Goal: Communication & Community: Answer question/provide support

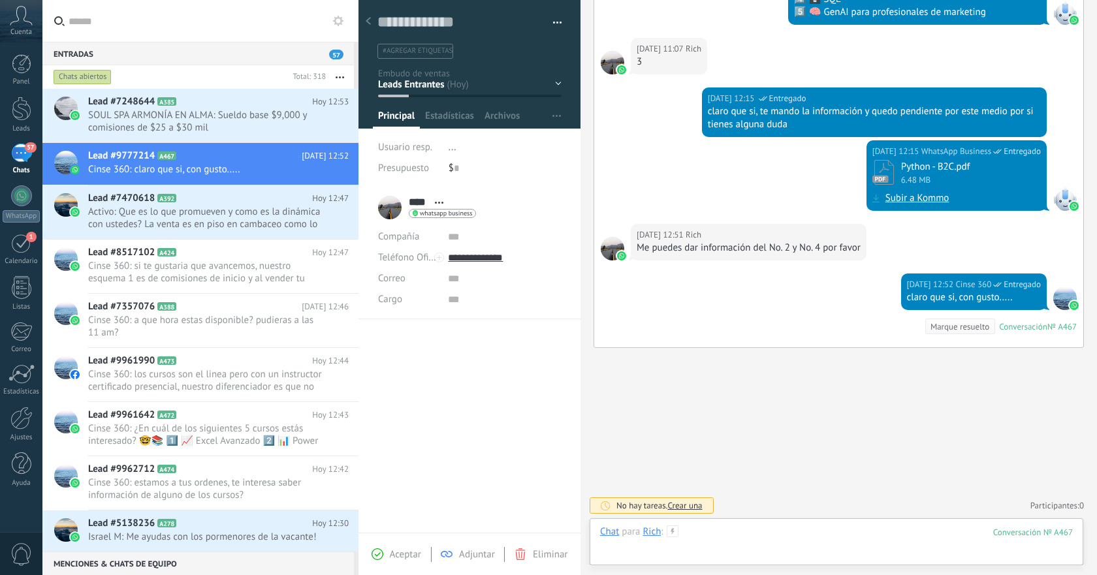
click at [754, 534] on div at bounding box center [836, 545] width 473 height 39
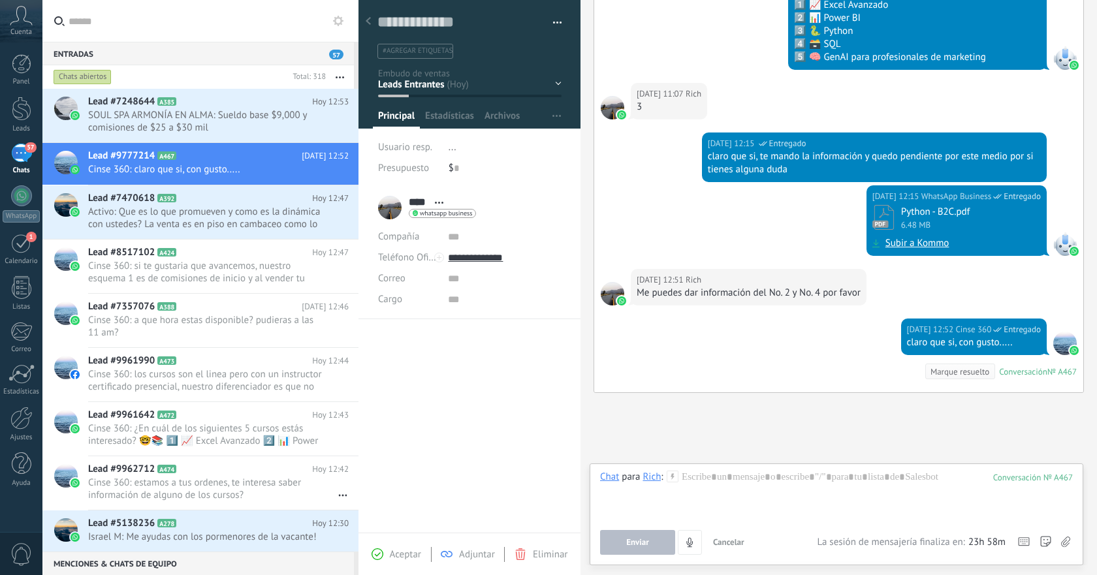
scroll to position [351, 0]
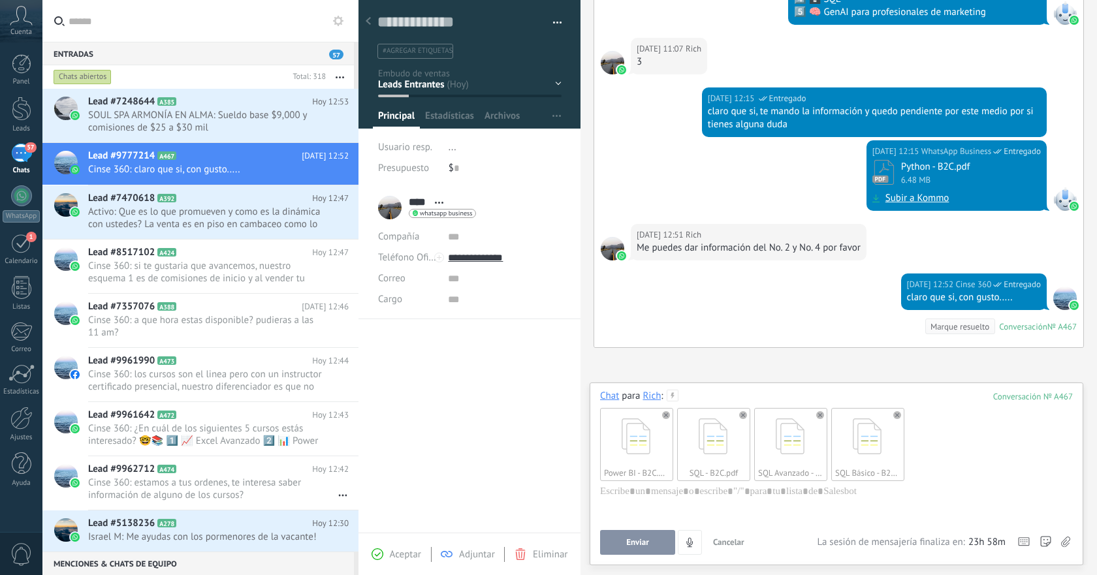
click at [666, 537] on button "Enviar" at bounding box center [637, 542] width 75 height 25
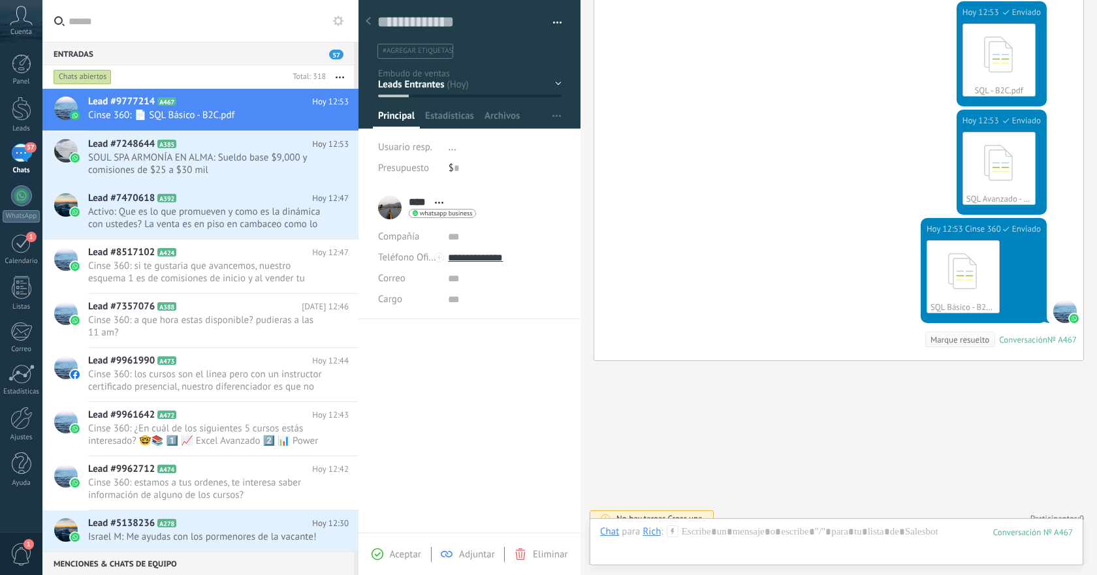
scroll to position [785, 0]
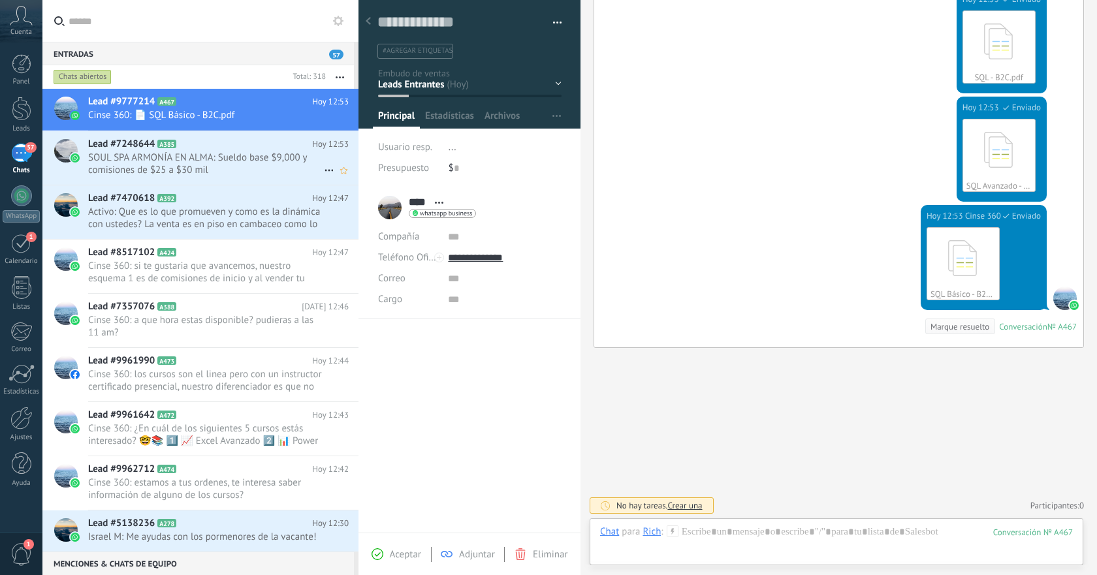
click at [225, 147] on h2 "Lead #7248644 A385" at bounding box center [200, 144] width 224 height 13
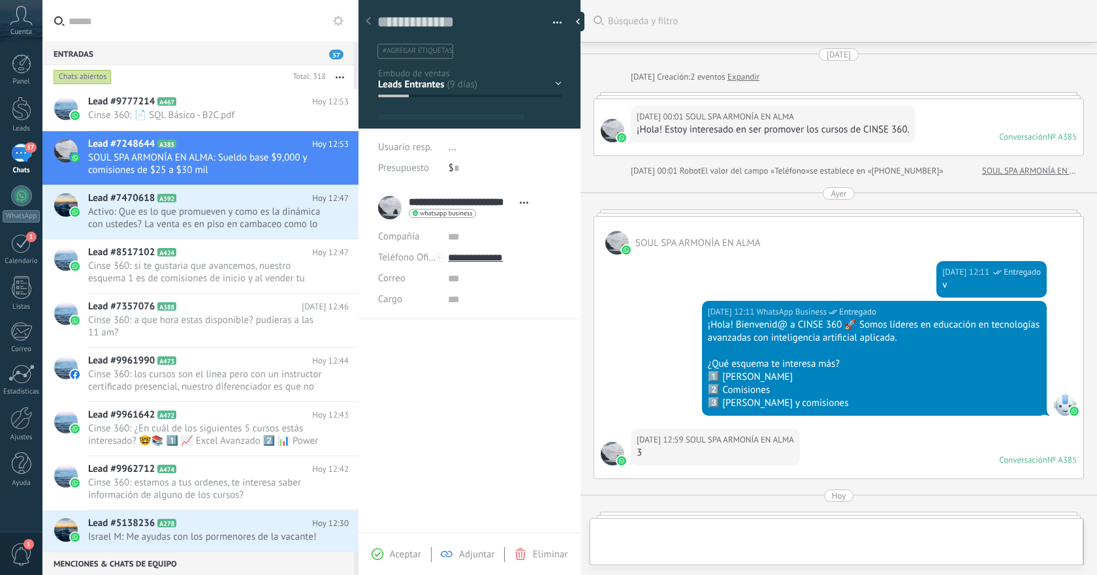
scroll to position [20, 0]
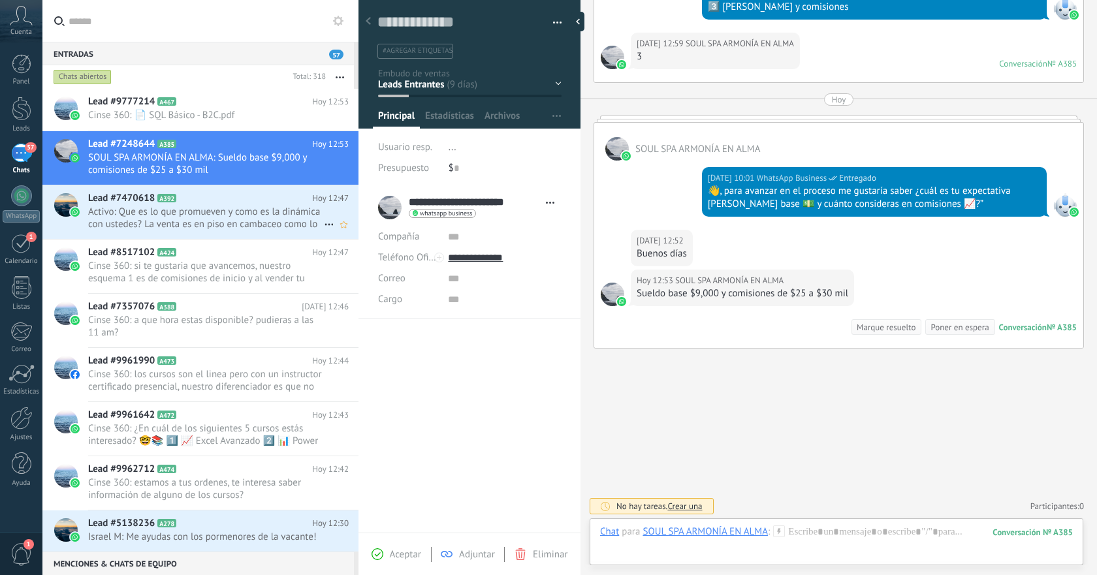
click at [235, 229] on span "Activo: Que es lo que promueven y como es la dinámica con ustedes? La venta es …" at bounding box center [206, 218] width 236 height 25
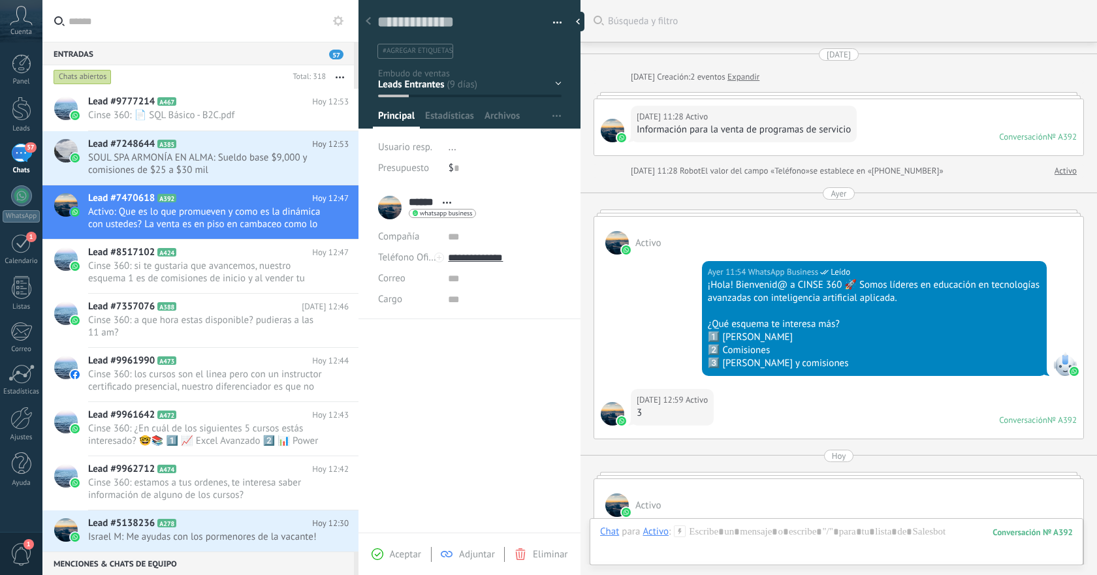
scroll to position [494, 0]
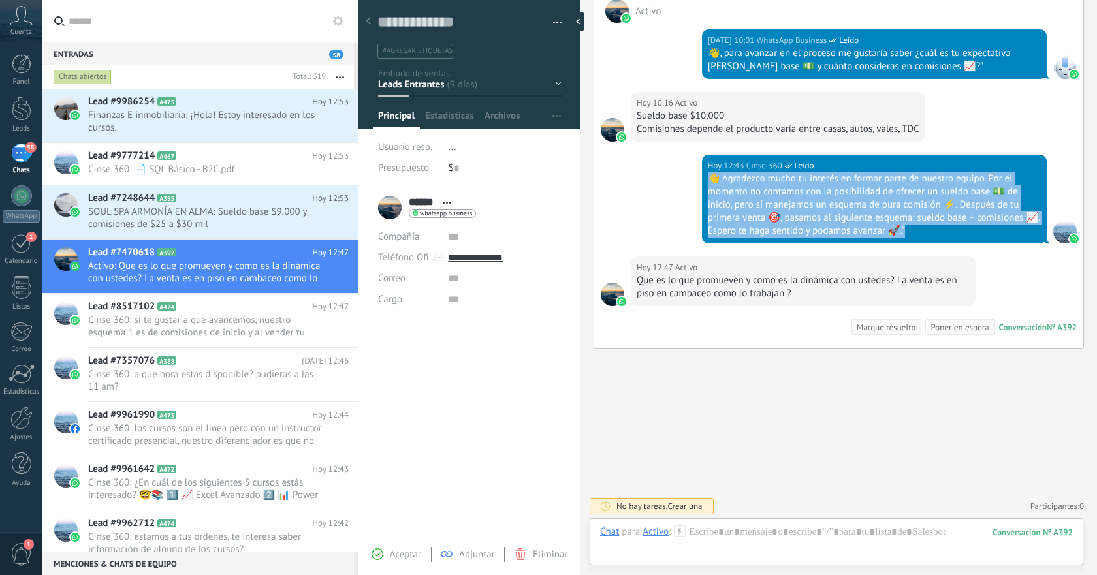
drag, startPoint x: 710, startPoint y: 179, endPoint x: 966, endPoint y: 239, distance: 262.9
click at [966, 239] on div "[DATE] 12:43 Cinse 360 Leído 👋 Agradezco mucho tu interés en formar parte de nu…" at bounding box center [874, 199] width 345 height 89
copy div "👋 Agradezco mucho tu interés en formar parte de nuestro equipo. Por el momento …"
click at [229, 212] on span "SOUL SPA ARMONÍA EN ALMA: Sueldo base $9,000 y comisiones de $25 a $30 mil" at bounding box center [206, 218] width 236 height 25
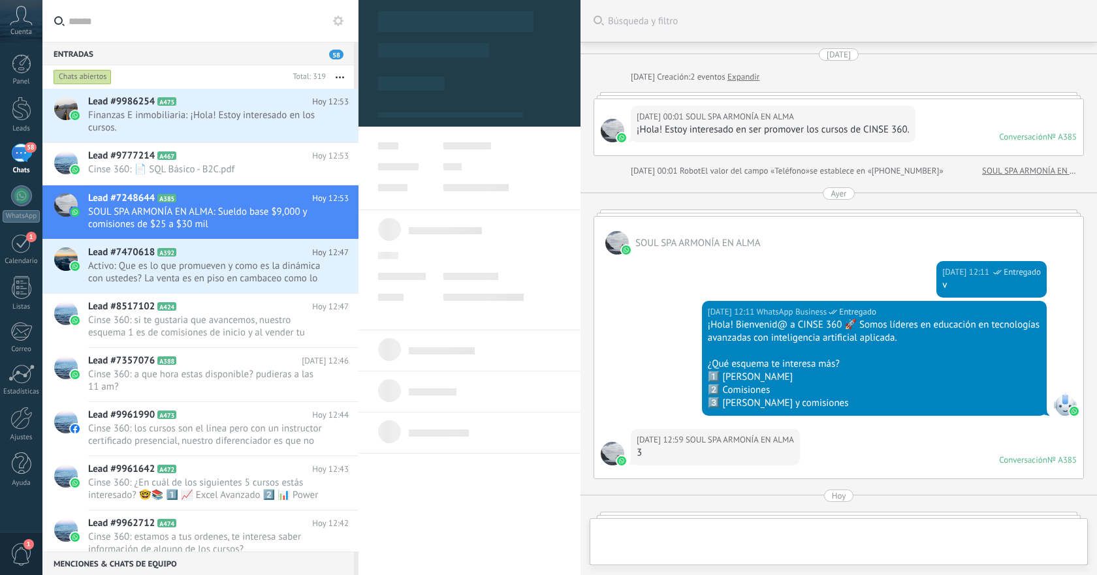
scroll to position [396, 0]
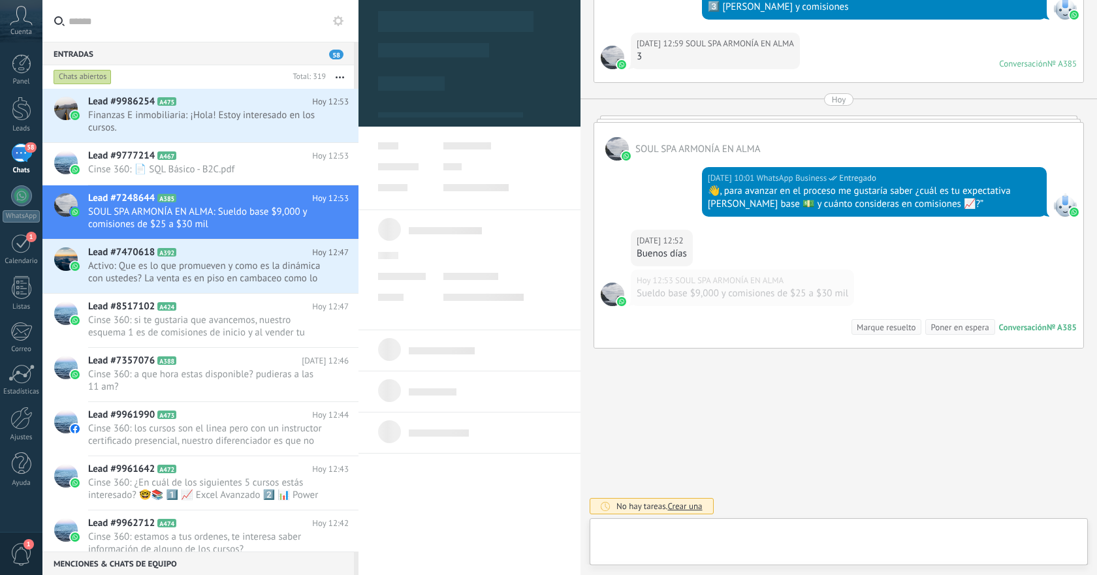
type textarea "**********"
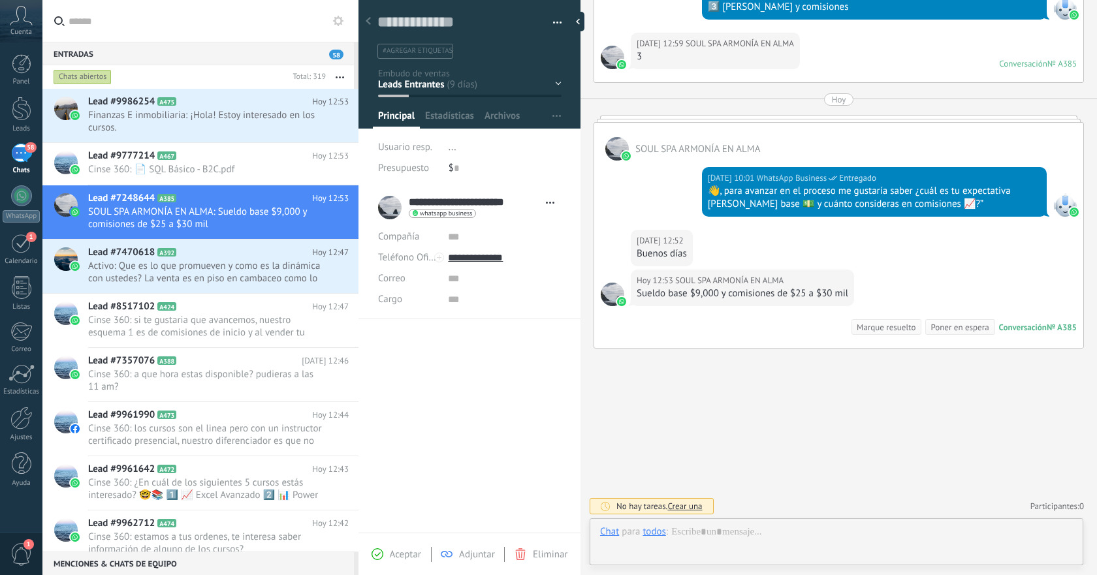
scroll to position [20, 0]
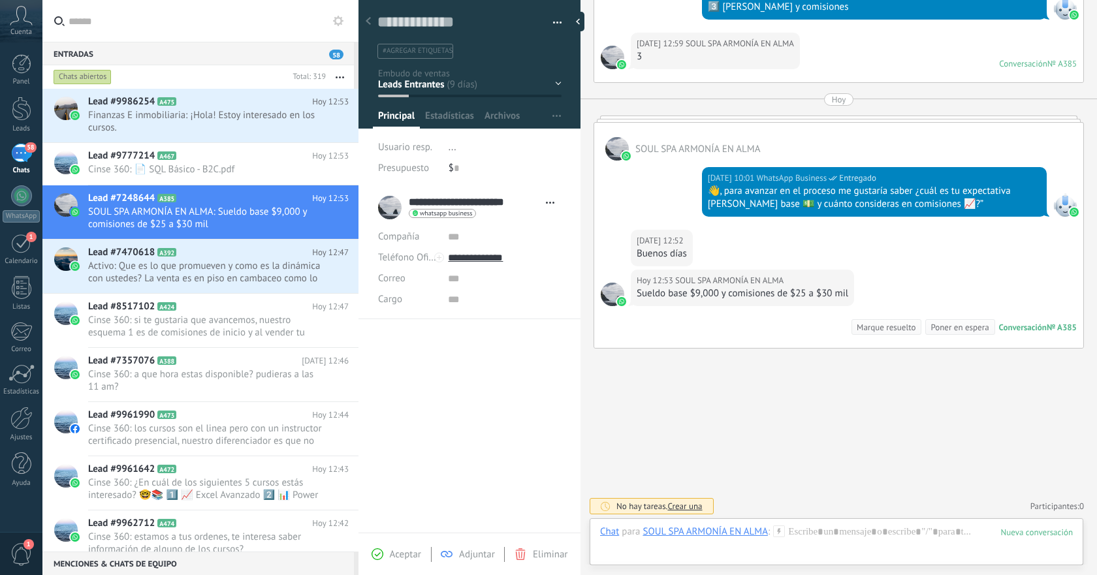
click at [782, 537] on div "Chat para SOUL SPA ARMONÍA EN ALMA :" at bounding box center [692, 532] width 185 height 13
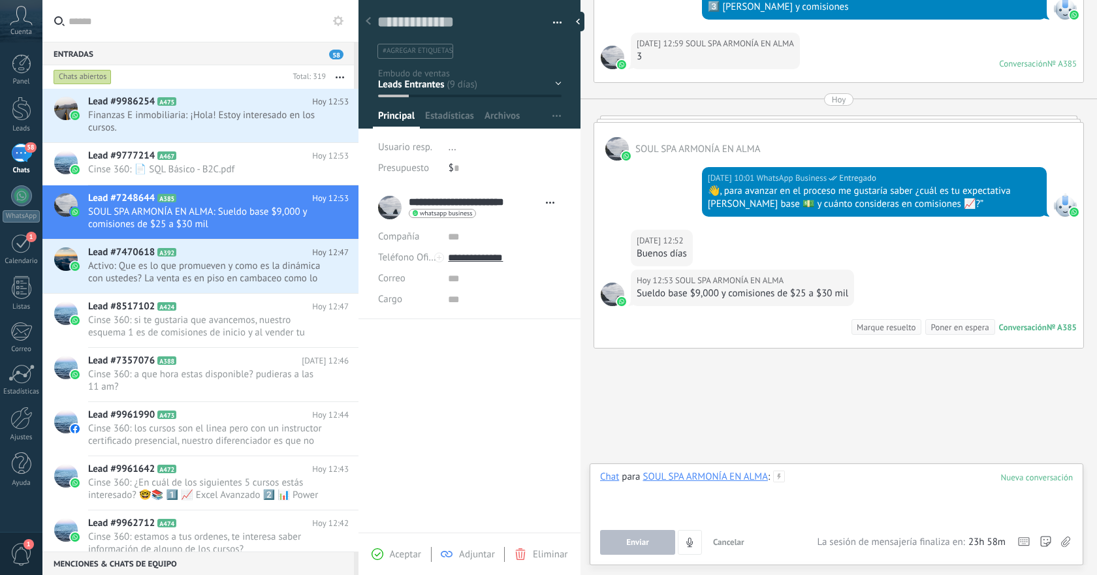
click at [886, 487] on div at bounding box center [836, 496] width 473 height 50
paste div
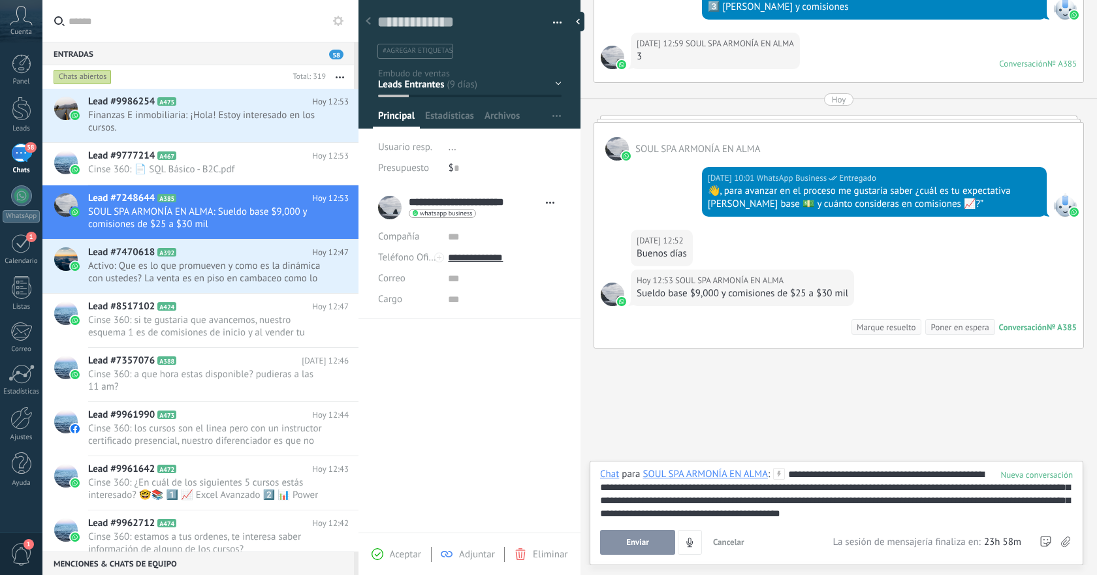
click at [628, 547] on span "Enviar" at bounding box center [637, 542] width 23 height 9
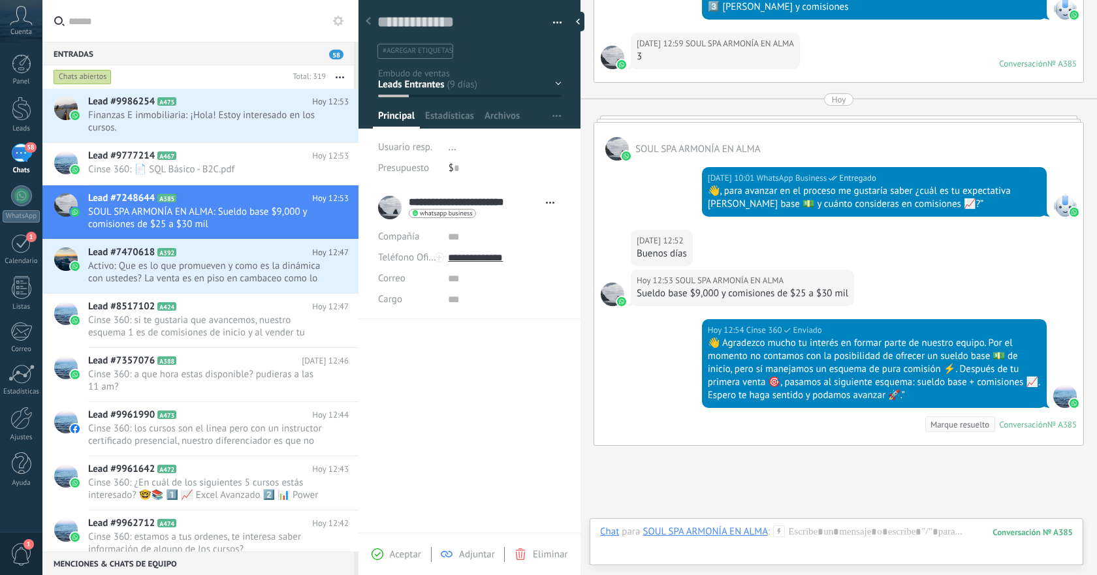
scroll to position [494, 0]
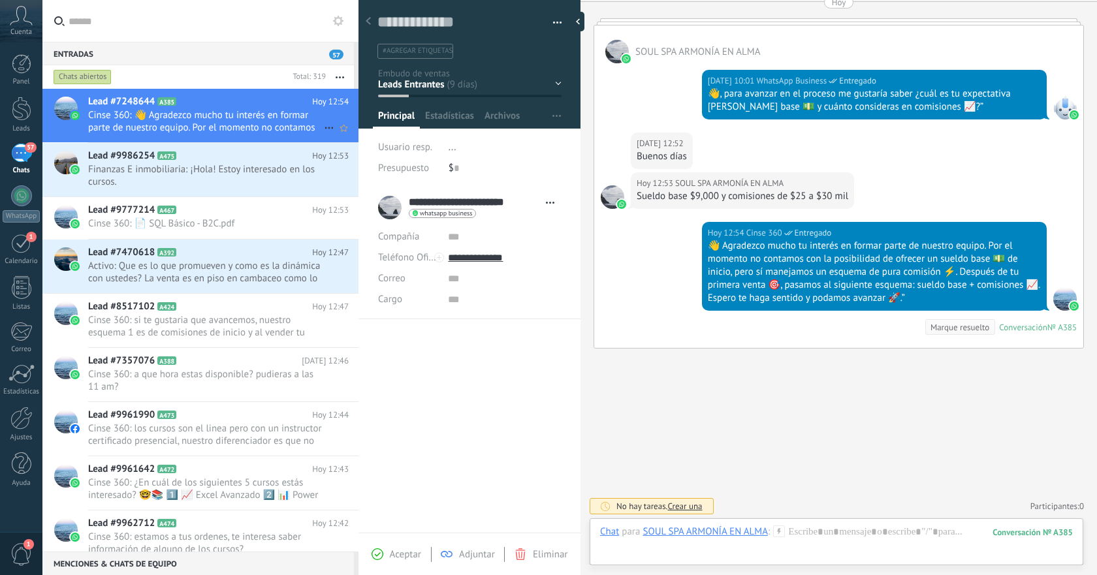
click at [249, 133] on span "Cinse 360: 👋 Agradezco mucho tu interés en formar parte de nuestro equipo. Por …" at bounding box center [206, 121] width 236 height 25
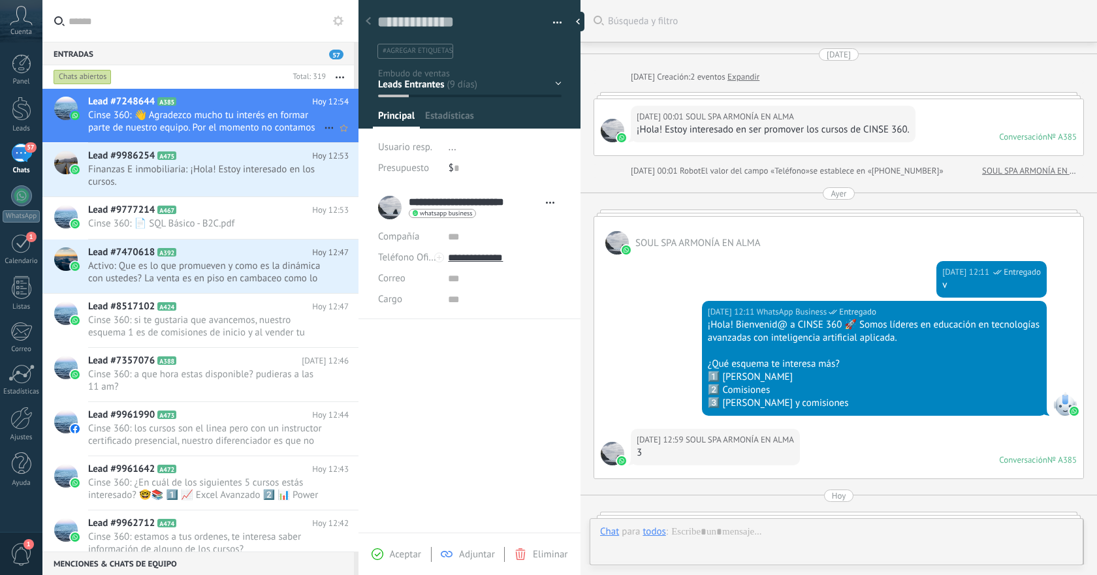
scroll to position [494, 0]
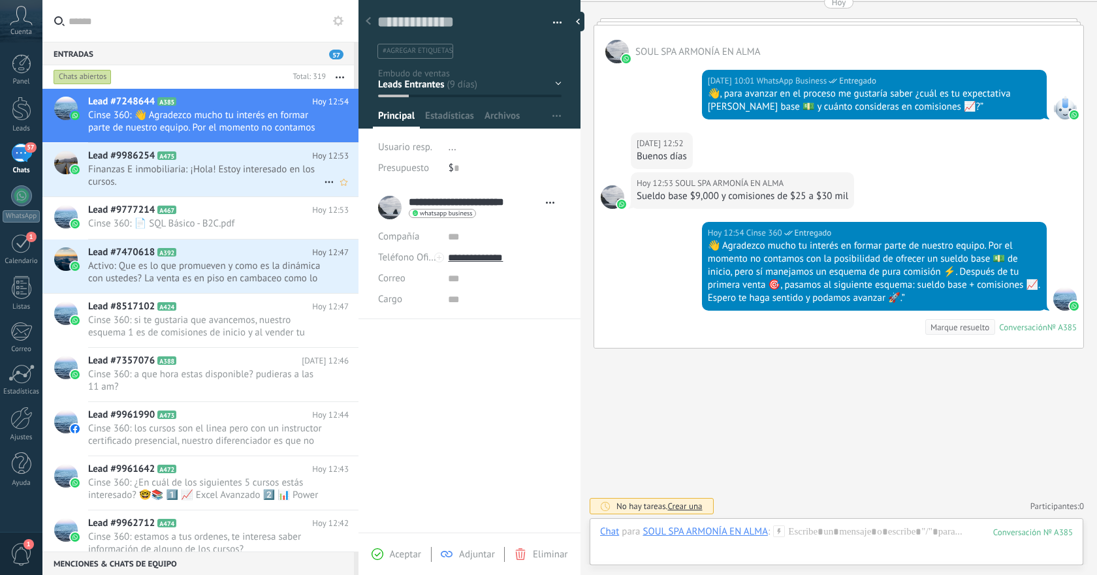
click at [258, 165] on span "Finanzas E inmobiliaria: ¡Hola! Estoy interesado en los cursos." at bounding box center [206, 175] width 236 height 25
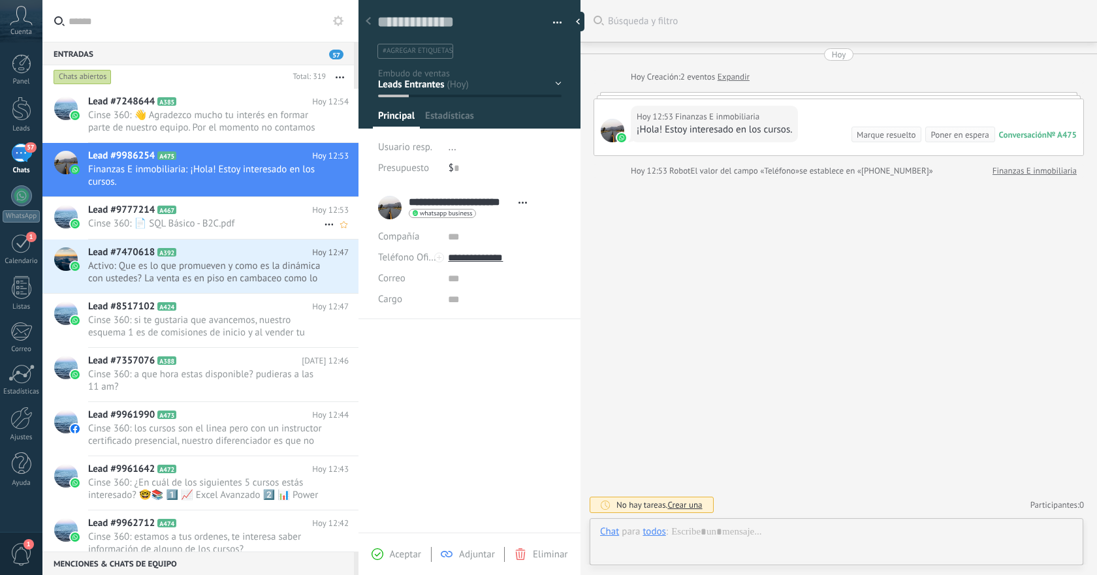
scroll to position [20, 0]
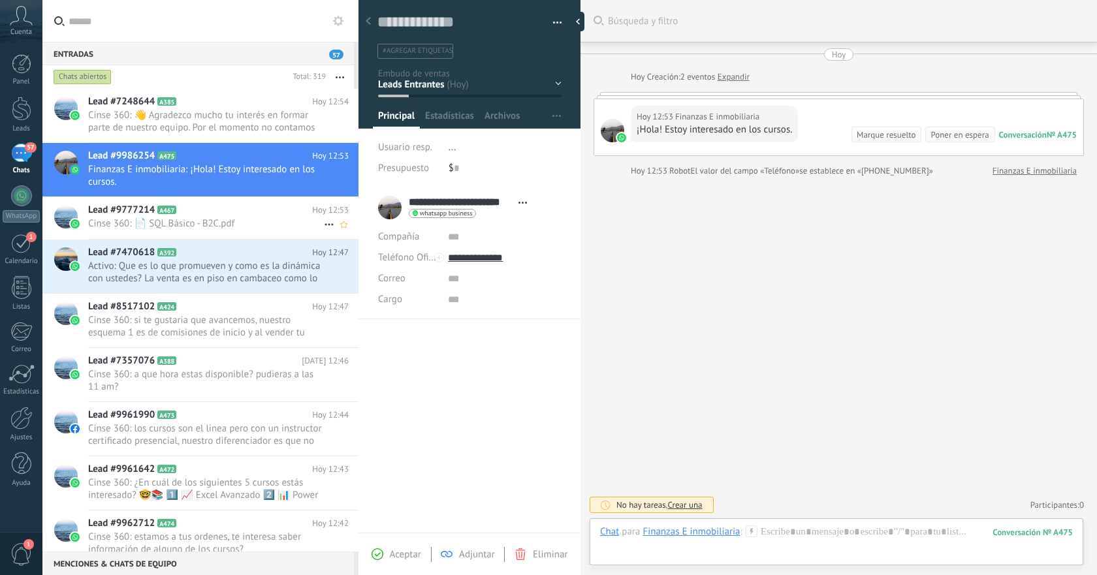
click at [255, 219] on span "Cinse 360: 📄 SQL Básico - B2C.pdf" at bounding box center [206, 223] width 236 height 12
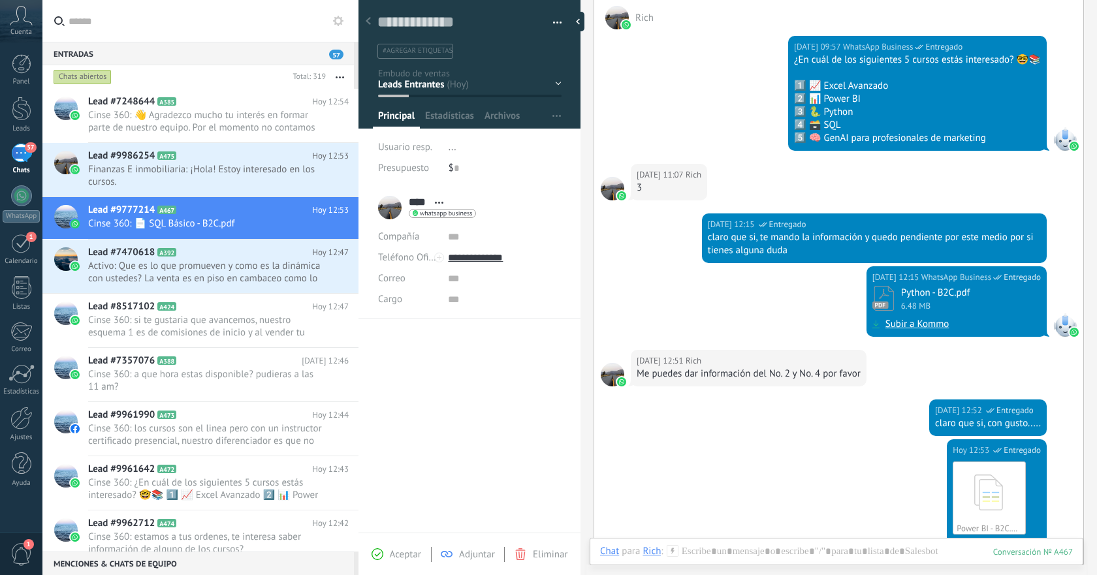
scroll to position [224, 0]
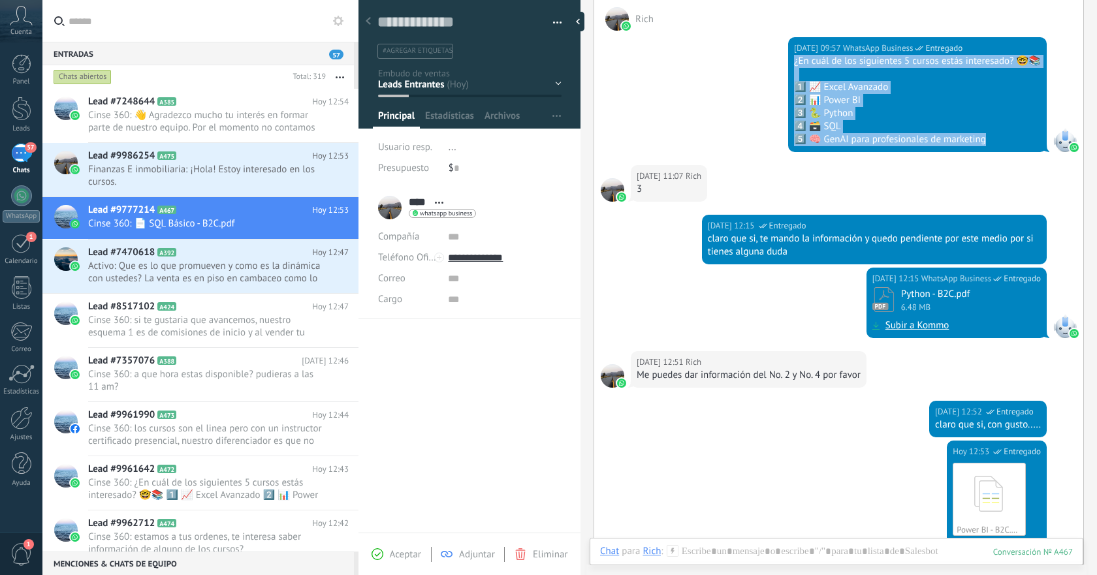
drag, startPoint x: 794, startPoint y: 62, endPoint x: 1002, endPoint y: 153, distance: 226.6
click at [1002, 153] on div "[DATE] 09:57 WhatsApp Business Entregado ¿En cuál de los siguientes 5 cursos es…" at bounding box center [838, 98] width 489 height 135
copy div "¿En cuál de los siguientes 5 cursos estás interesado? 🤓📚 1️⃣ 📈 Excel Avanzado 2…"
click at [263, 169] on span "Finanzas E inmobiliaria: ¡Hola! Estoy interesado en los cursos." at bounding box center [206, 175] width 236 height 25
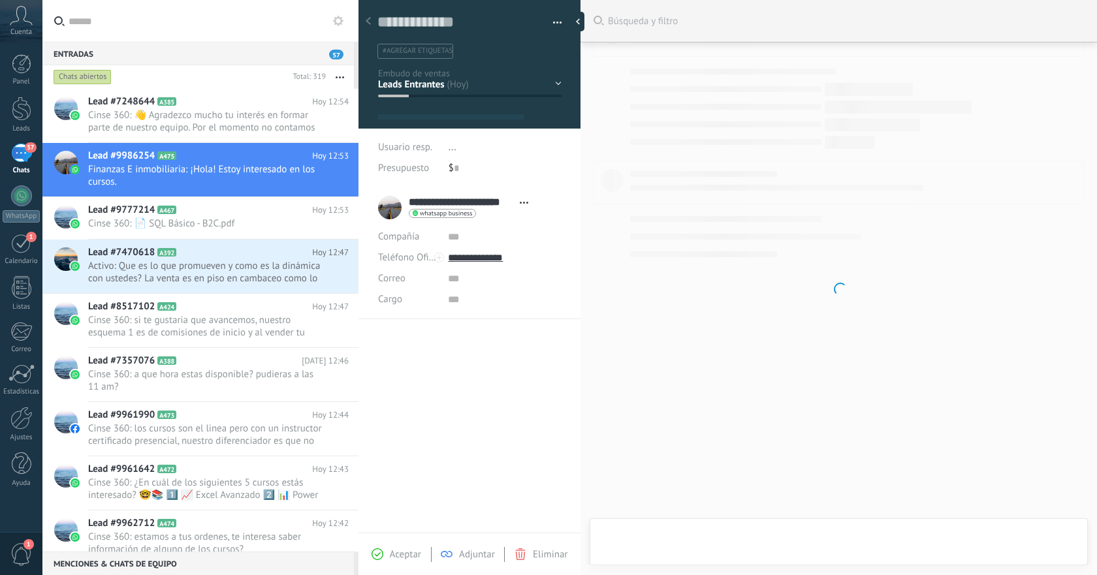
type textarea "**********"
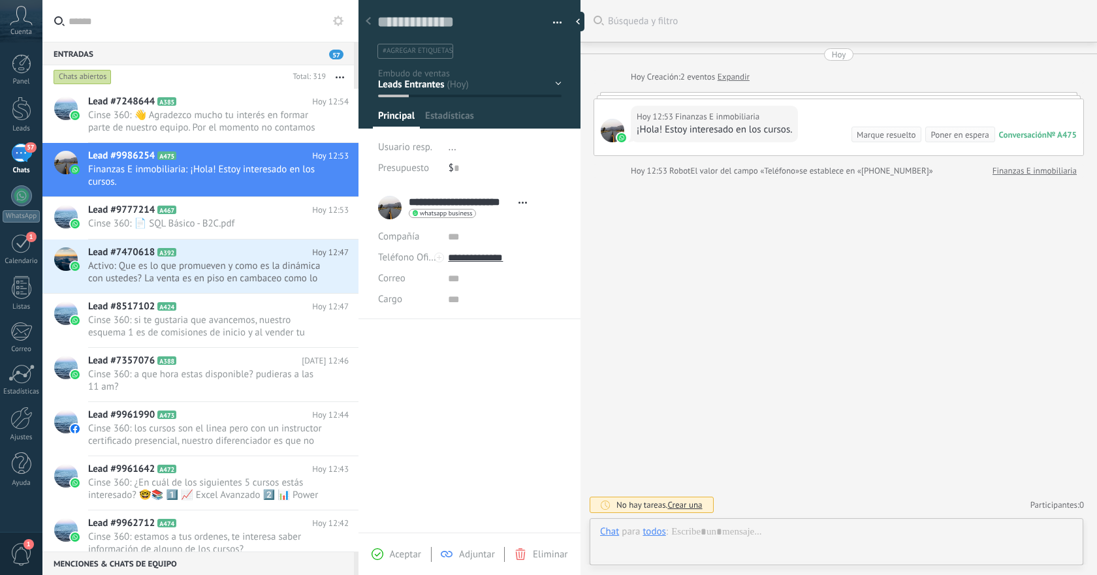
scroll to position [20, 0]
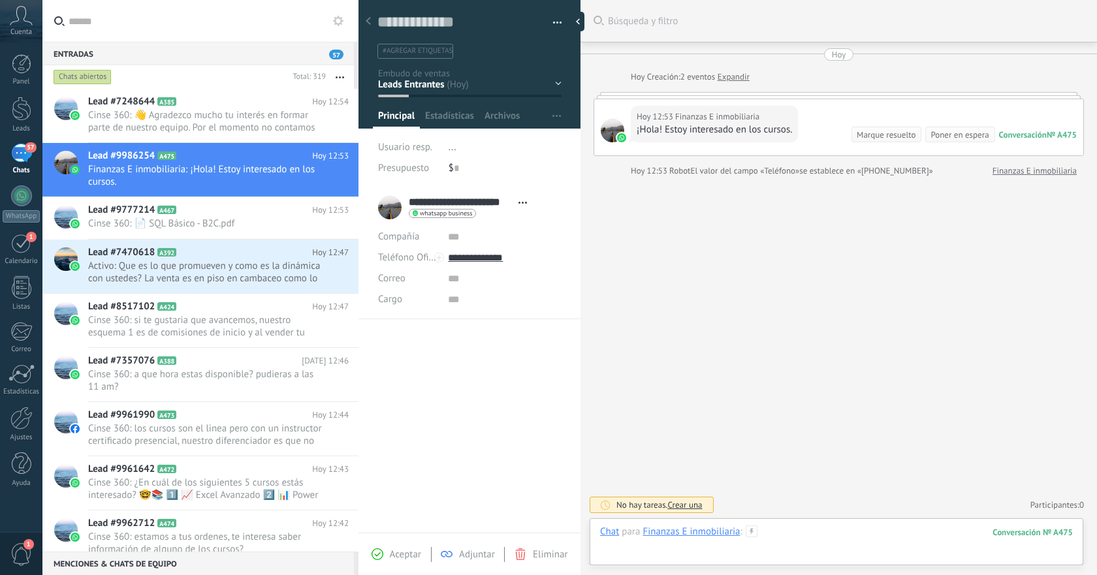
click at [792, 535] on div at bounding box center [836, 545] width 473 height 39
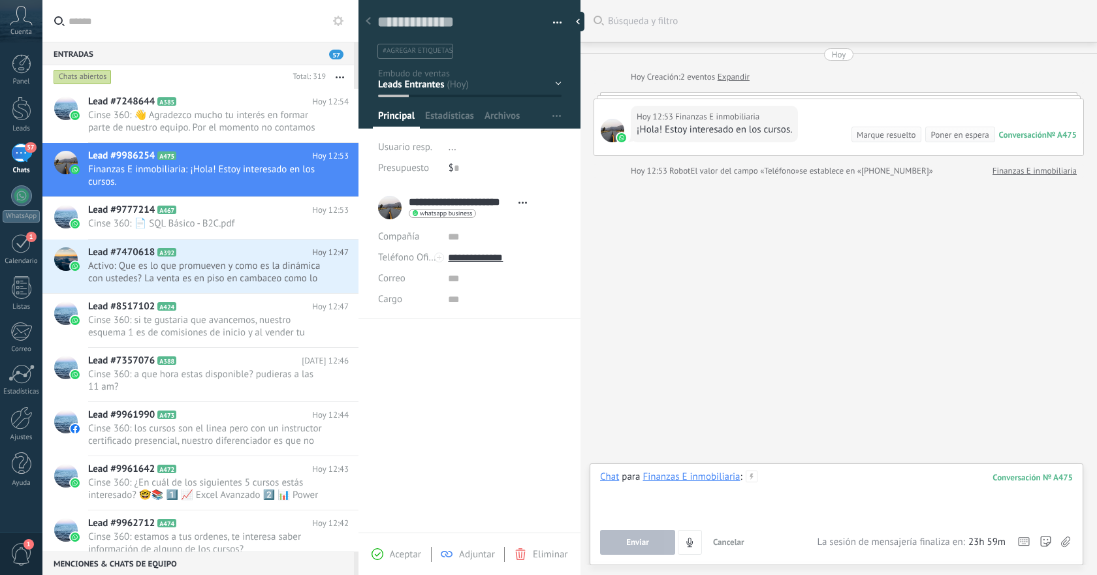
paste div
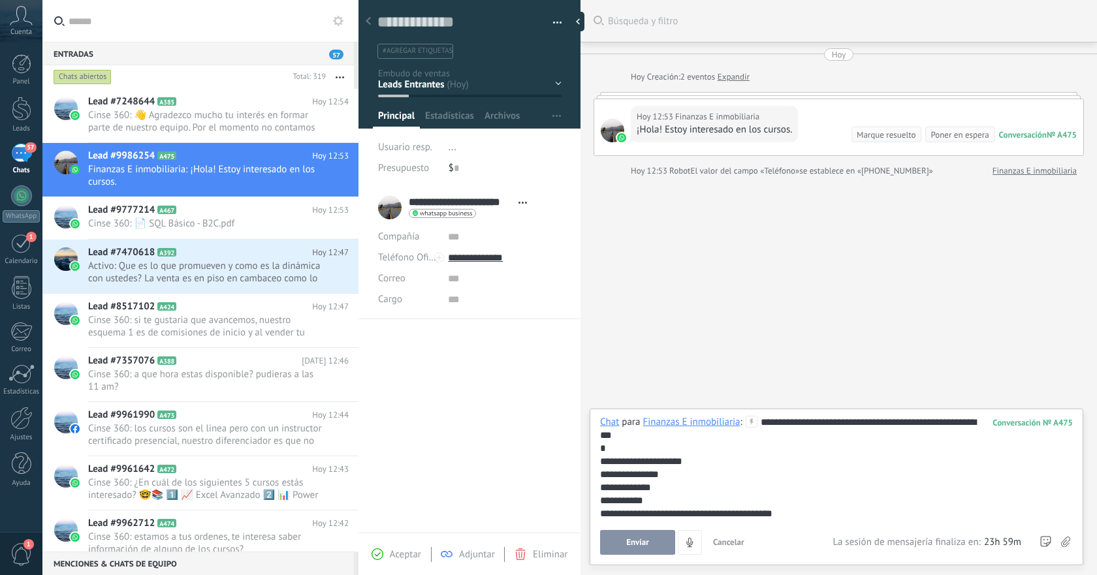
click at [609, 547] on button "Enviar" at bounding box center [637, 542] width 75 height 25
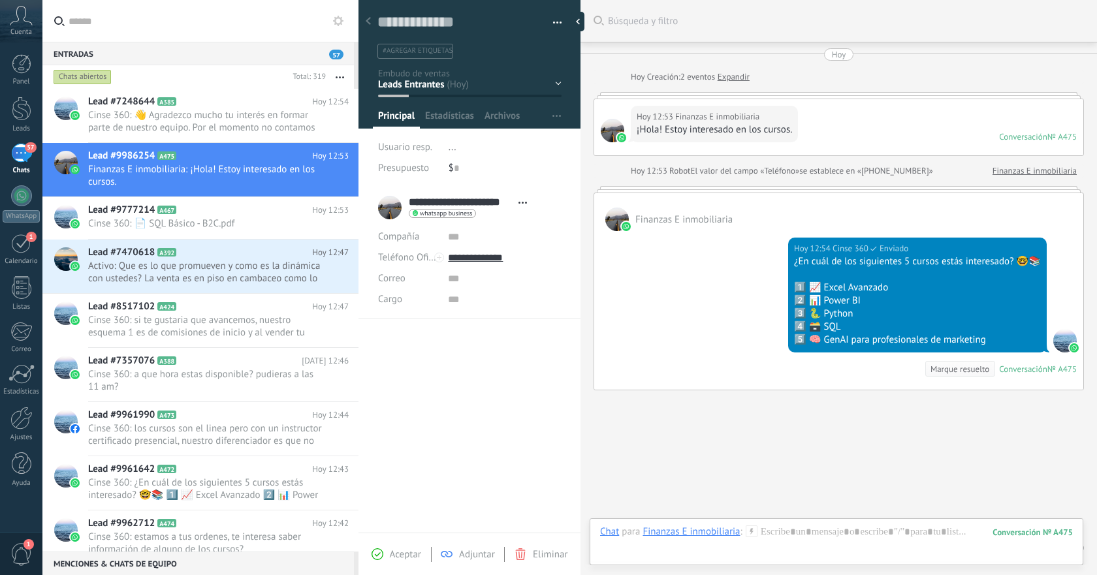
scroll to position [42, 0]
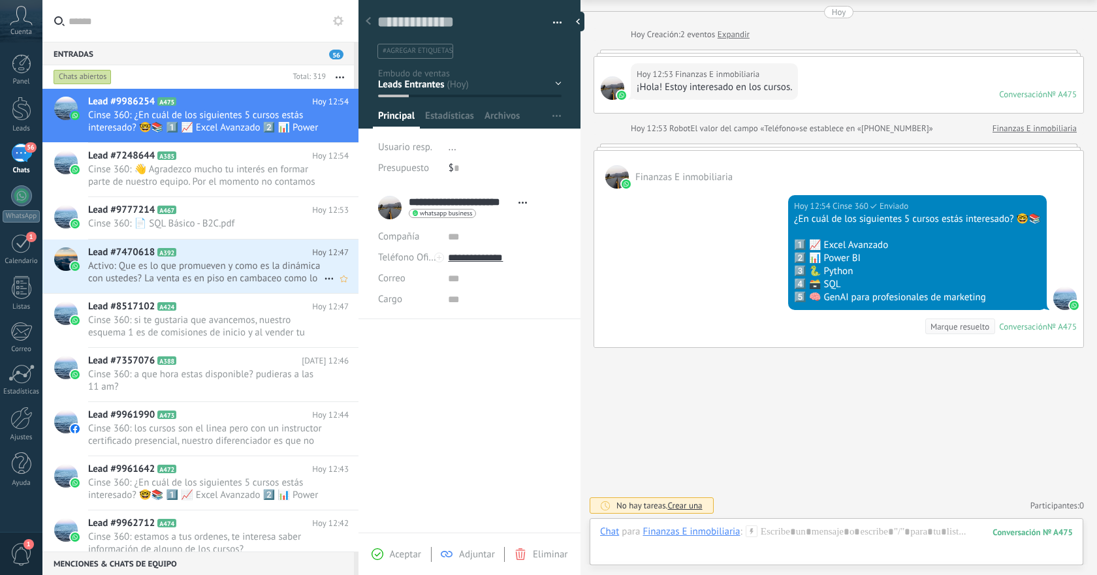
click at [215, 251] on h2 "Lead #7470618 A392" at bounding box center [200, 252] width 224 height 13
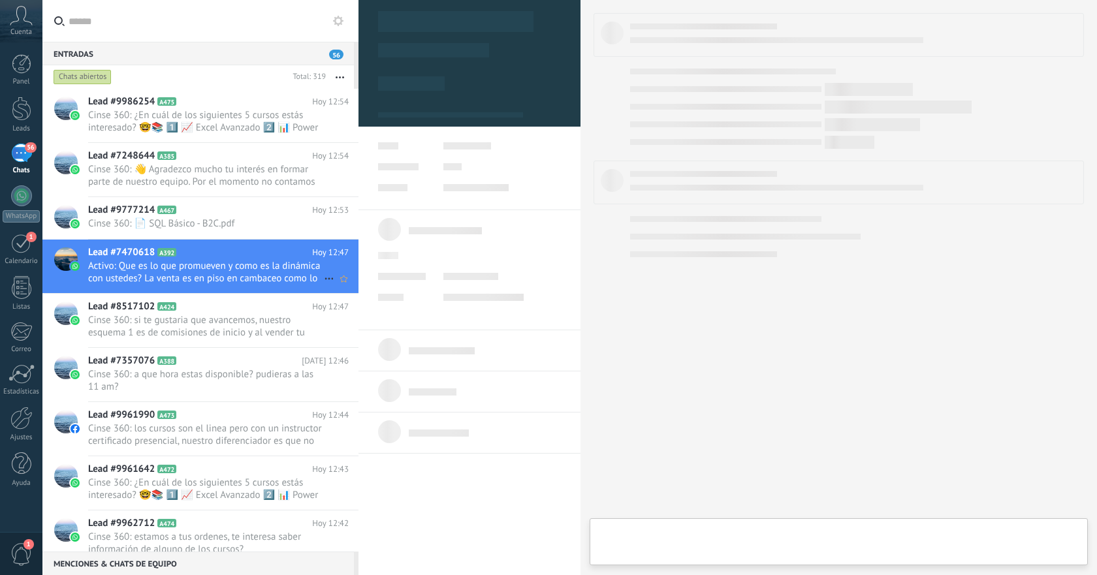
type textarea "**********"
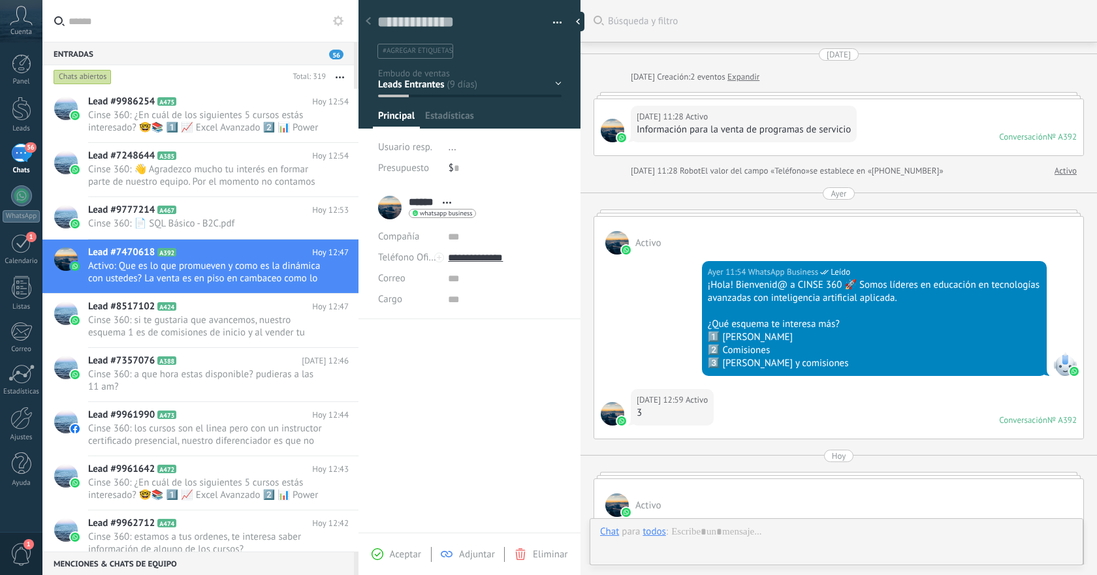
scroll to position [494, 0]
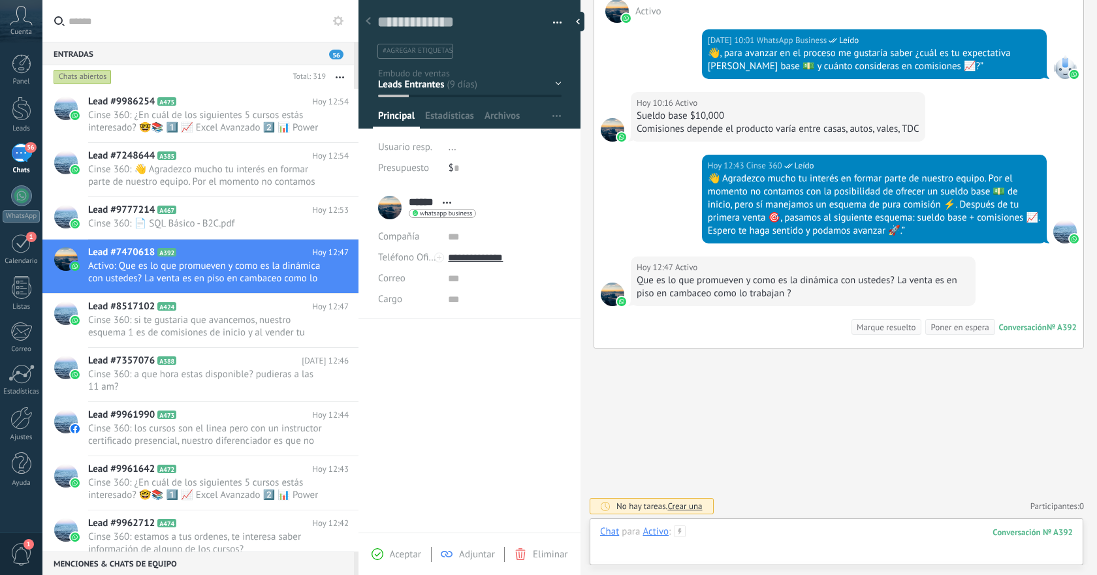
click at [824, 534] on div at bounding box center [836, 545] width 473 height 39
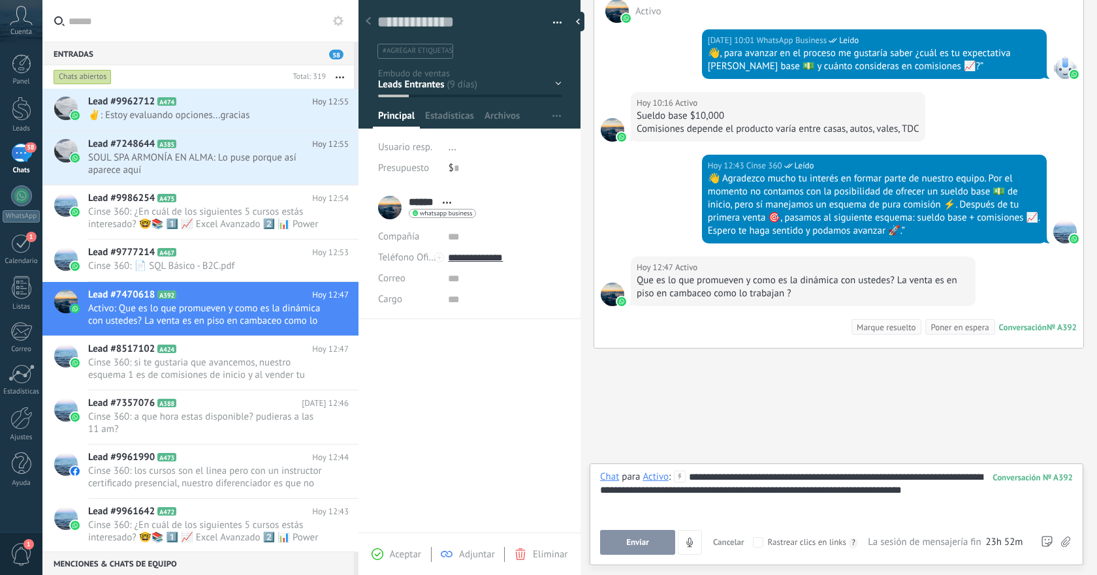
click at [659, 536] on button "Enviar" at bounding box center [637, 542] width 75 height 25
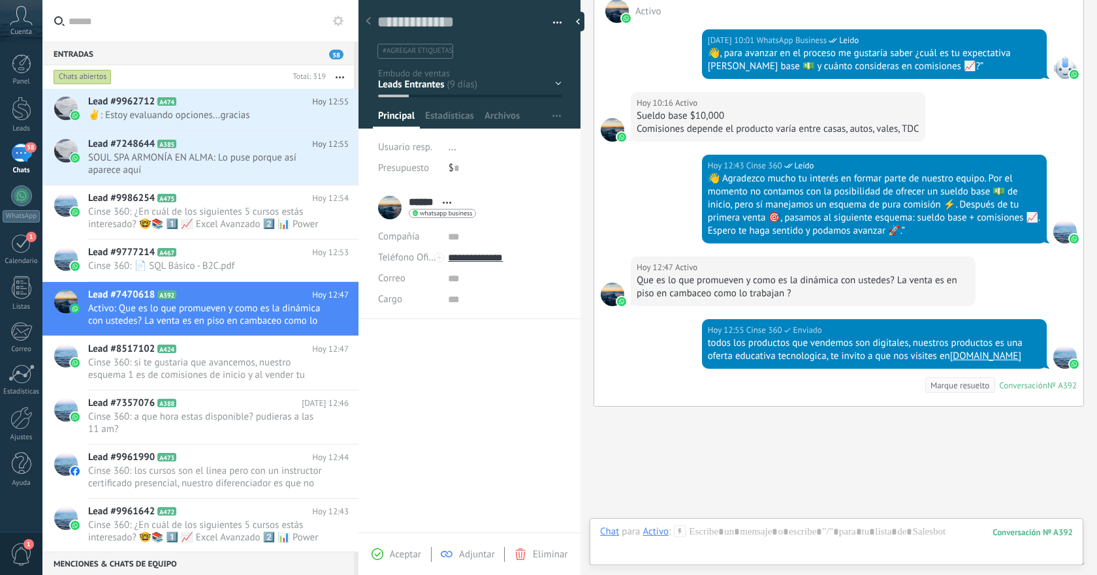
scroll to position [552, 0]
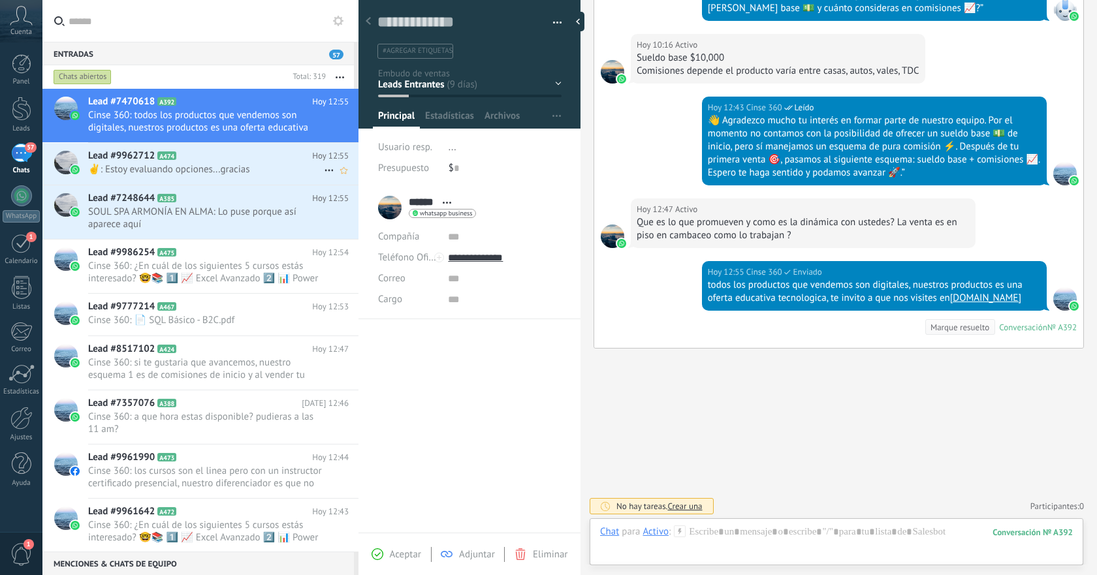
click at [221, 164] on span "✌: Estoy evaluando opciones...gracias" at bounding box center [206, 169] width 236 height 12
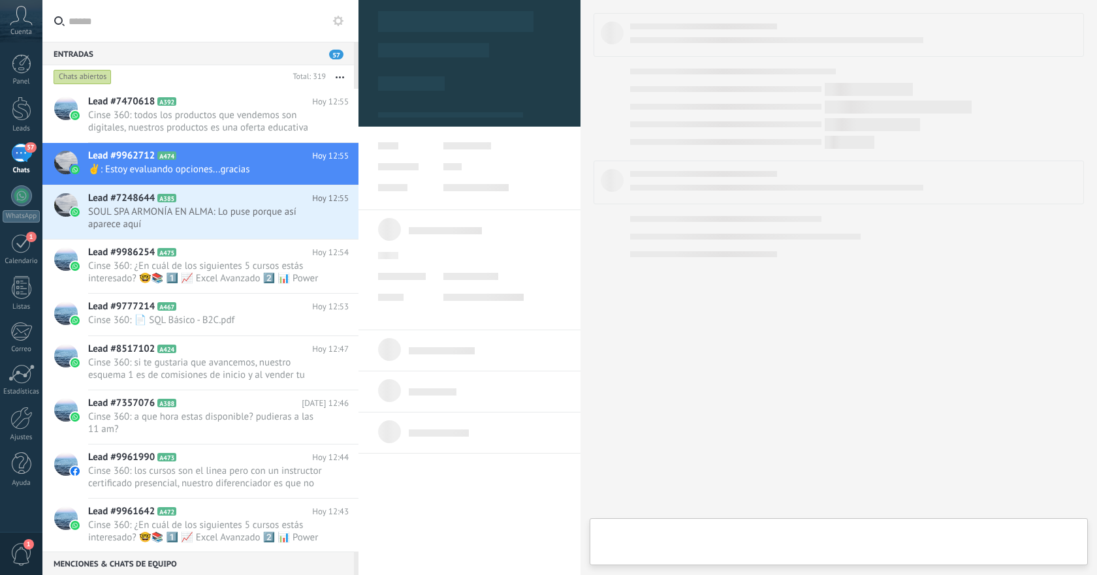
type textarea "**********"
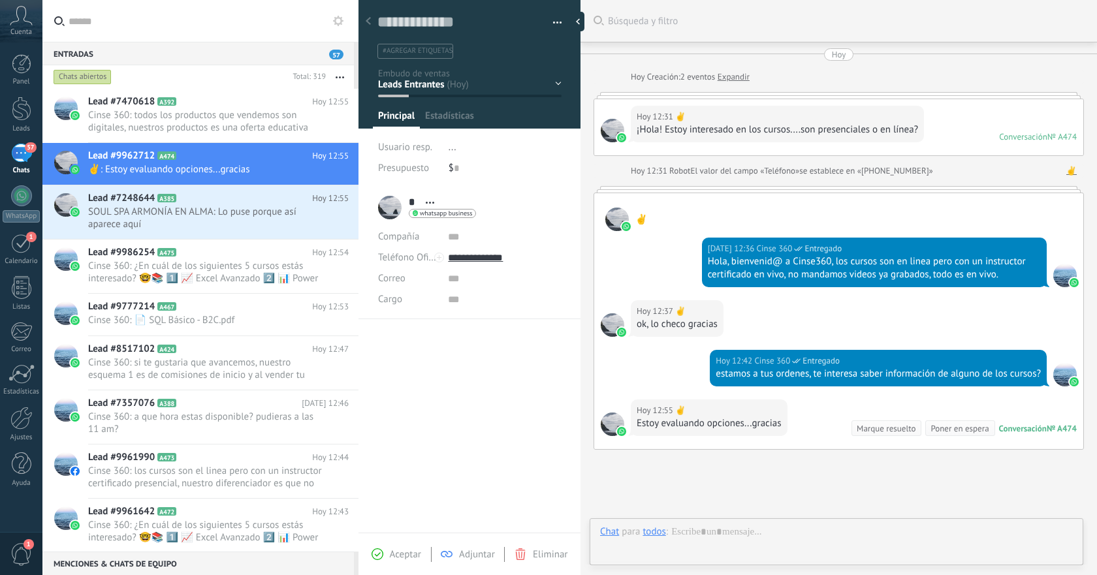
scroll to position [102, 0]
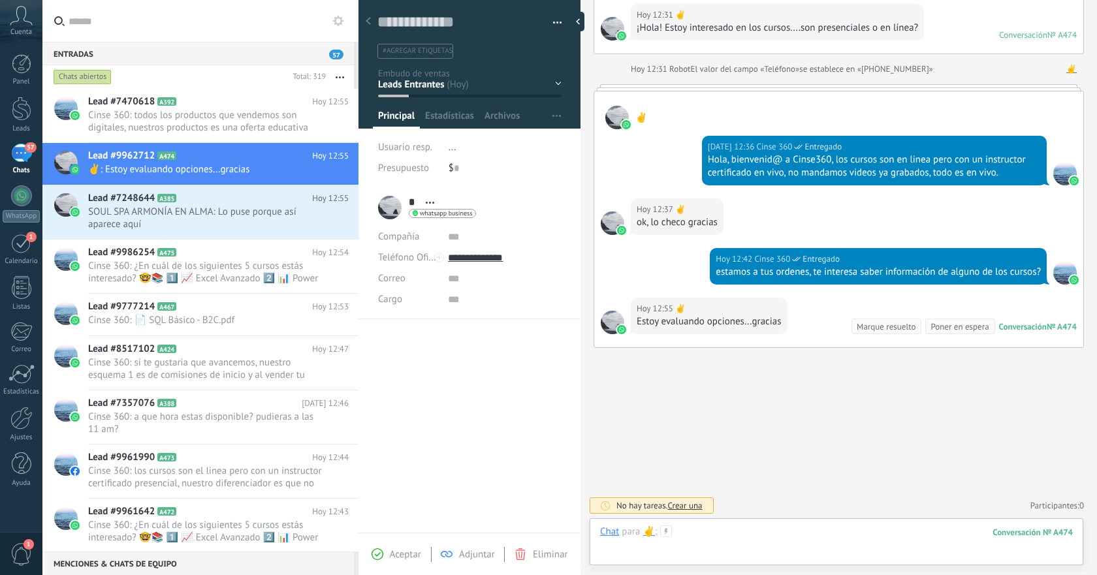
click at [818, 528] on div at bounding box center [836, 545] width 473 height 39
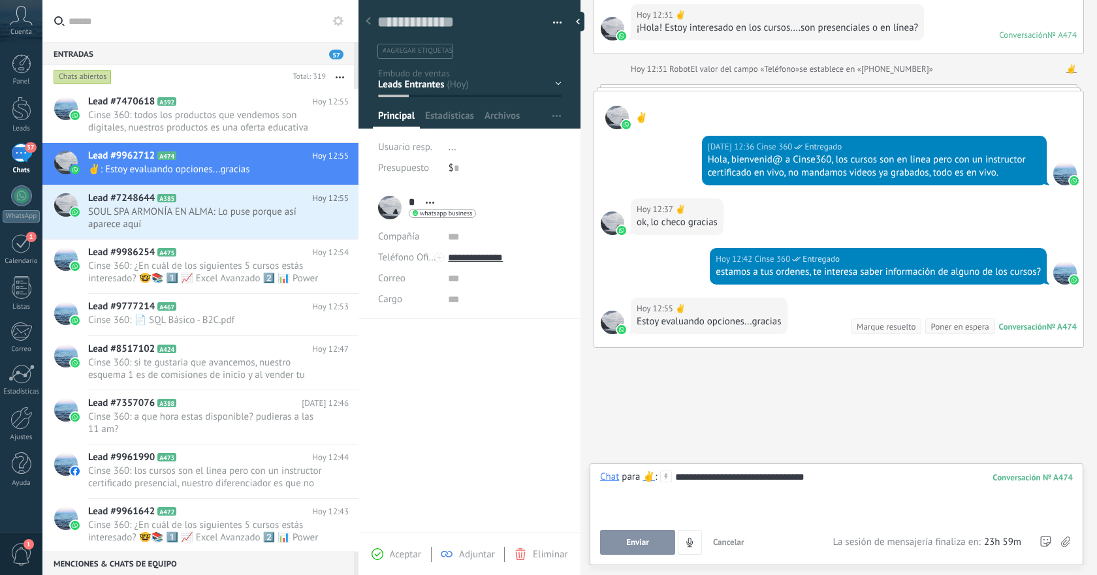
click at [650, 539] on button "Enviar" at bounding box center [637, 542] width 75 height 25
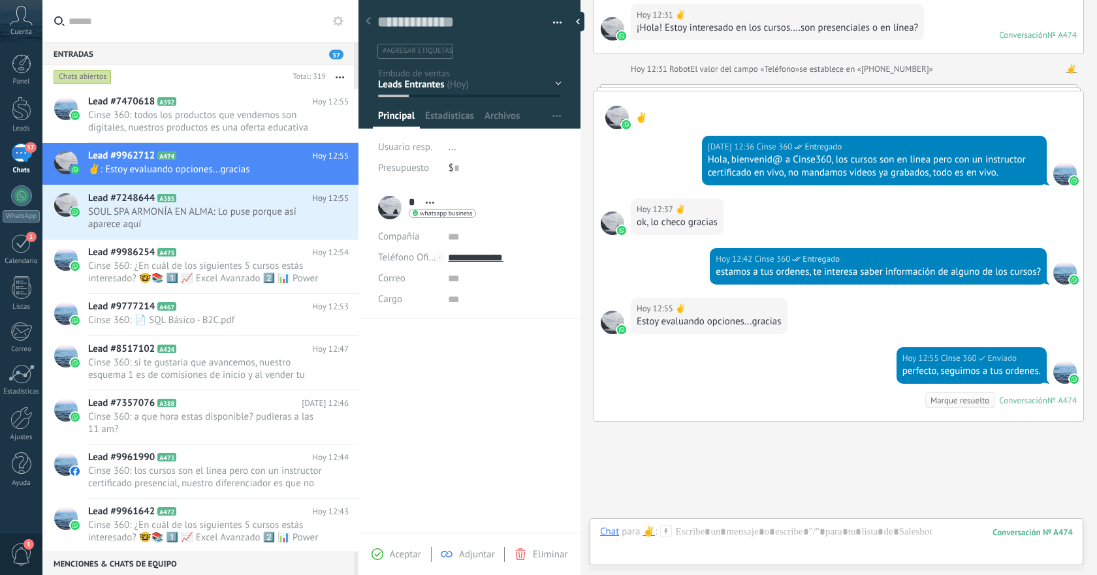
scroll to position [176, 0]
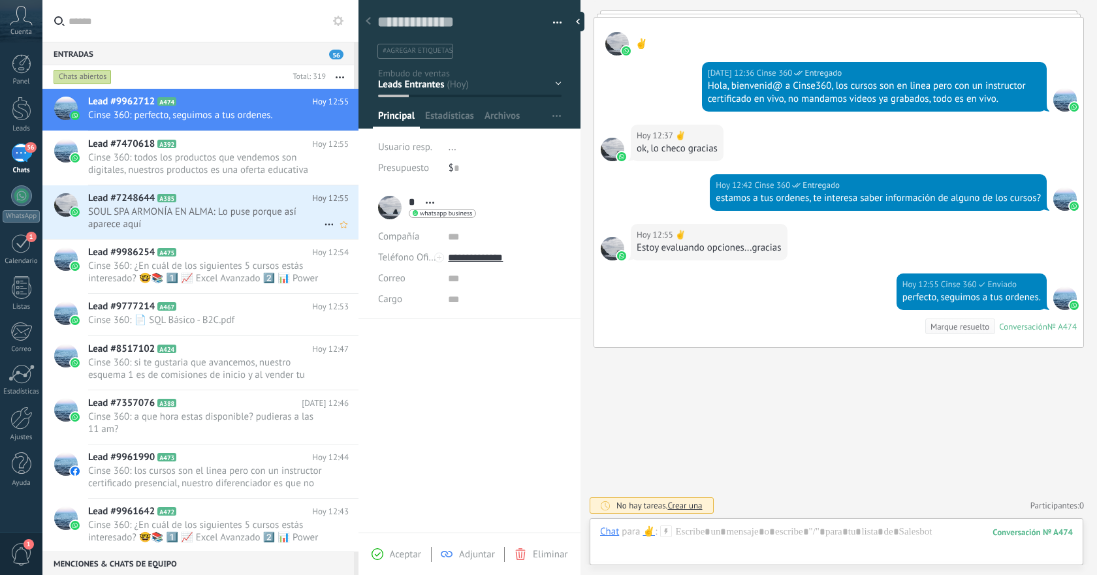
click at [251, 220] on span "SOUL SPA ARMONÍA EN ALMA: Lo puse porque así aparece aquí" at bounding box center [206, 218] width 236 height 25
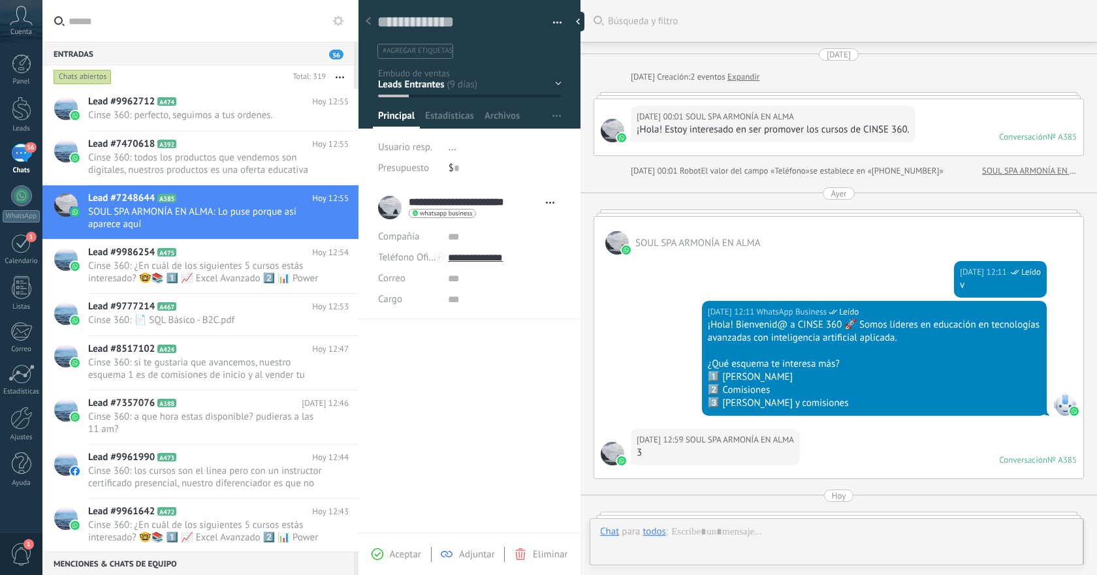
scroll to position [559, 0]
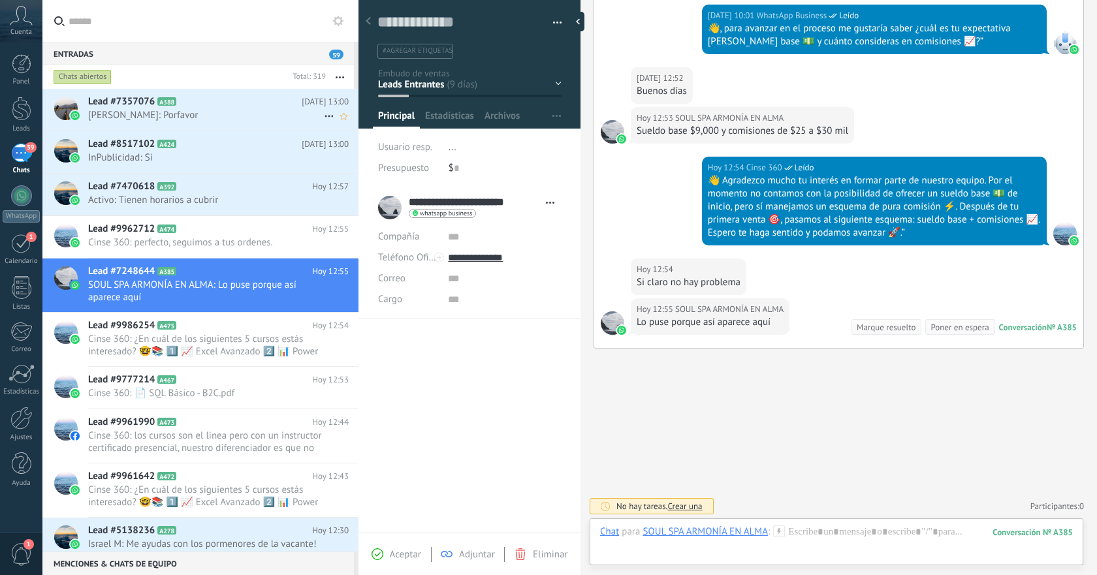
click at [166, 106] on h2 "Lead #7357076 A388" at bounding box center [195, 101] width 214 height 13
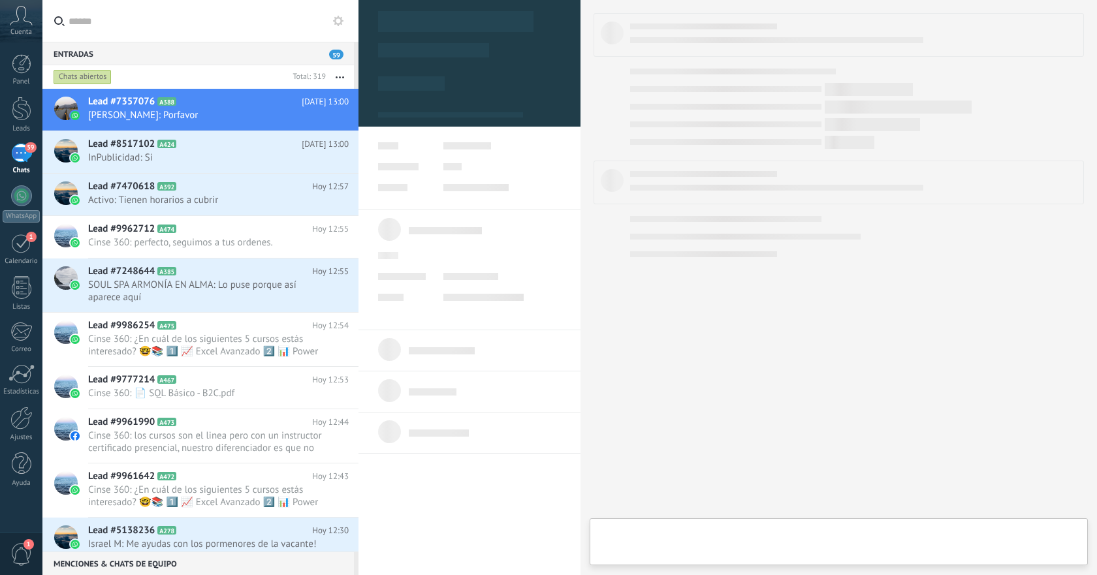
type textarea "**********"
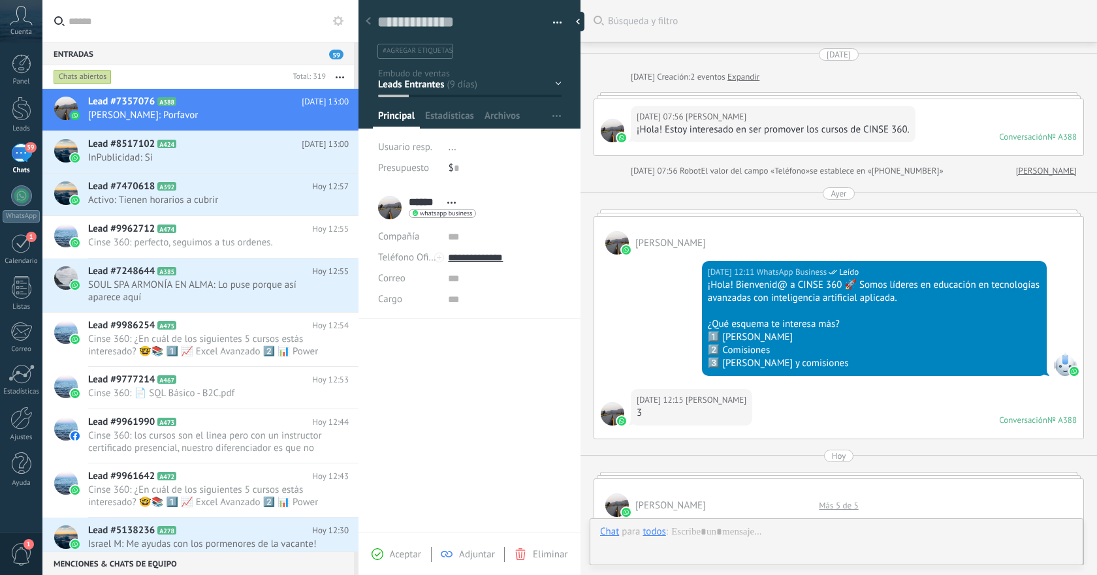
scroll to position [786, 0]
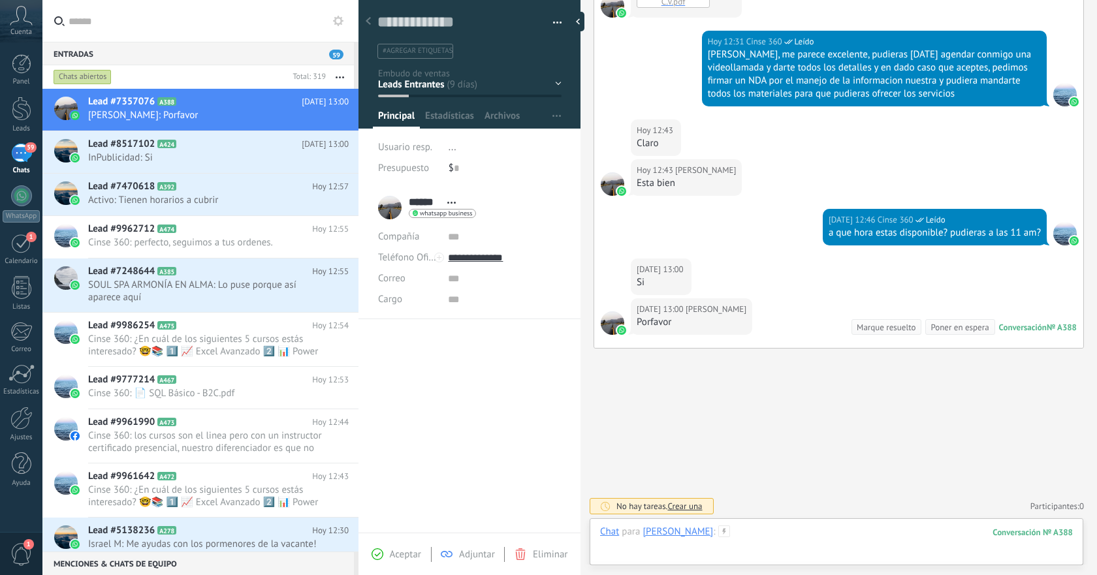
click at [842, 532] on div at bounding box center [836, 545] width 473 height 39
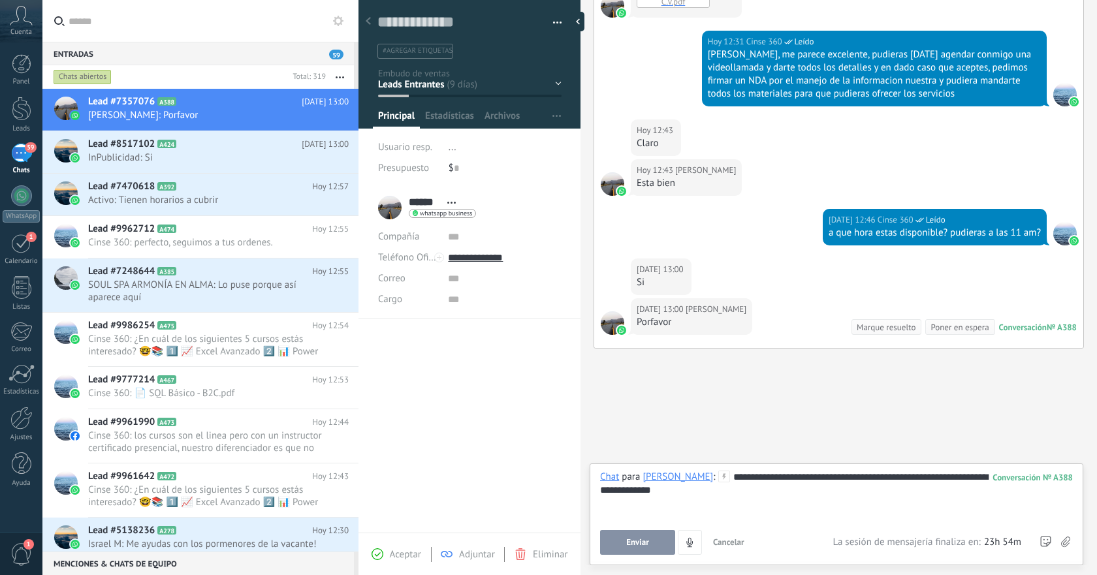
click at [647, 545] on span "Enviar" at bounding box center [637, 542] width 23 height 9
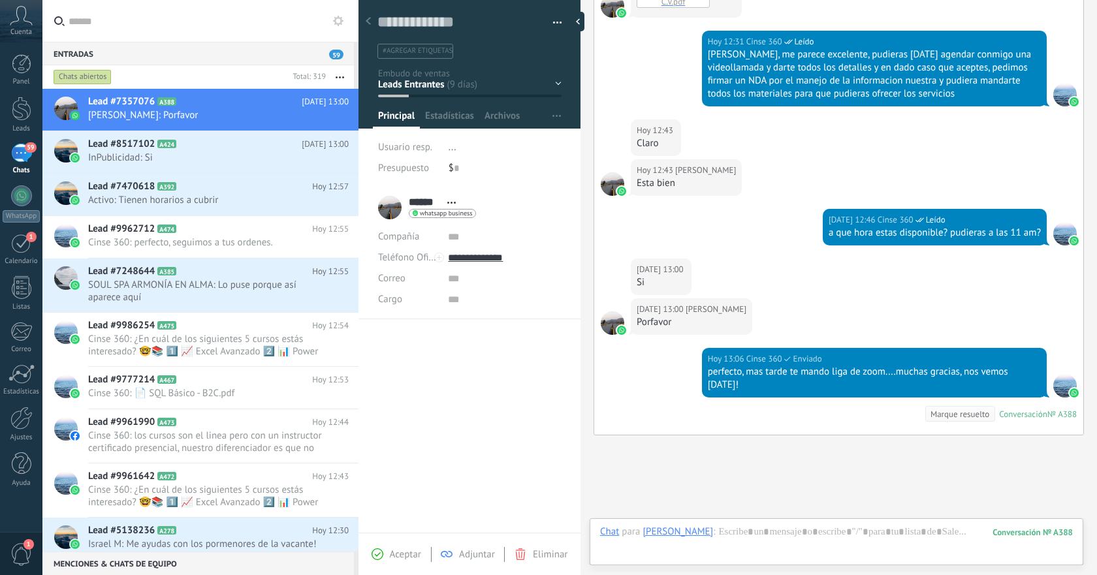
scroll to position [873, 0]
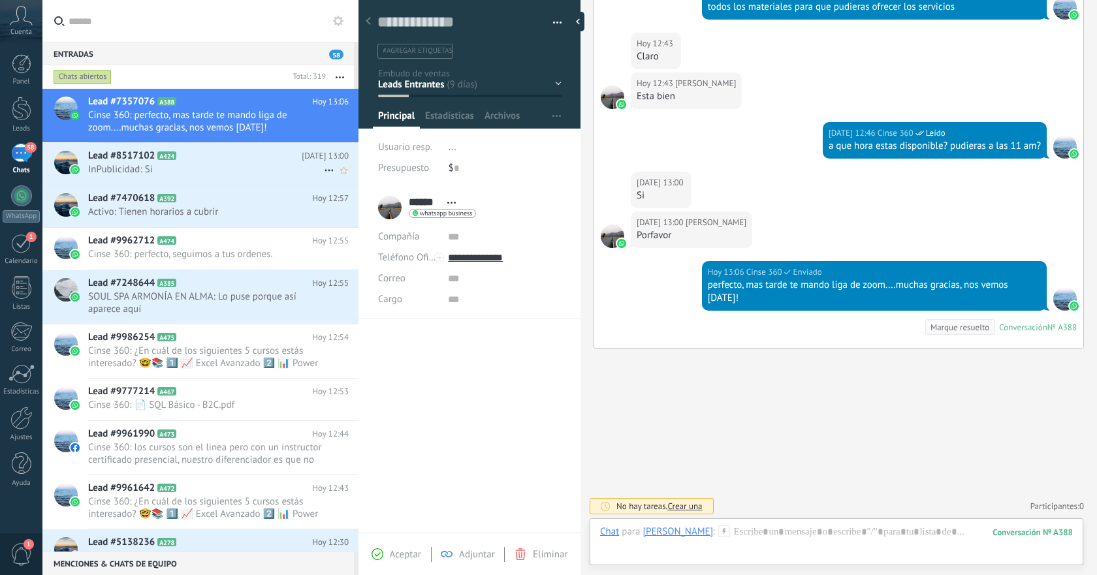
click at [229, 180] on div "Lead #8517102 A424 [DATE] 13:00 InPublicidad: Si" at bounding box center [223, 163] width 270 height 41
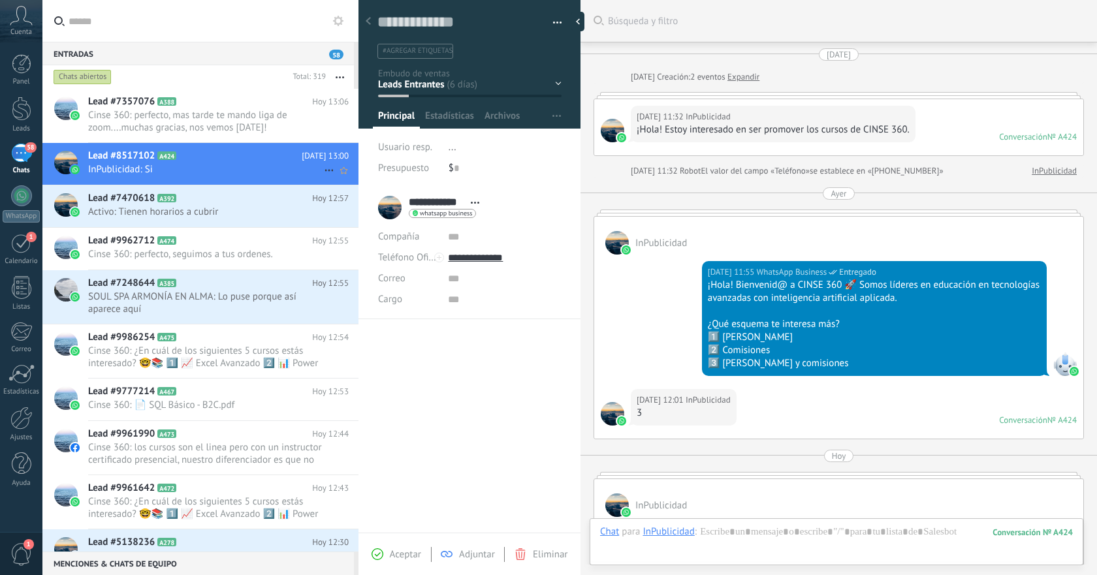
scroll to position [565, 0]
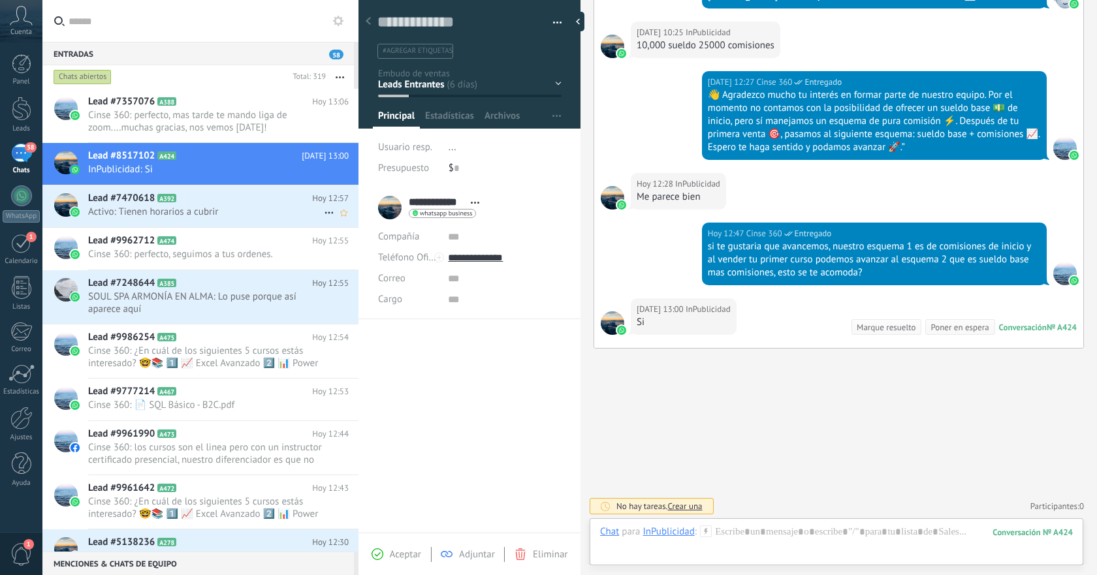
click at [223, 204] on h2 "Lead #7470618 A392" at bounding box center [200, 198] width 224 height 13
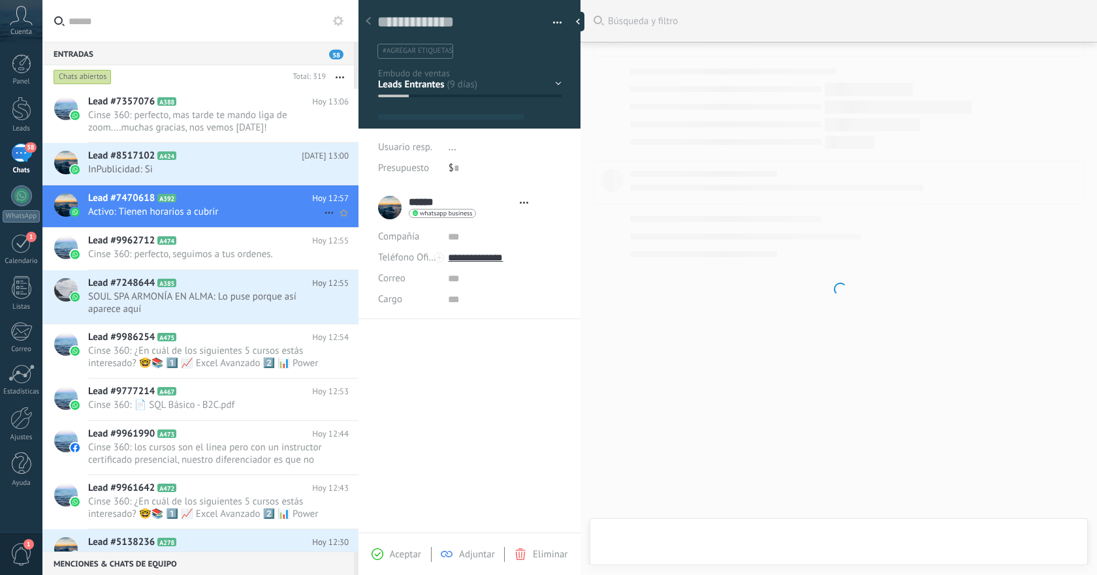
type textarea "**********"
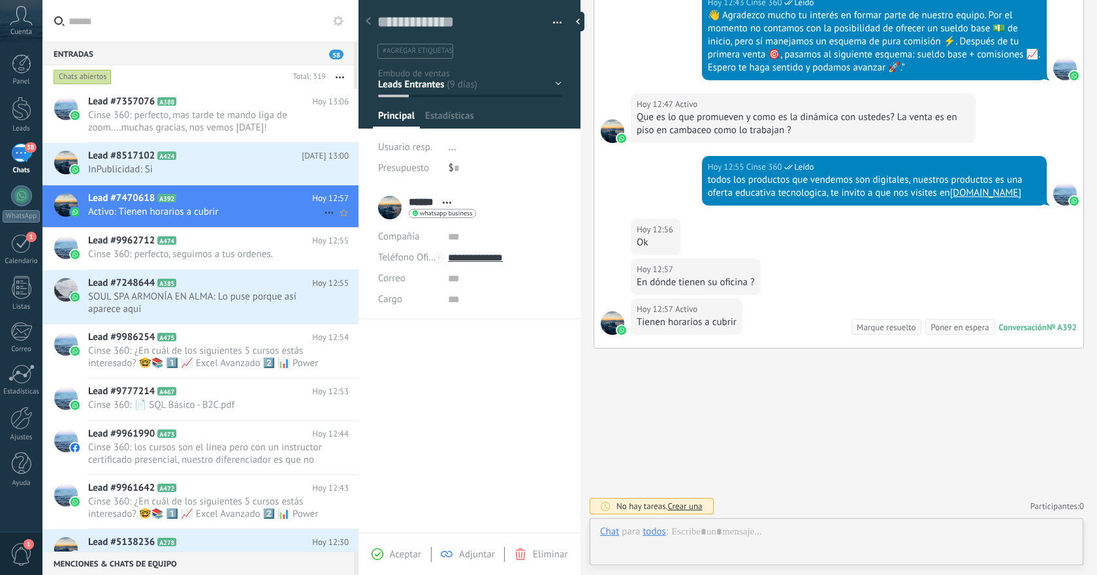
scroll to position [20, 0]
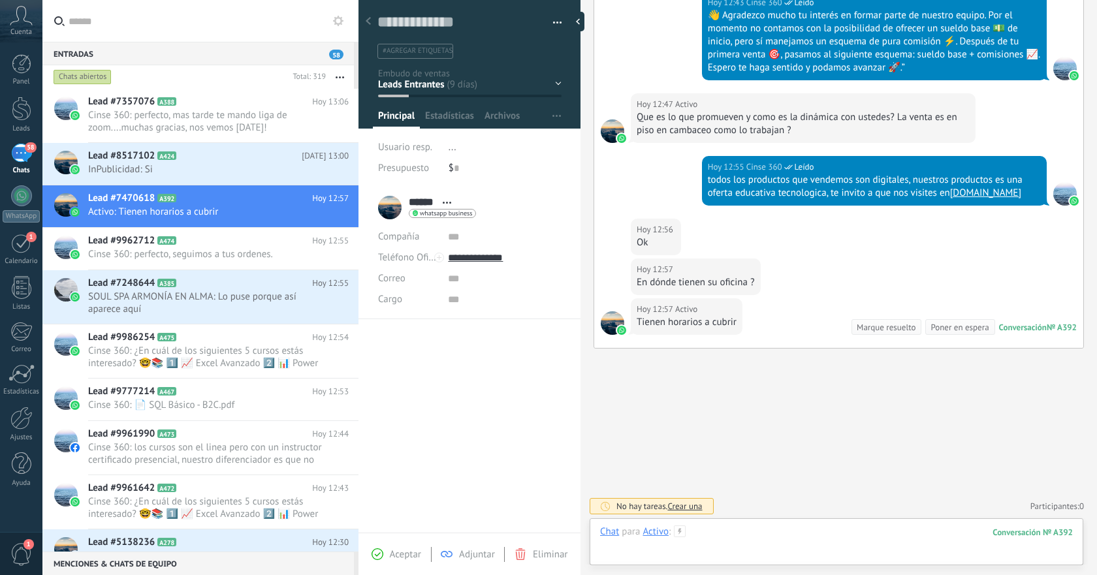
click at [803, 530] on div at bounding box center [836, 545] width 473 height 39
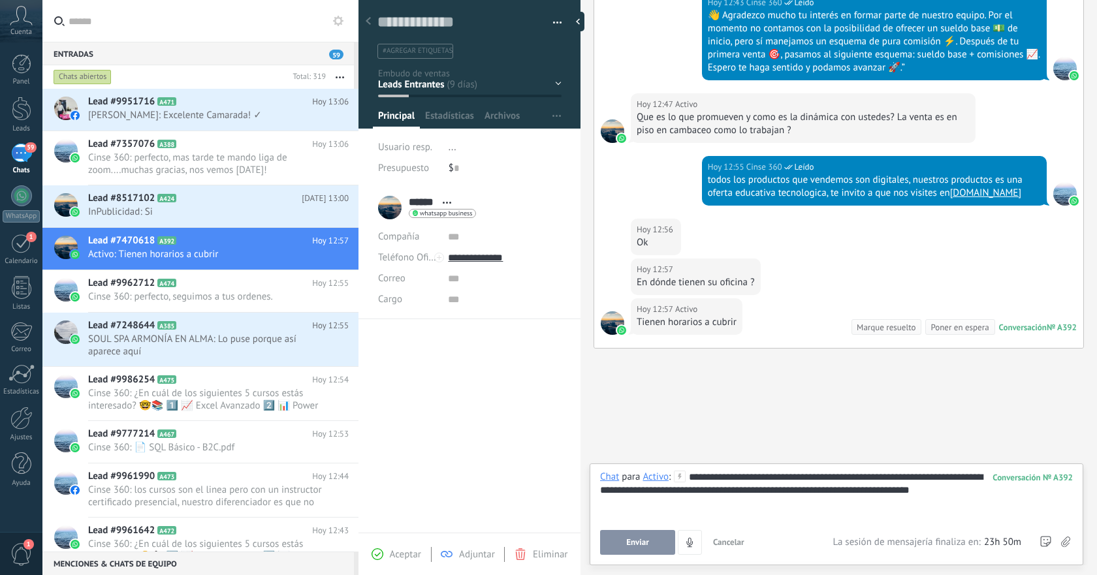
click at [652, 538] on button "Enviar" at bounding box center [637, 542] width 75 height 25
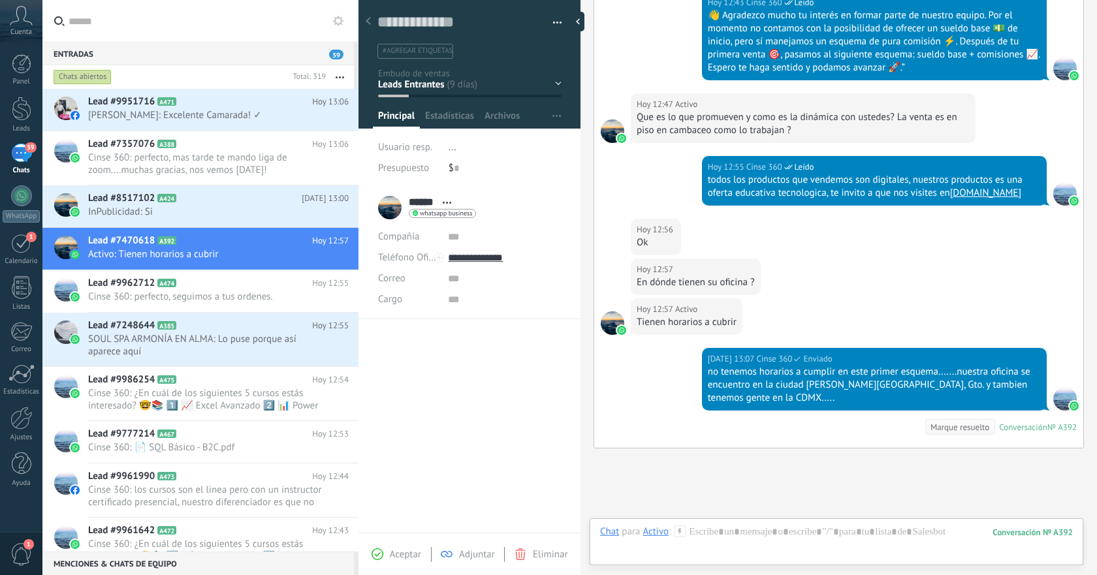
scroll to position [744, 0]
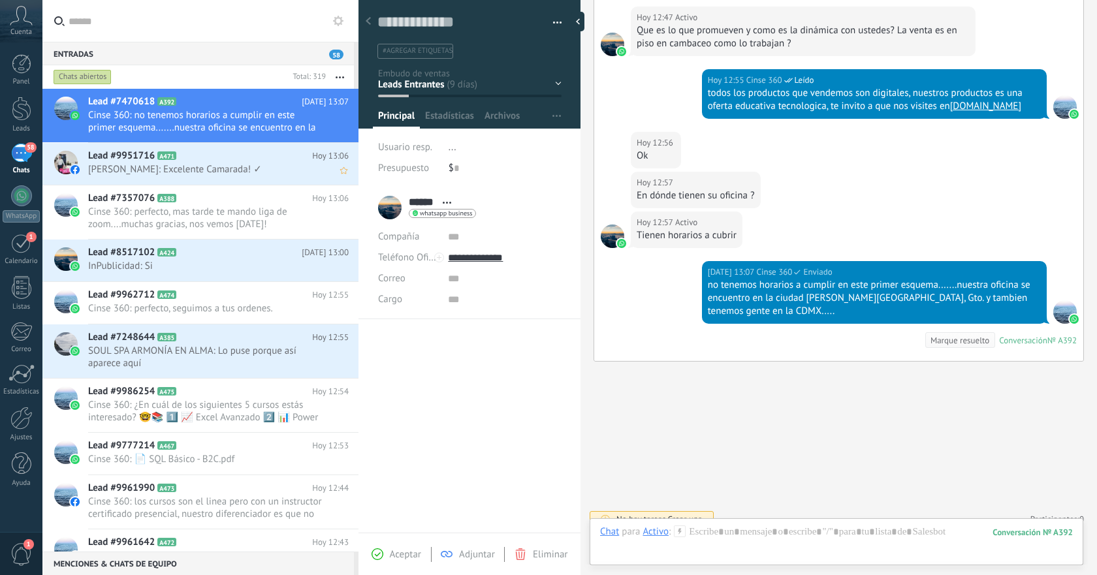
click at [231, 171] on span "[PERSON_NAME]: Excelente Camarada! ✓" at bounding box center [206, 169] width 236 height 12
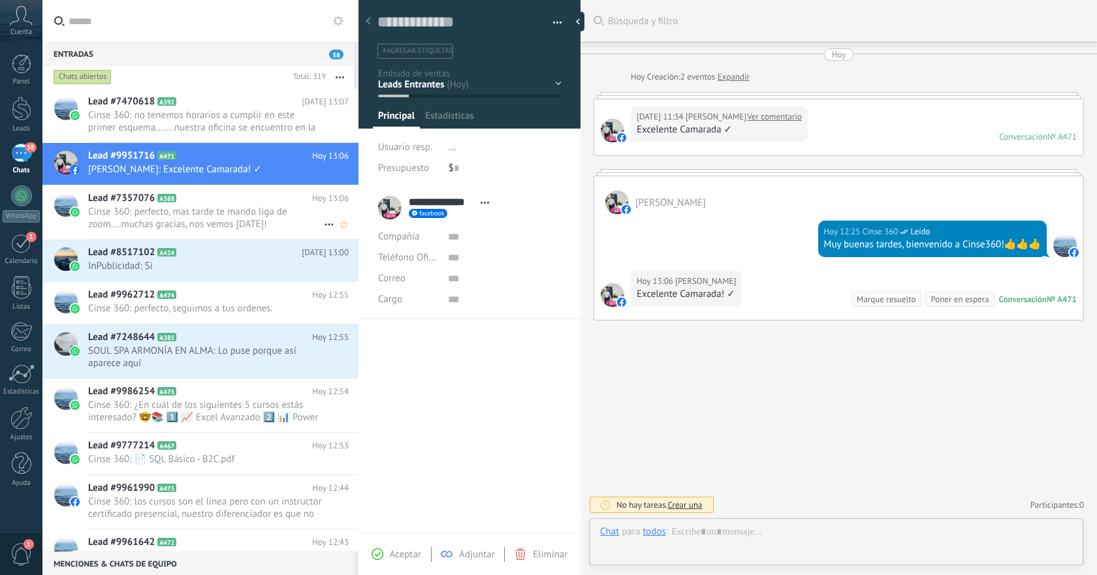
scroll to position [20, 0]
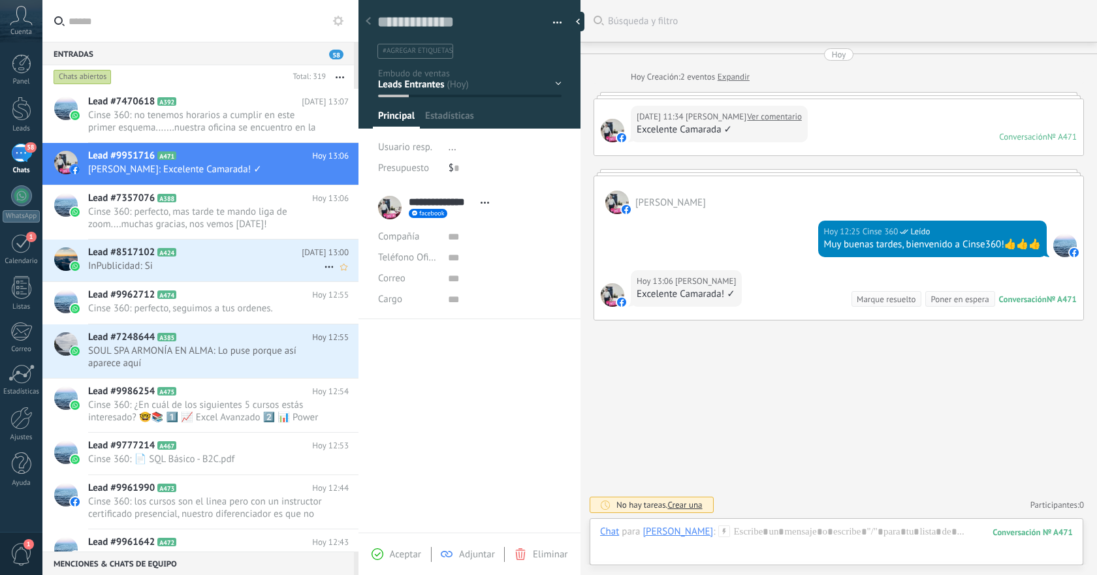
click at [220, 268] on span "InPublicidad: Si" at bounding box center [206, 266] width 236 height 12
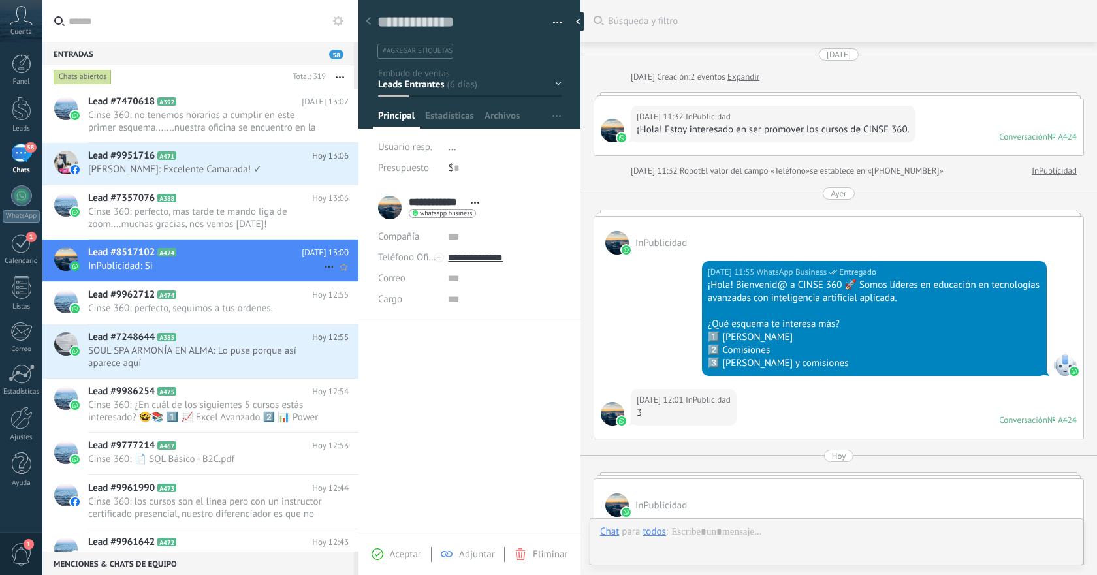
scroll to position [565, 0]
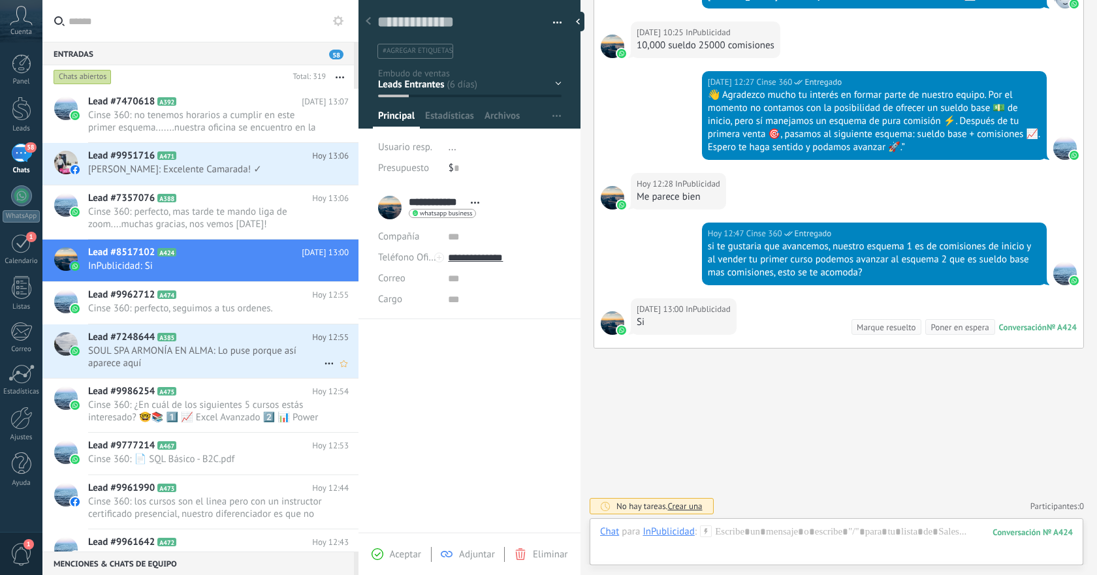
click at [193, 351] on span "SOUL SPA ARMONÍA EN ALMA: Lo puse porque así aparece aquí" at bounding box center [206, 357] width 236 height 25
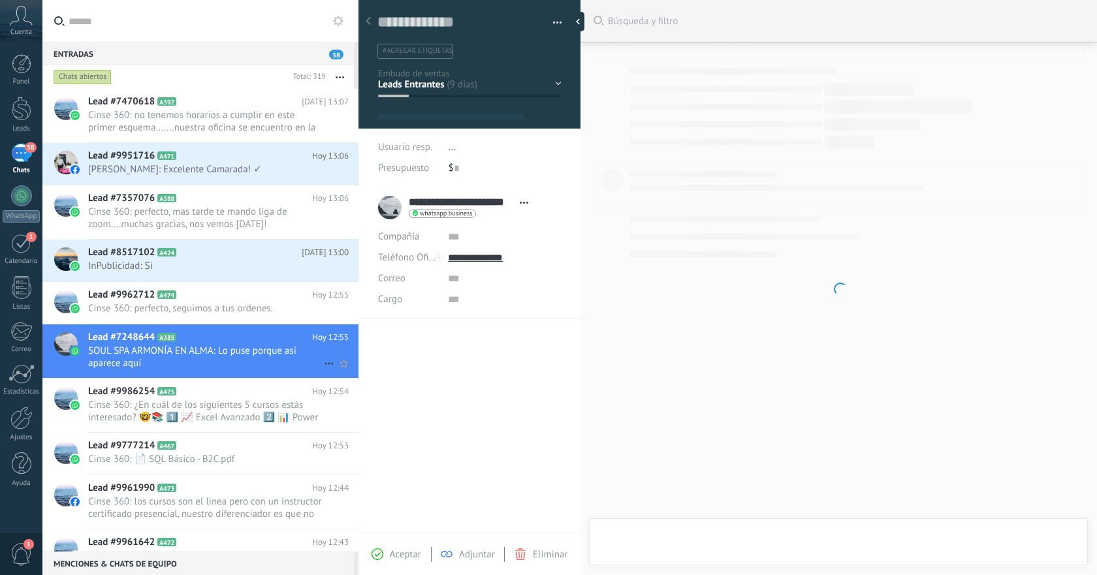
scroll to position [20, 0]
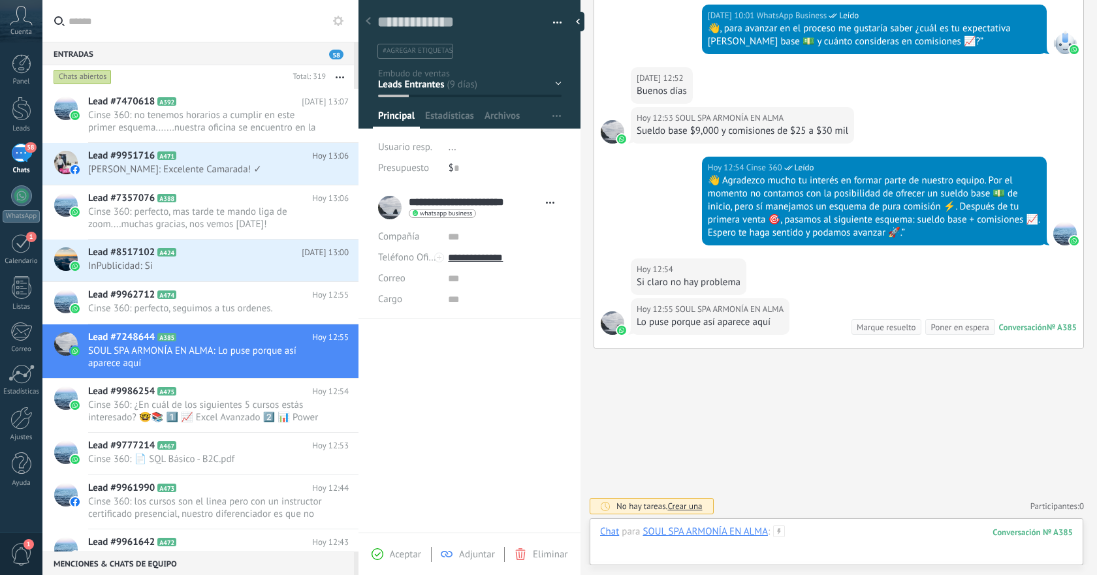
click at [857, 534] on div at bounding box center [836, 545] width 473 height 39
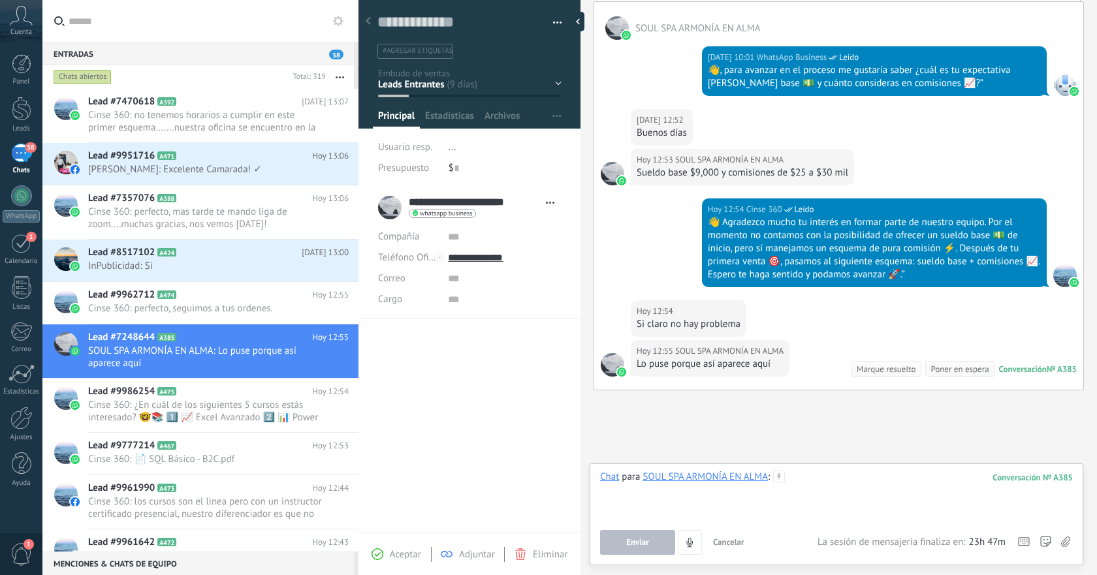
scroll to position [559, 0]
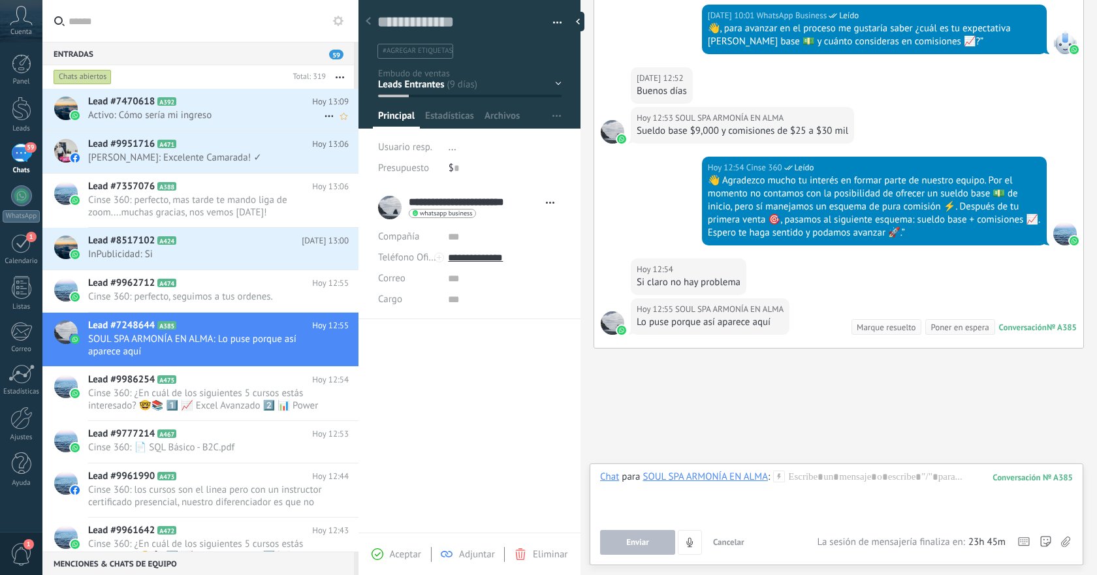
click at [224, 121] on span "Activo: Cómo sería mi ingreso" at bounding box center [206, 115] width 236 height 12
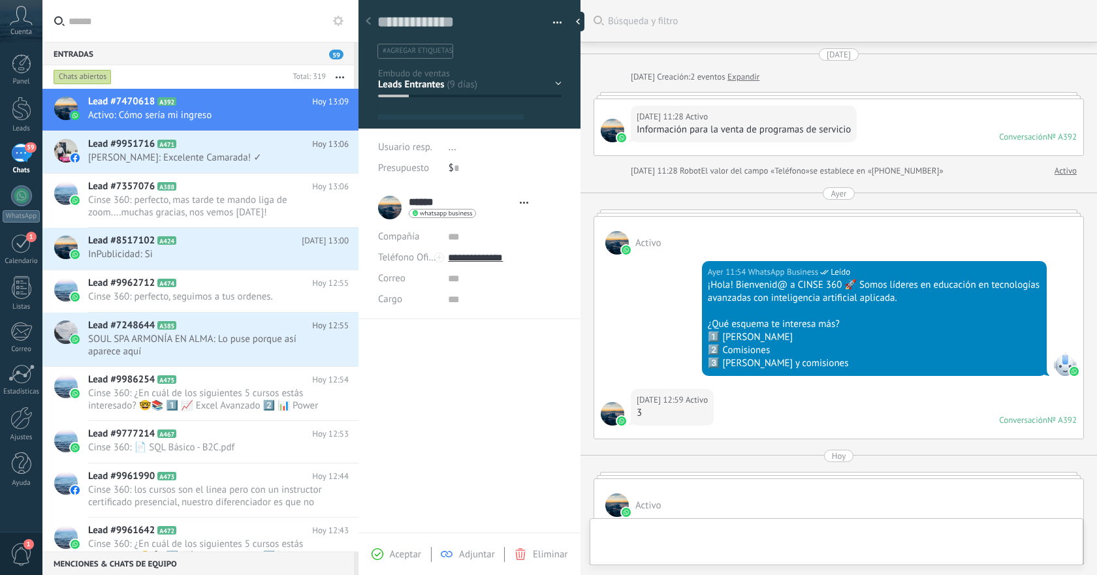
type textarea "**********"
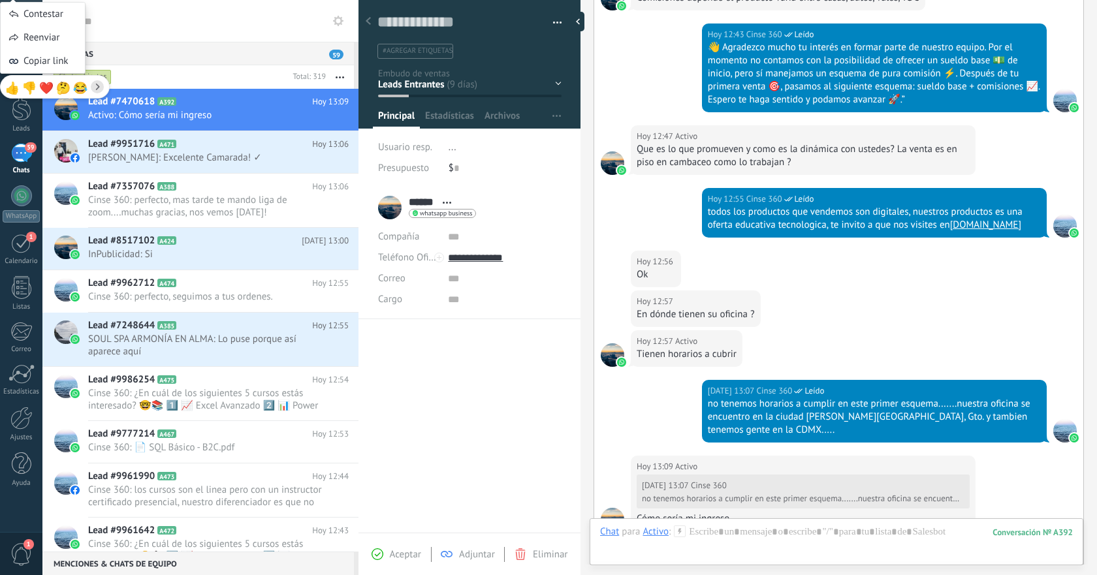
scroll to position [838, 0]
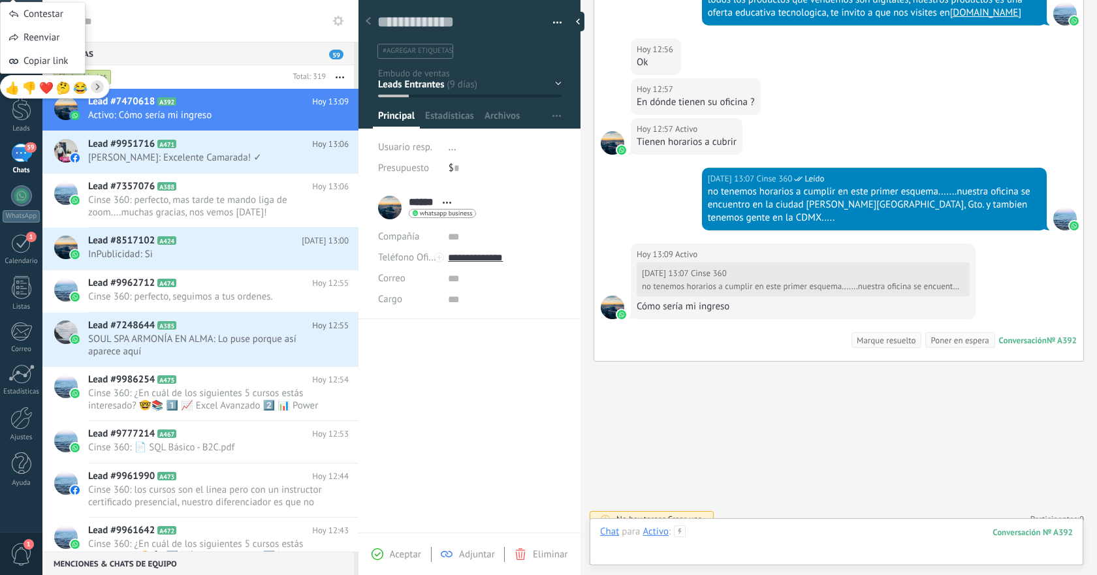
click at [776, 535] on div at bounding box center [836, 545] width 473 height 39
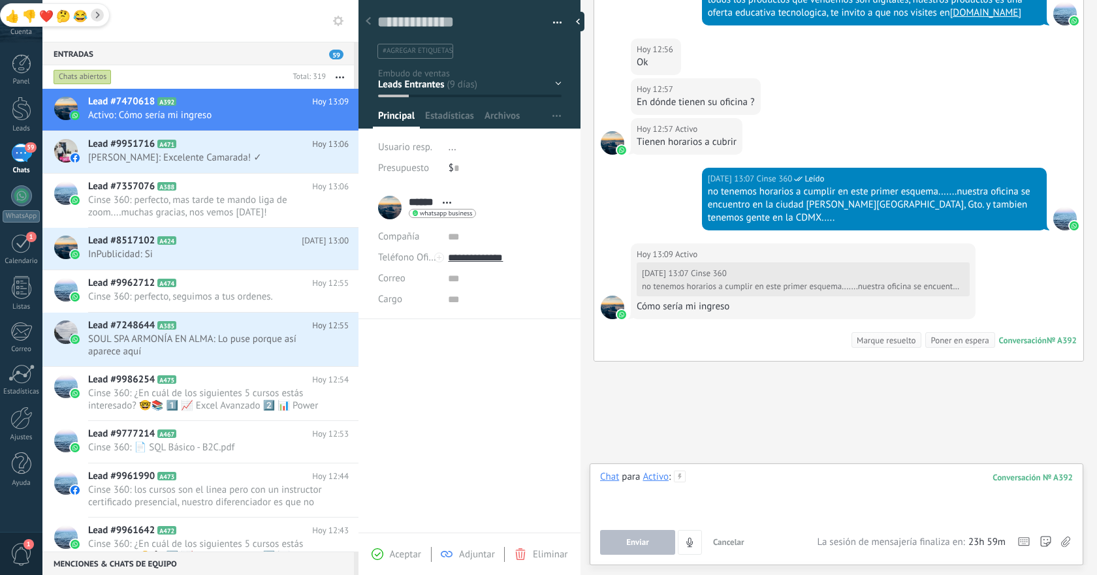
click at [751, 485] on div at bounding box center [836, 496] width 473 height 50
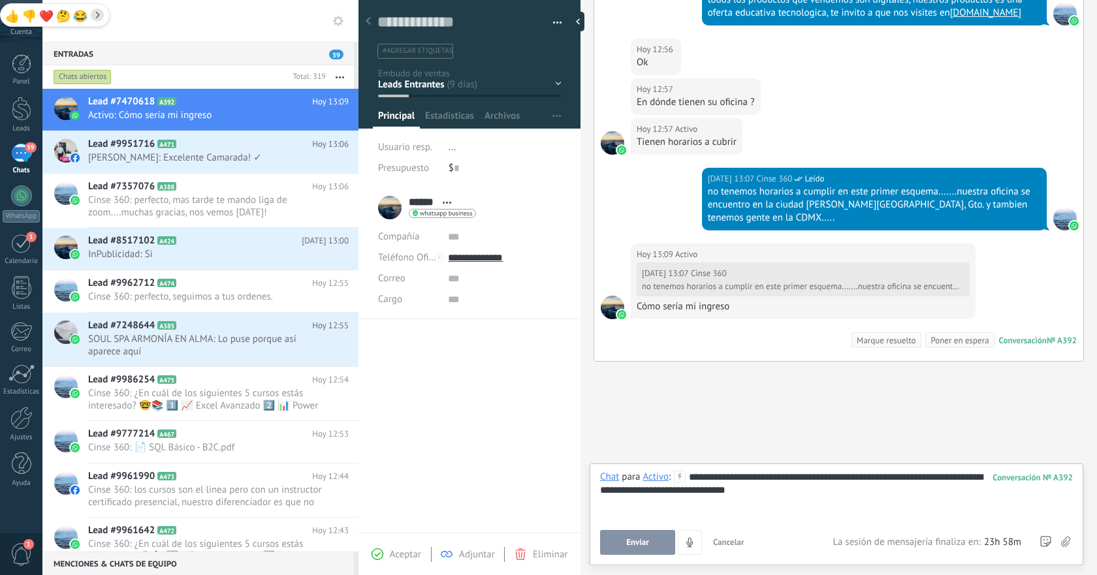
click at [645, 551] on button "Enviar" at bounding box center [637, 542] width 75 height 25
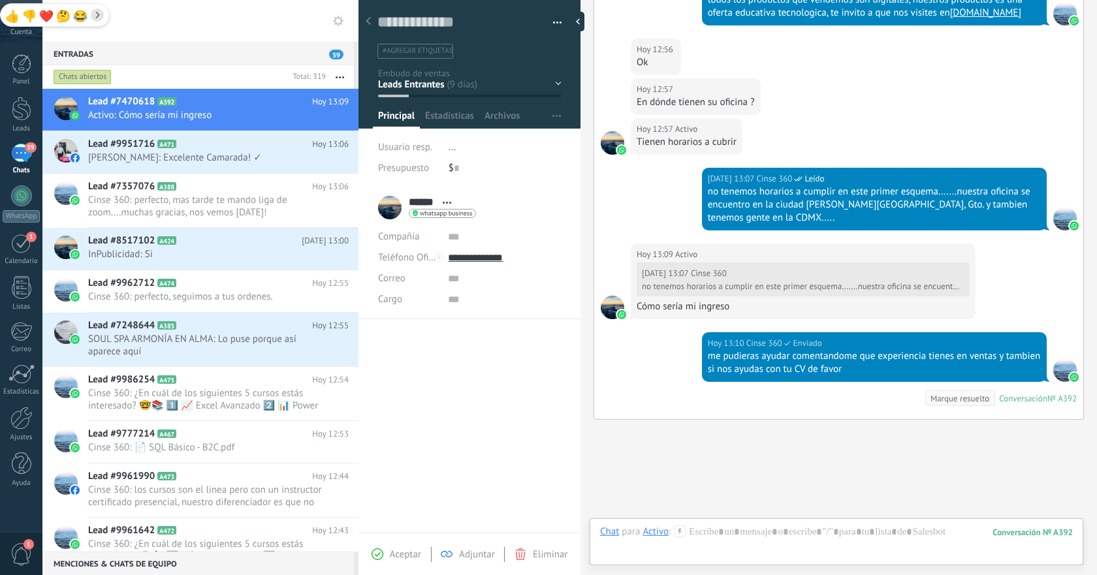
scroll to position [896, 0]
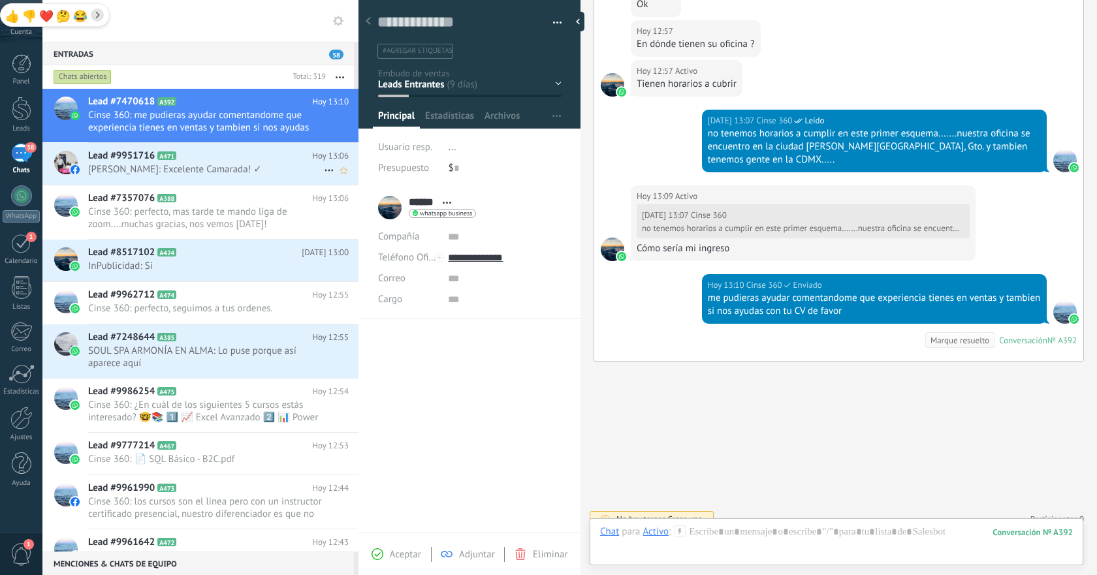
click at [250, 180] on div "Lead #9951716 A471 [DATE] 13:06 [PERSON_NAME]: Excelente Camarada! ✓" at bounding box center [223, 163] width 270 height 41
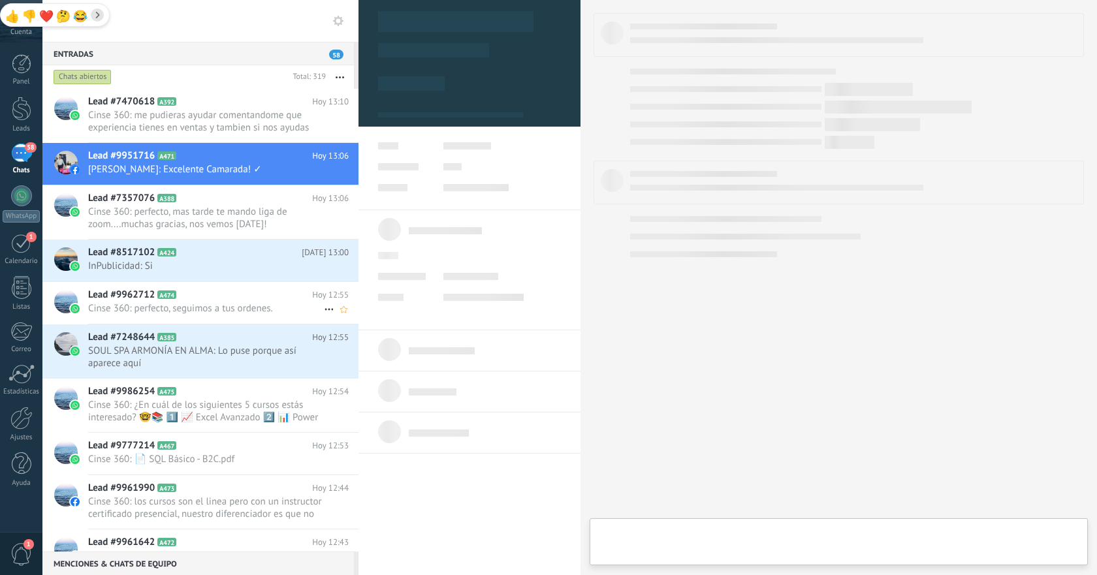
click at [227, 285] on div "Lead #9962712 A474 [DATE] 12:55 Cinse 360: perfecto, seguimos a tus ordenes." at bounding box center [223, 302] width 270 height 41
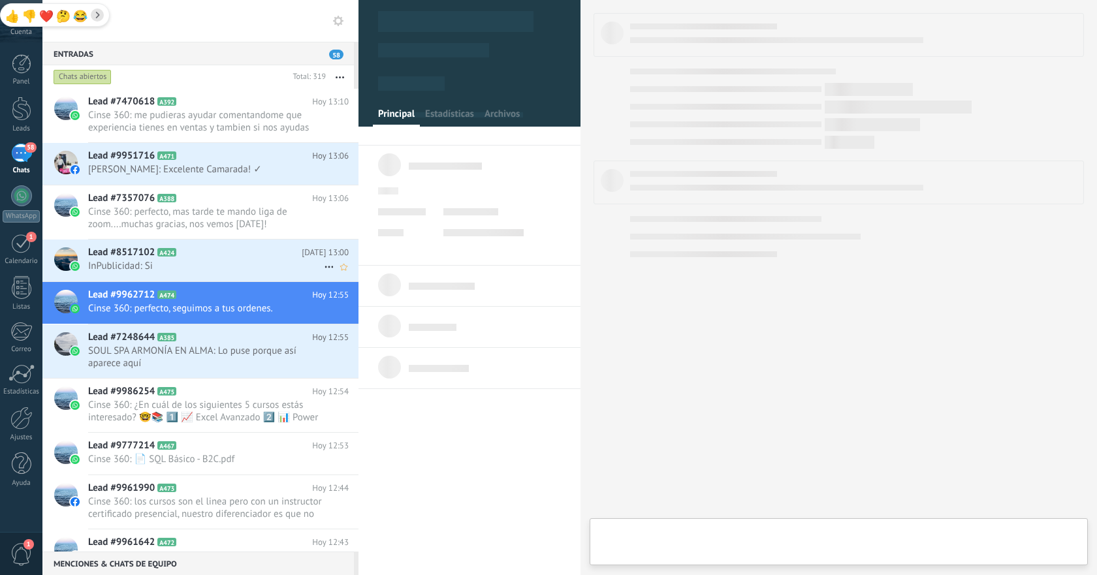
click at [244, 266] on span "InPublicidad: Si" at bounding box center [206, 266] width 236 height 12
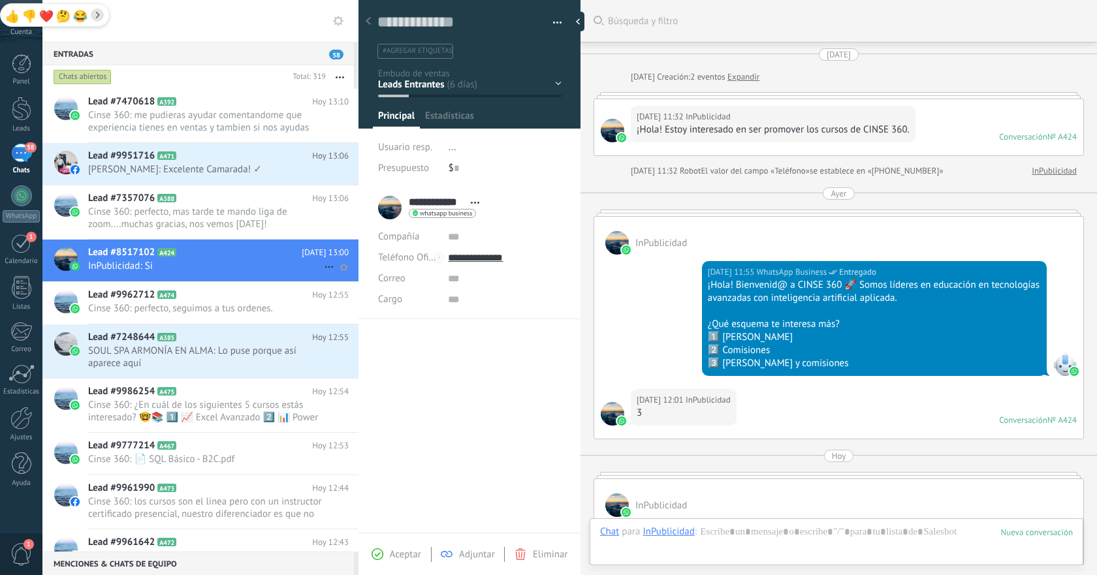
scroll to position [565, 0]
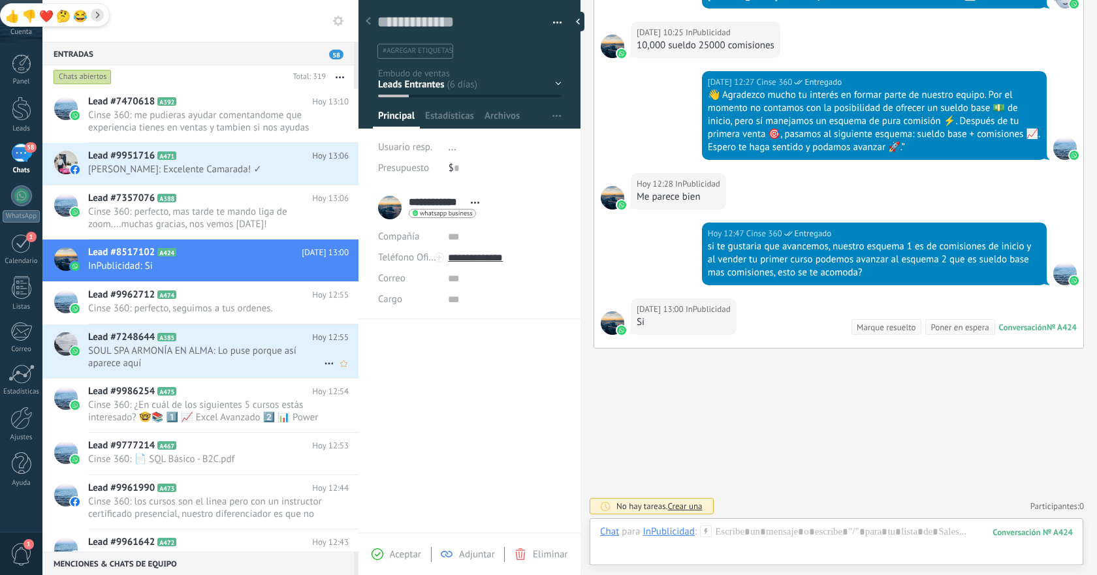
click at [200, 347] on span "SOUL SPA ARMONÍA EN ALMA: Lo puse porque así aparece aquí" at bounding box center [206, 357] width 236 height 25
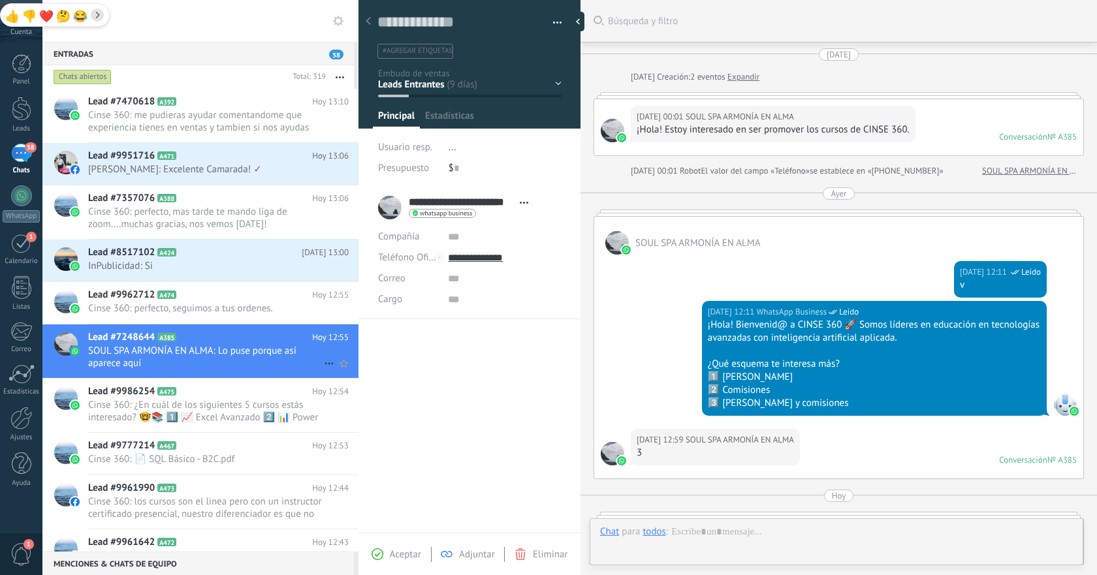
type textarea "**********"
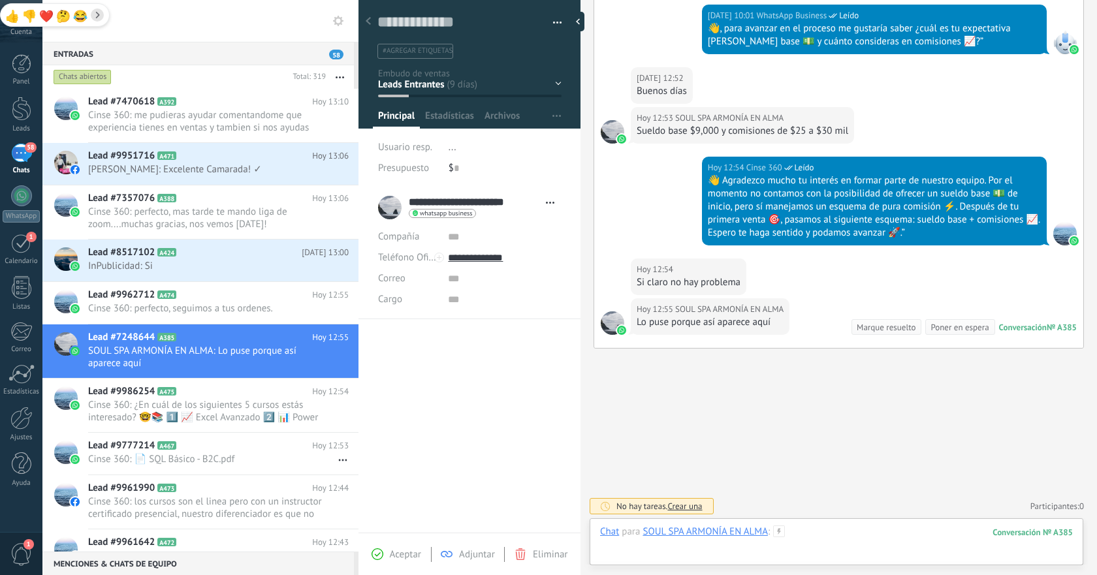
click at [852, 526] on div at bounding box center [836, 545] width 473 height 39
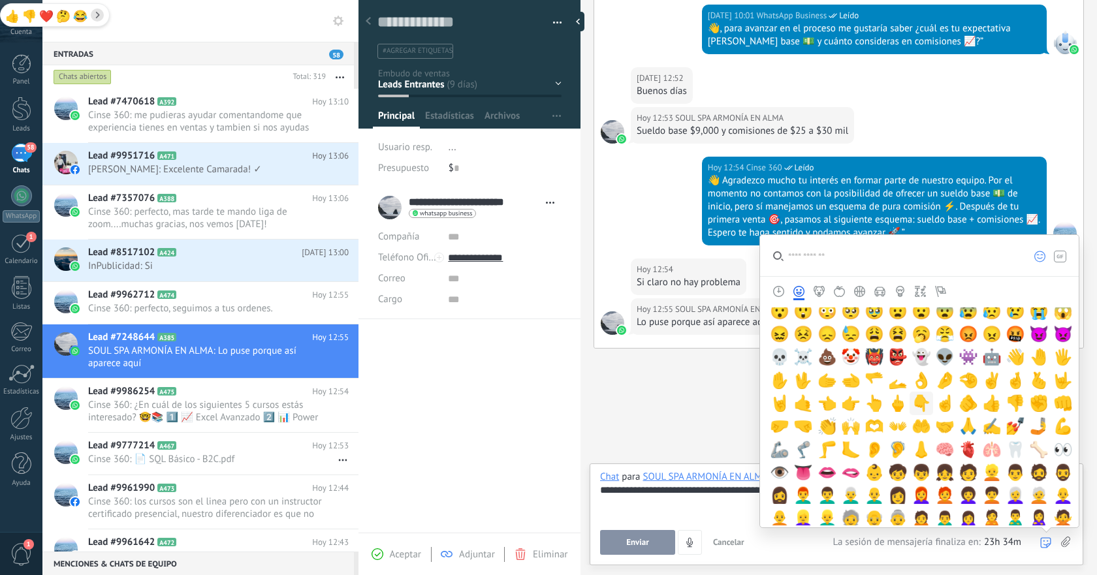
scroll to position [190, 0]
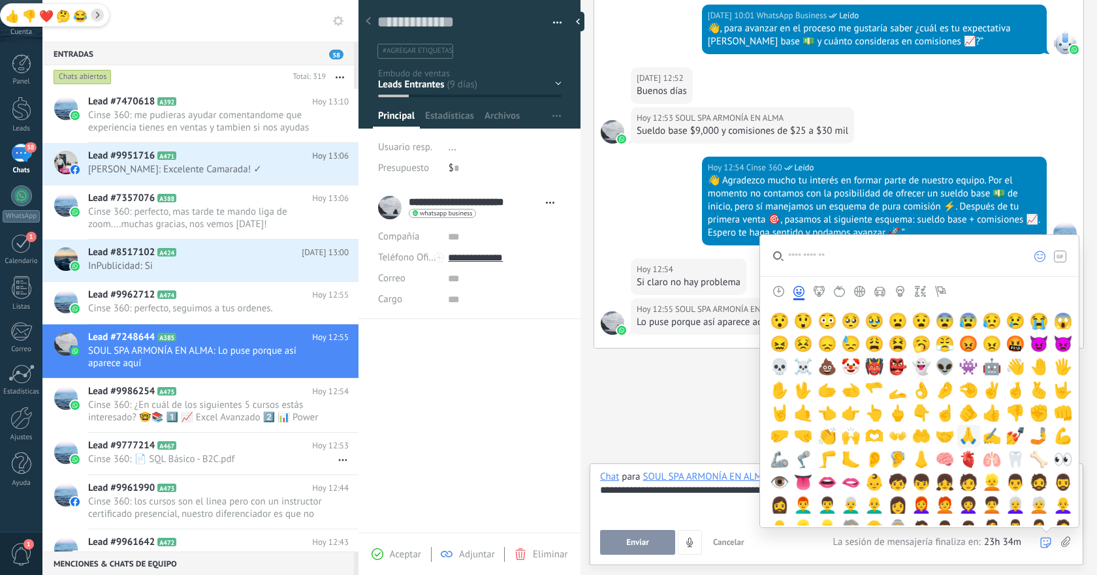
click at [961, 438] on span "🙏" at bounding box center [969, 436] width 20 height 18
click at [738, 429] on div "Buscar Búsqueda y filtro Carga más [DATE] [DATE] Creación: 2 eventos Expandir […" at bounding box center [839, 9] width 517 height 1136
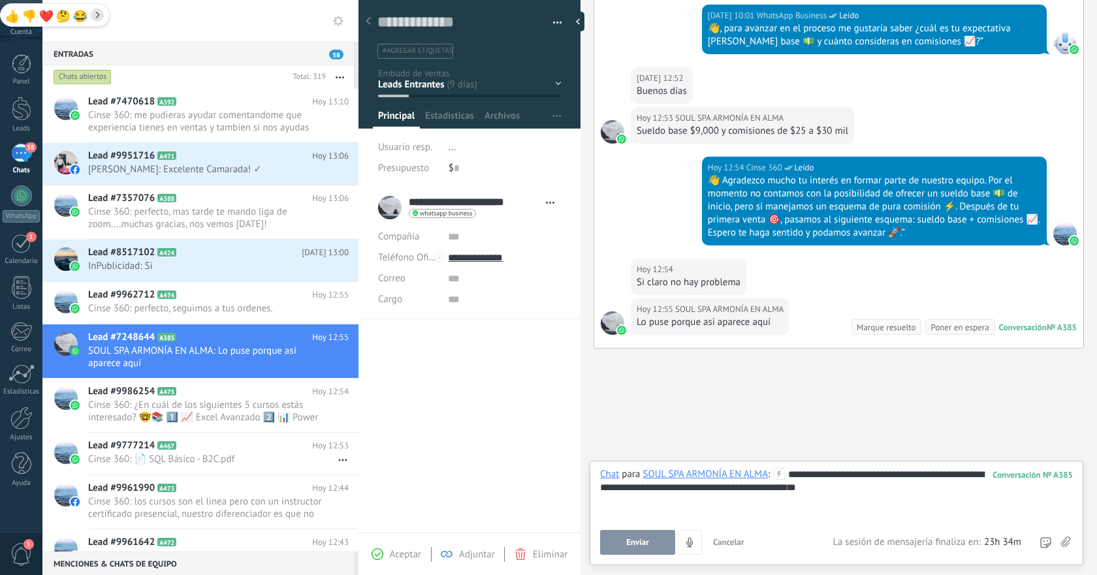
click at [637, 549] on button "Enviar" at bounding box center [637, 542] width 75 height 25
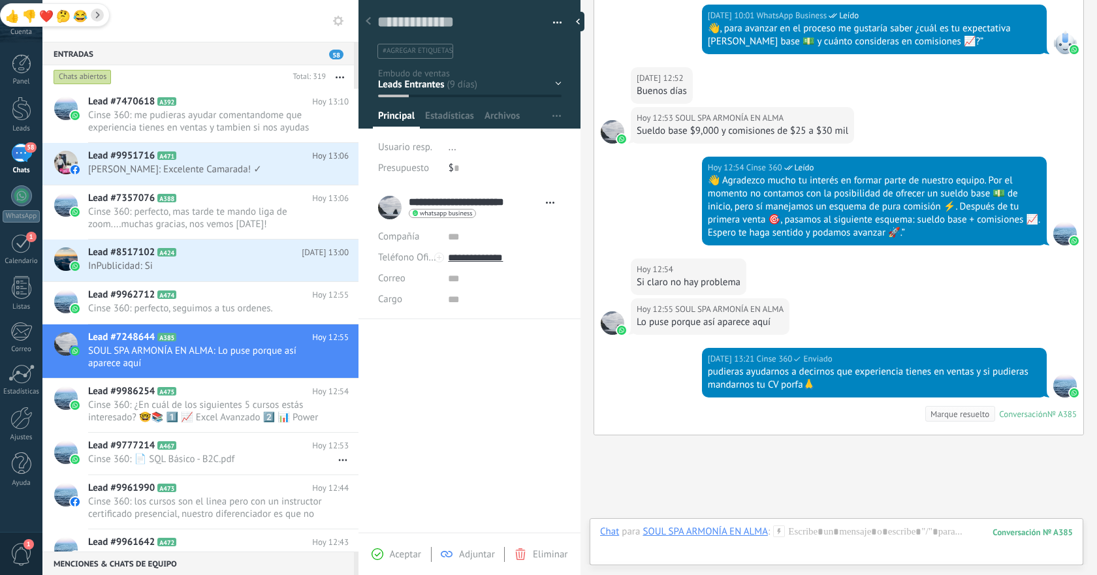
scroll to position [646, 0]
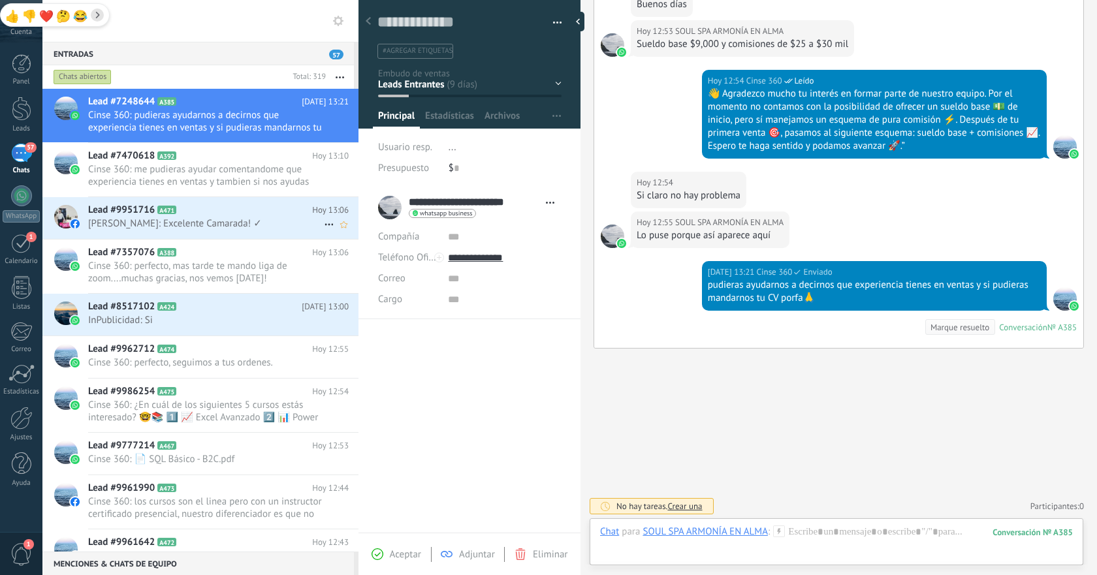
click at [208, 227] on span "[PERSON_NAME]: Excelente Camarada! ✓" at bounding box center [206, 223] width 236 height 12
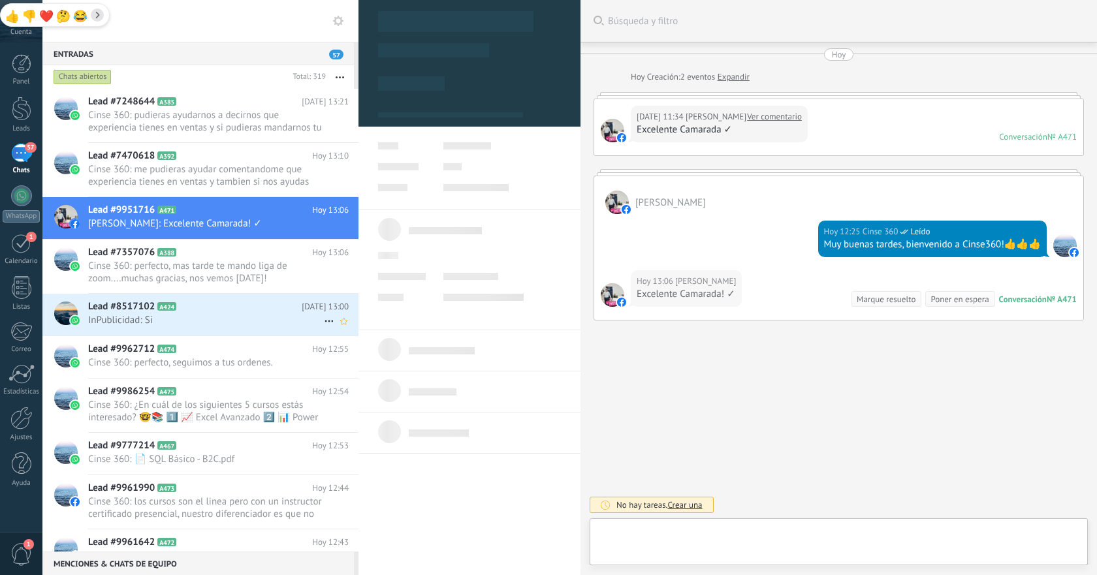
scroll to position [20, 0]
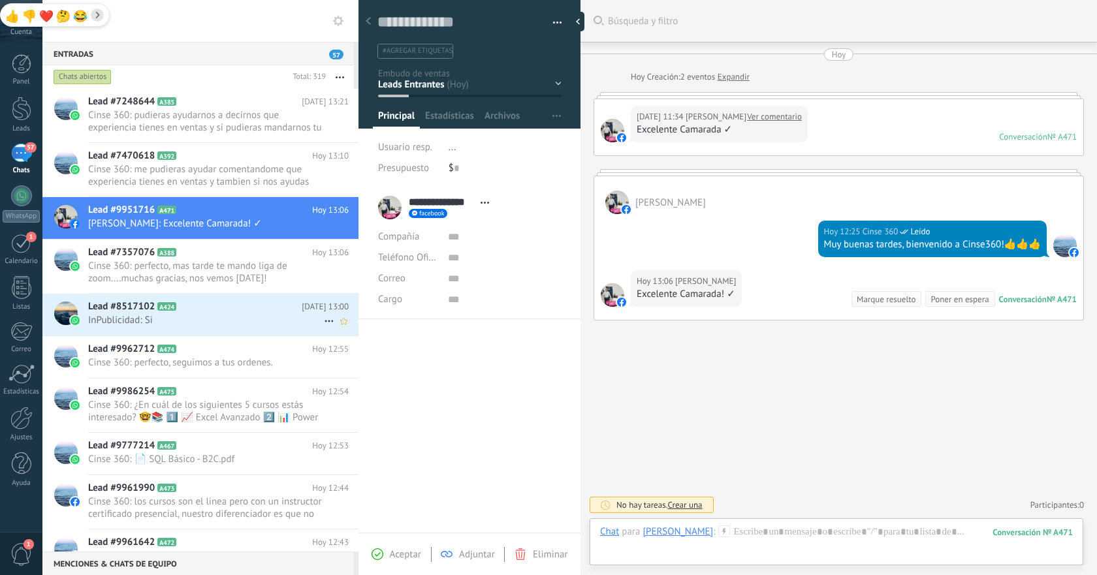
click at [218, 317] on span "InPublicidad: Si" at bounding box center [206, 320] width 236 height 12
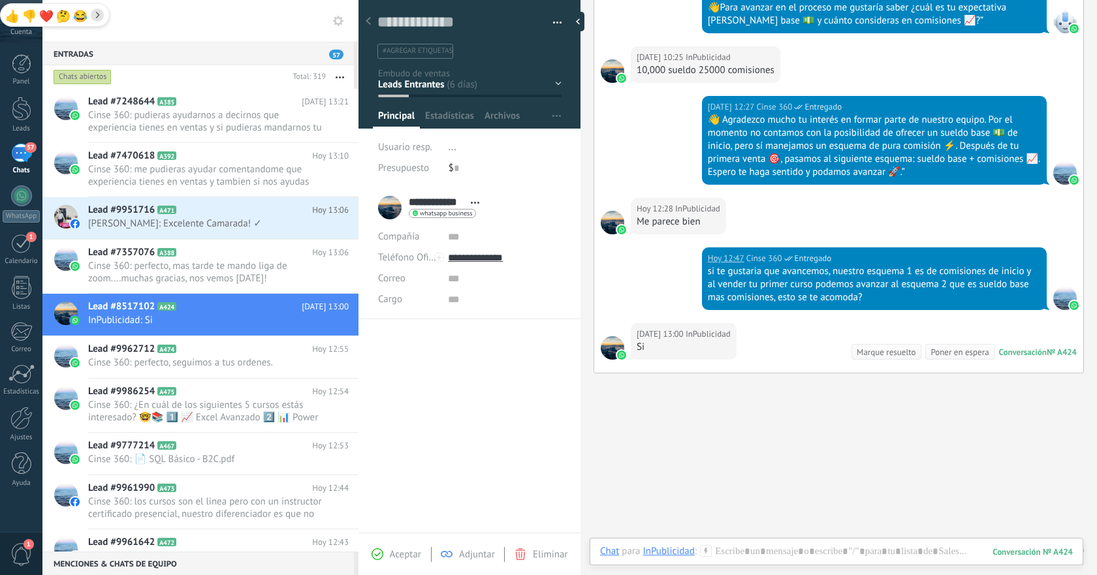
scroll to position [565, 0]
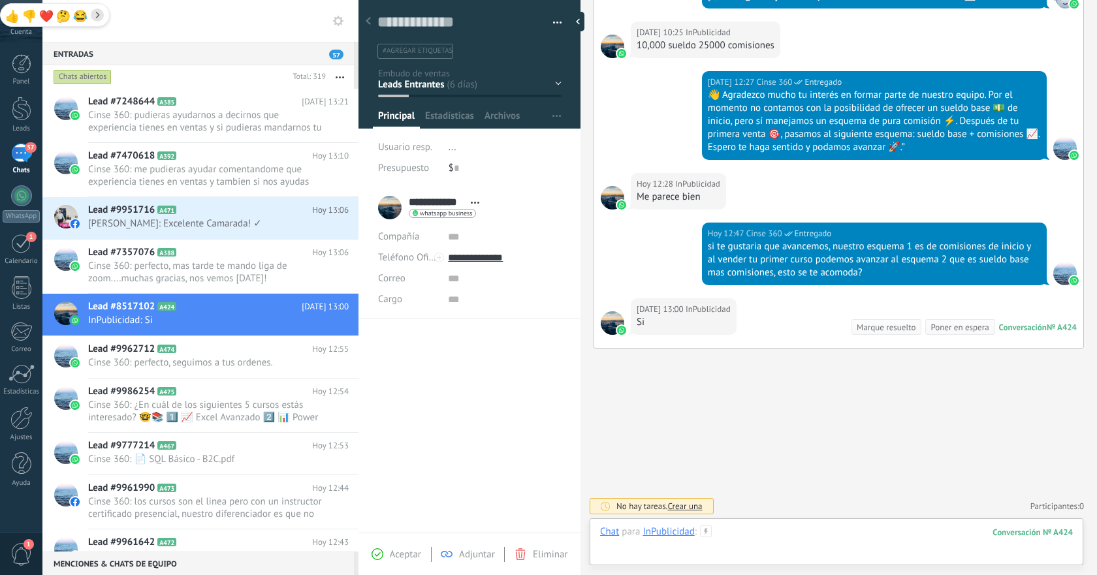
click at [831, 536] on div at bounding box center [836, 545] width 473 height 39
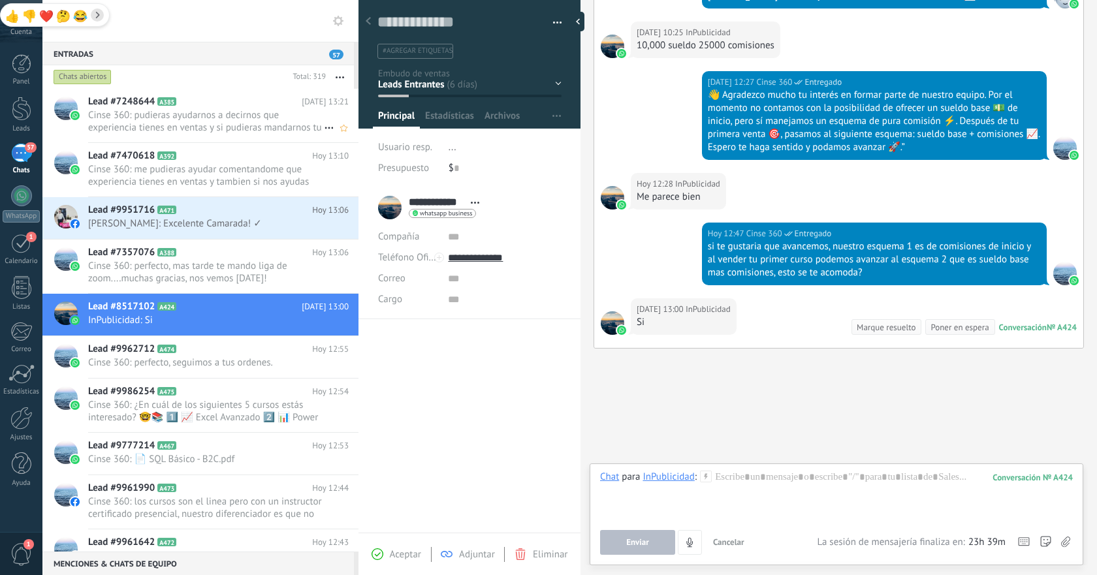
click at [234, 131] on span "Cinse 360: pudieras ayudarnos a decirnos que experiencia tienes en ventas y si …" at bounding box center [206, 121] width 236 height 25
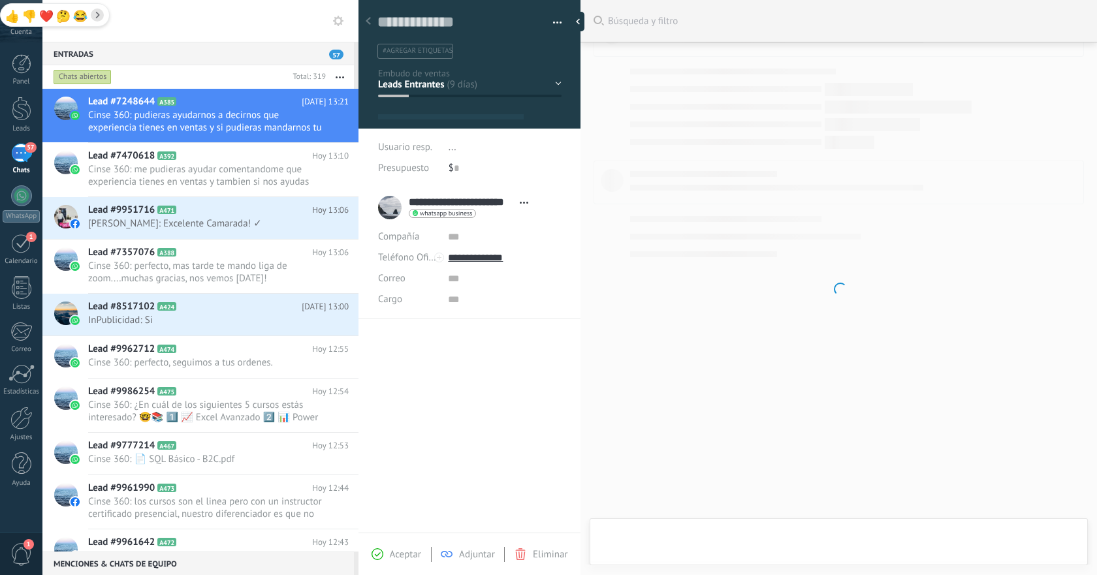
scroll to position [20, 0]
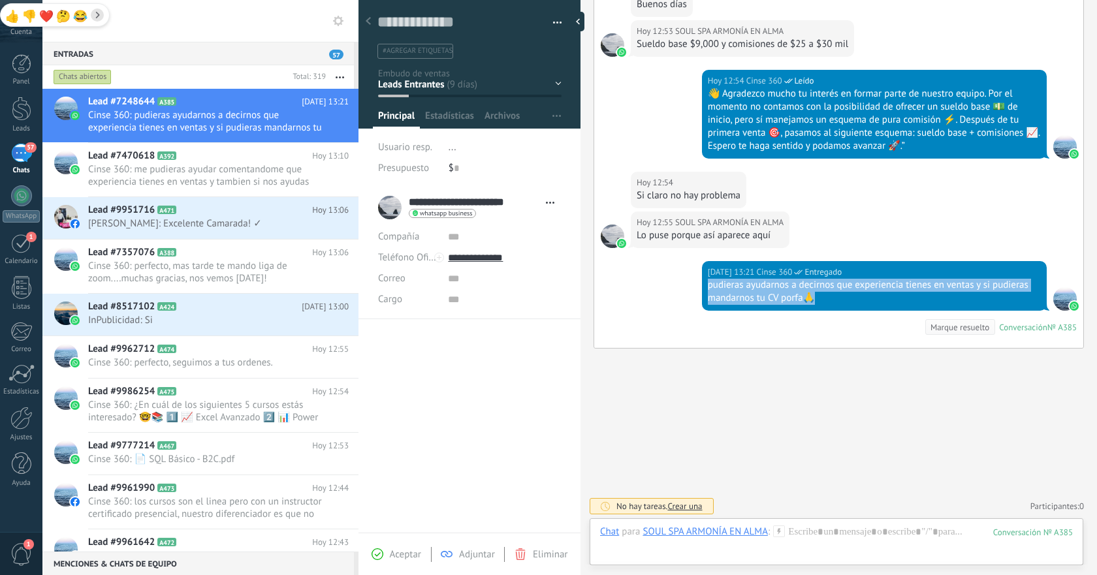
drag, startPoint x: 707, startPoint y: 285, endPoint x: 818, endPoint y: 298, distance: 112.5
click at [818, 298] on div "pudieras ayudarnos a decirnos que experiencia tienes en ventas y si pudieras ma…" at bounding box center [874, 292] width 333 height 26
copy div "pudieras ayudarnos a decirnos que experiencia tienes en ventas y si pudieras ma…"
click at [203, 310] on h2 "Lead #8517102 A424" at bounding box center [195, 306] width 214 height 13
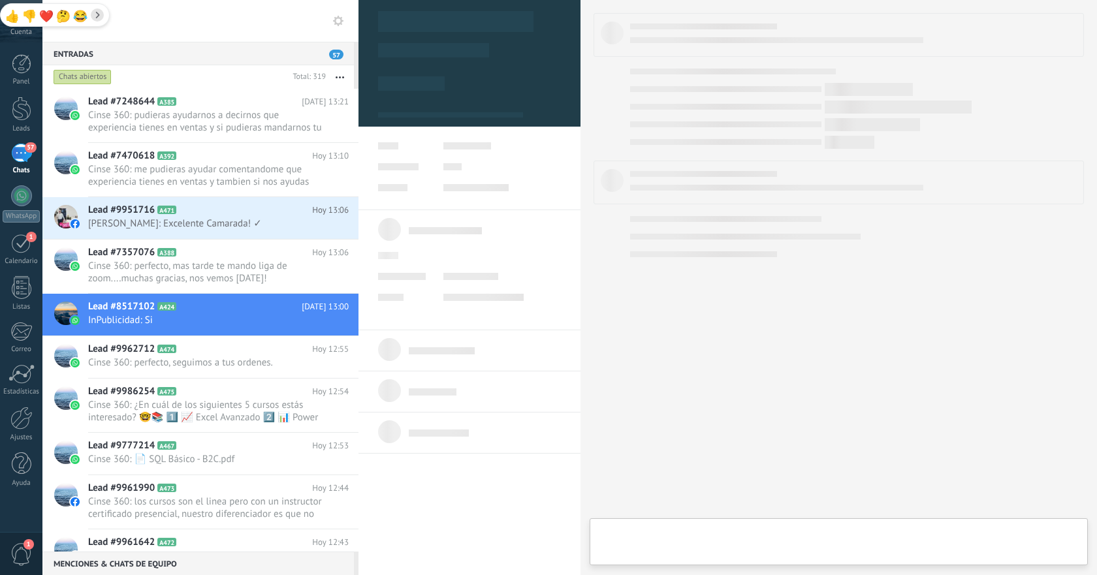
type textarea "**********"
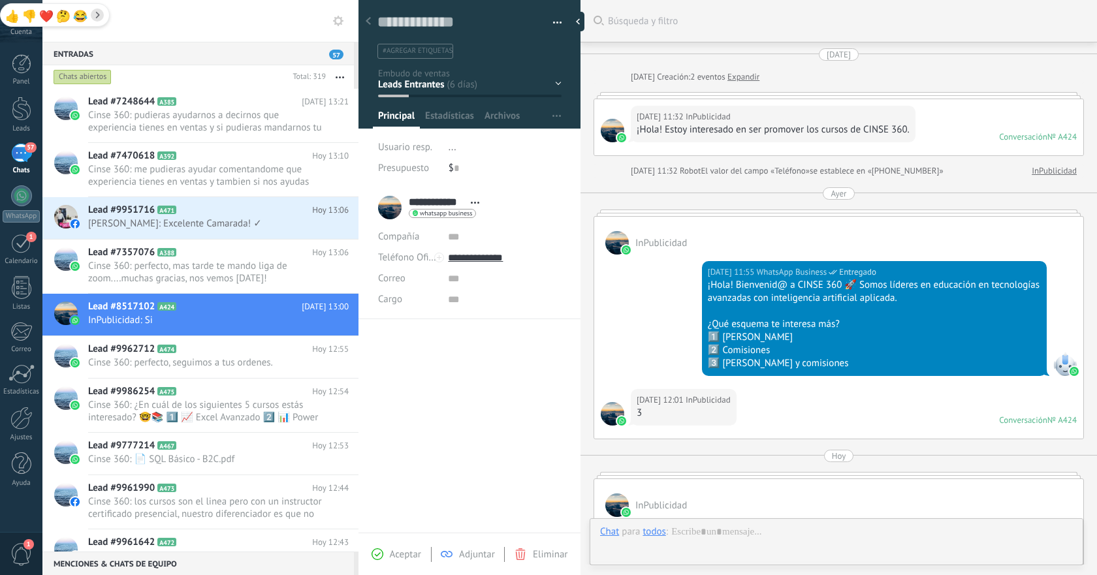
scroll to position [565, 0]
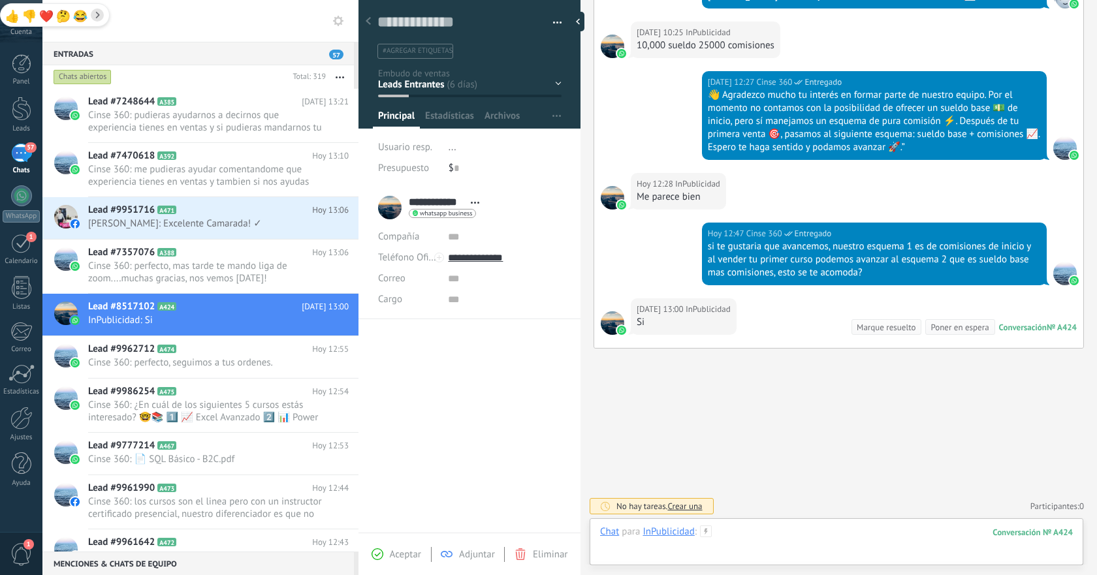
click at [754, 528] on div at bounding box center [836, 545] width 473 height 39
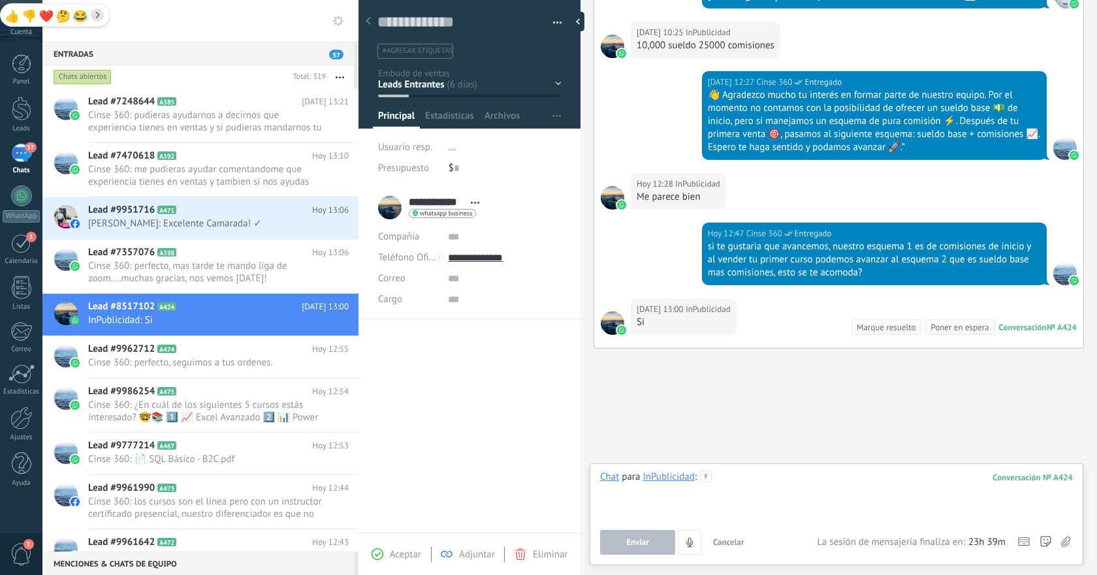
paste div
click at [651, 553] on button "Enviar" at bounding box center [637, 542] width 75 height 25
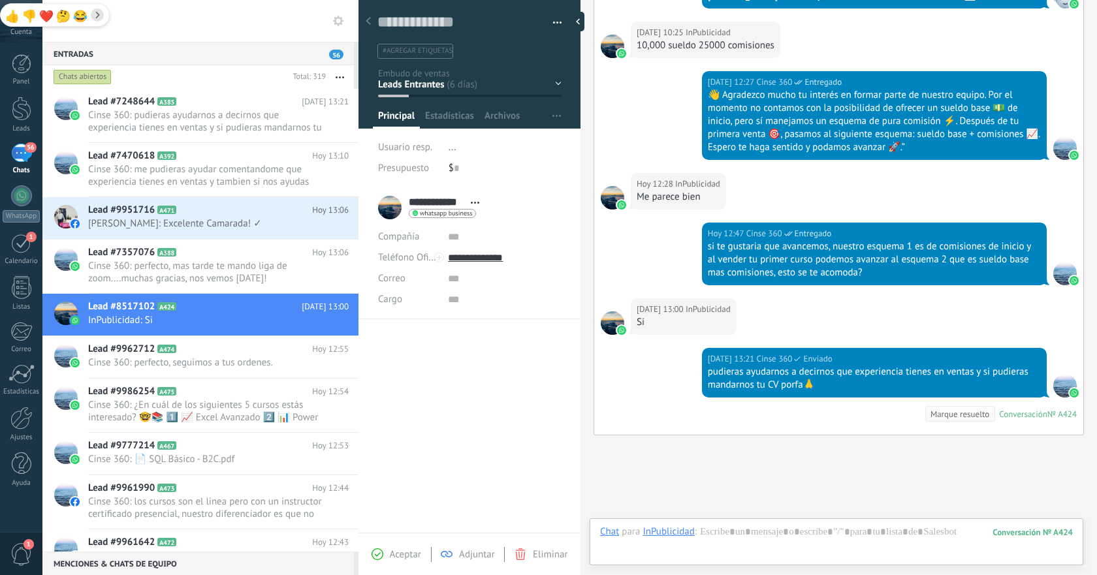
scroll to position [652, 0]
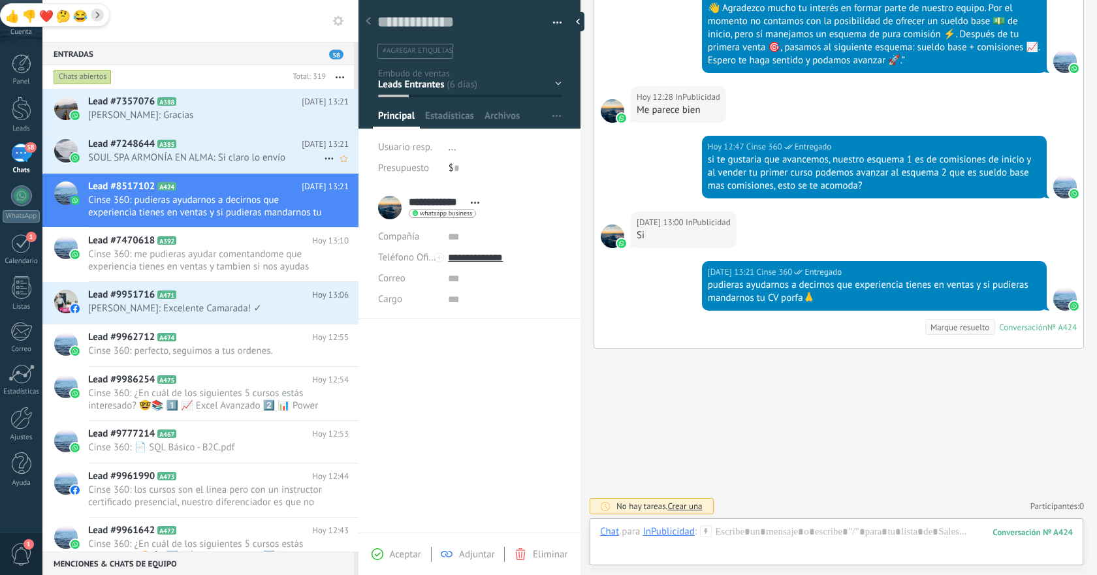
click at [253, 157] on span "SOUL SPA ARMONÍA EN ALMA: Si claro lo envío" at bounding box center [206, 158] width 236 height 12
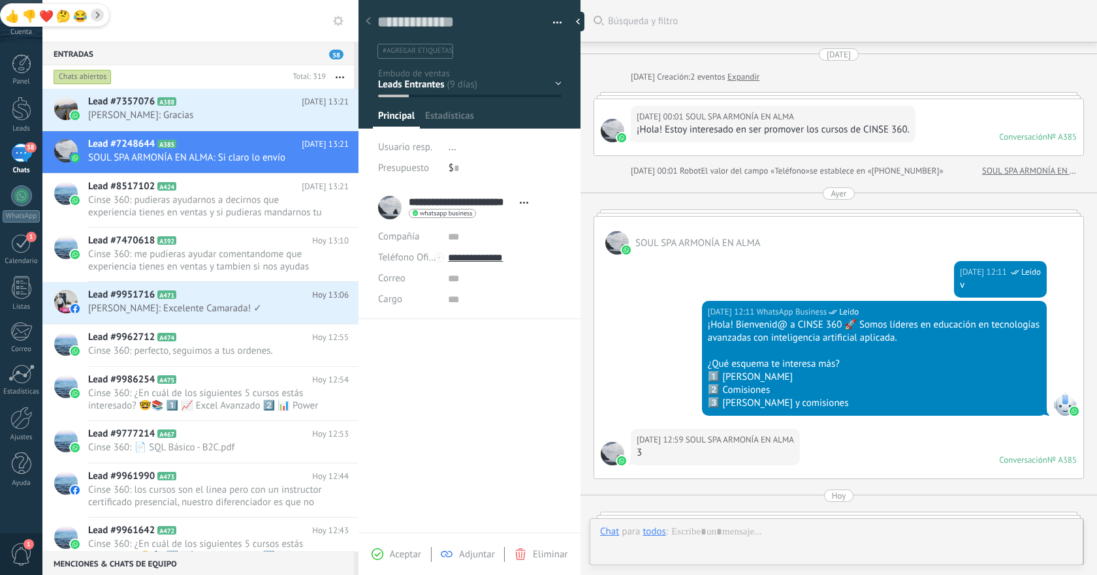
type textarea "**********"
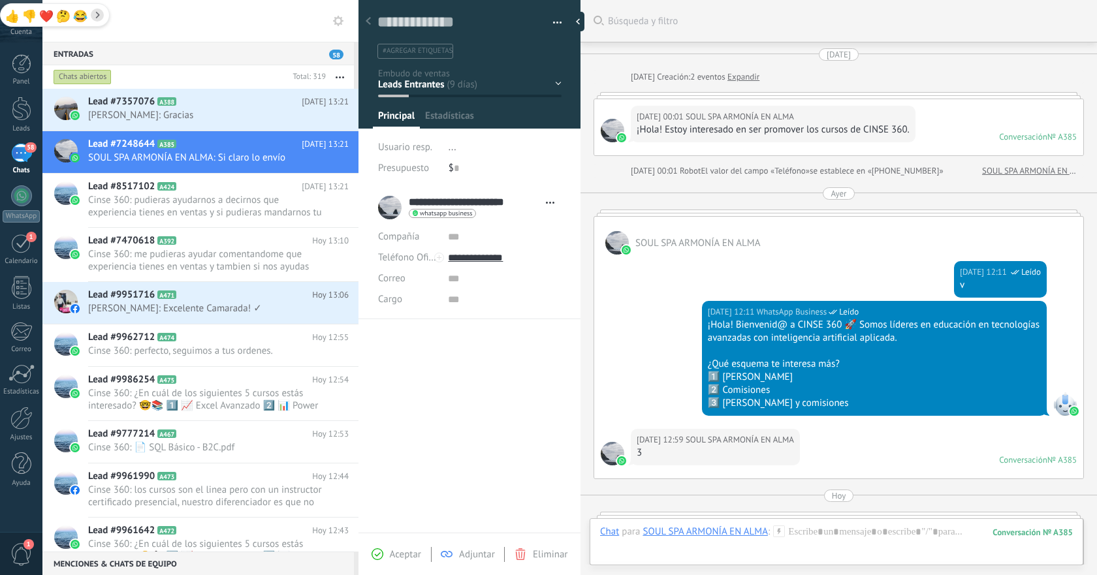
scroll to position [671, 0]
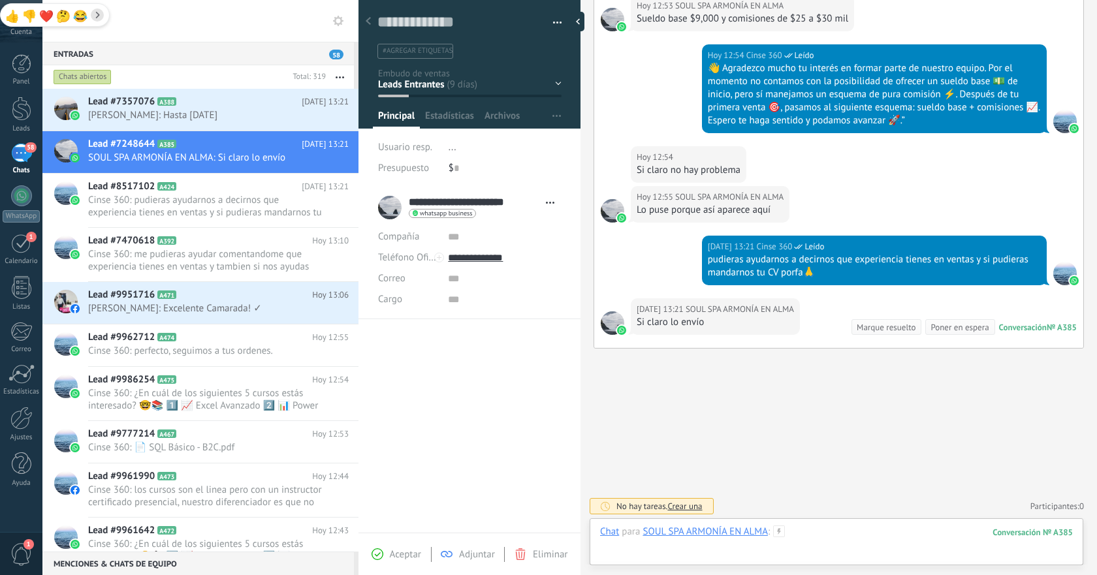
click at [826, 534] on div at bounding box center [836, 545] width 473 height 39
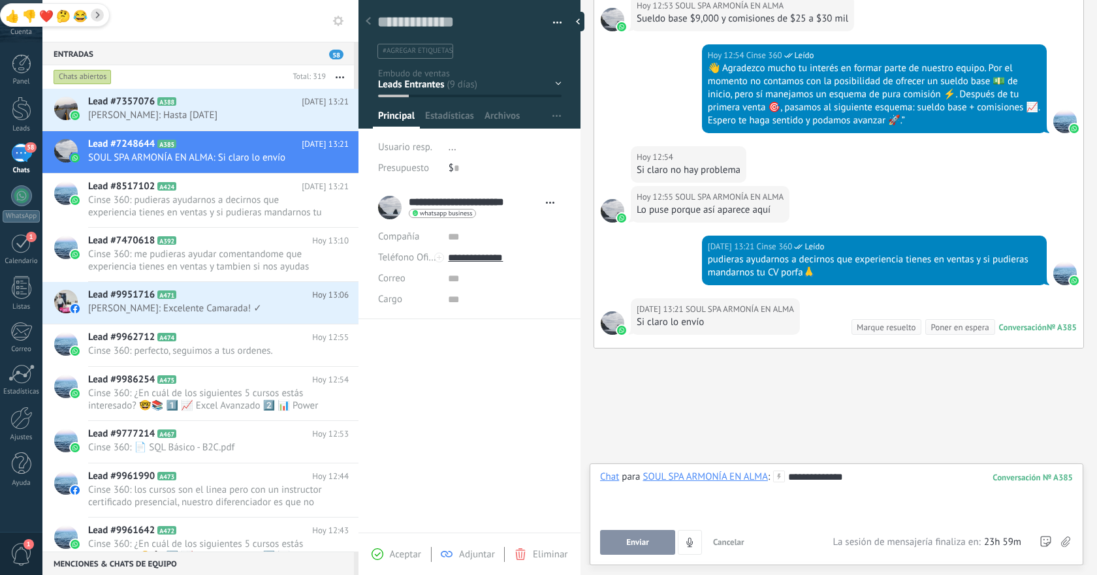
click at [641, 539] on span "Enviar" at bounding box center [637, 542] width 23 height 9
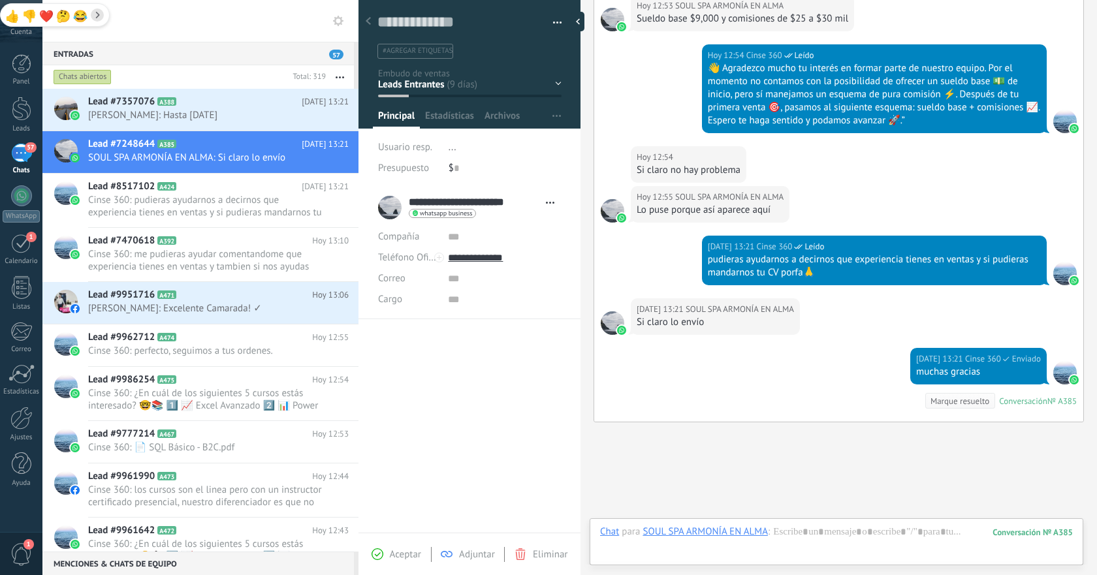
scroll to position [745, 0]
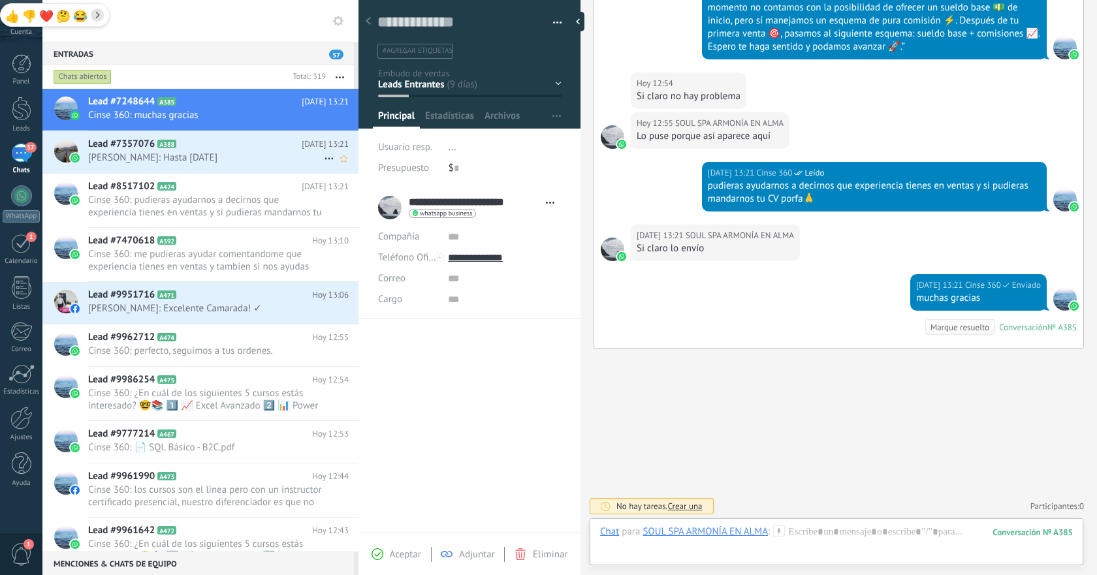
click at [236, 166] on div "Lead #7357076 A388 [DATE] 13:21 [PERSON_NAME]: Hasta [DATE]" at bounding box center [223, 151] width 270 height 41
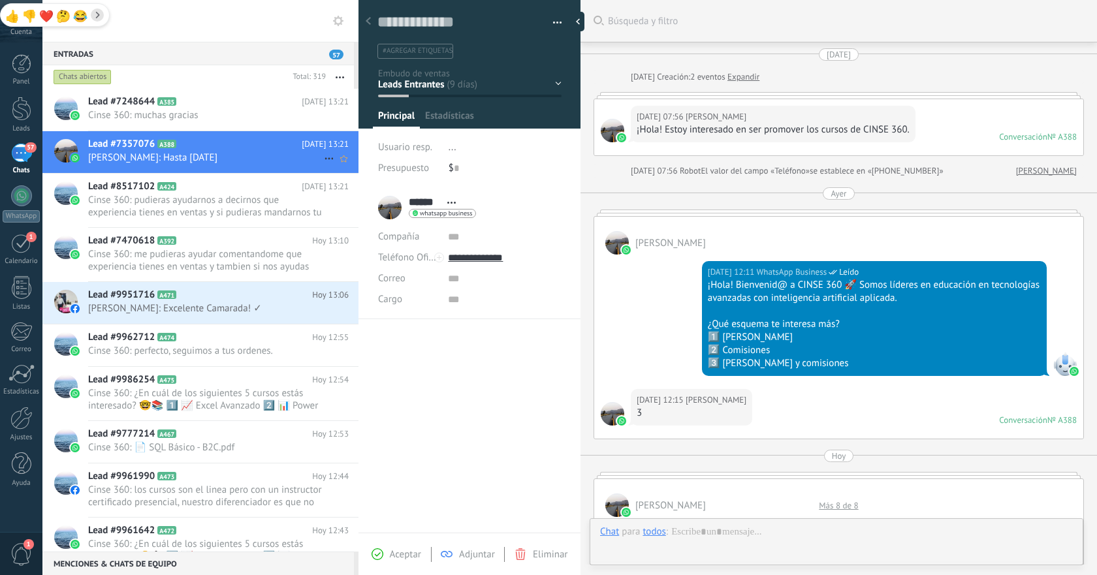
type textarea "**********"
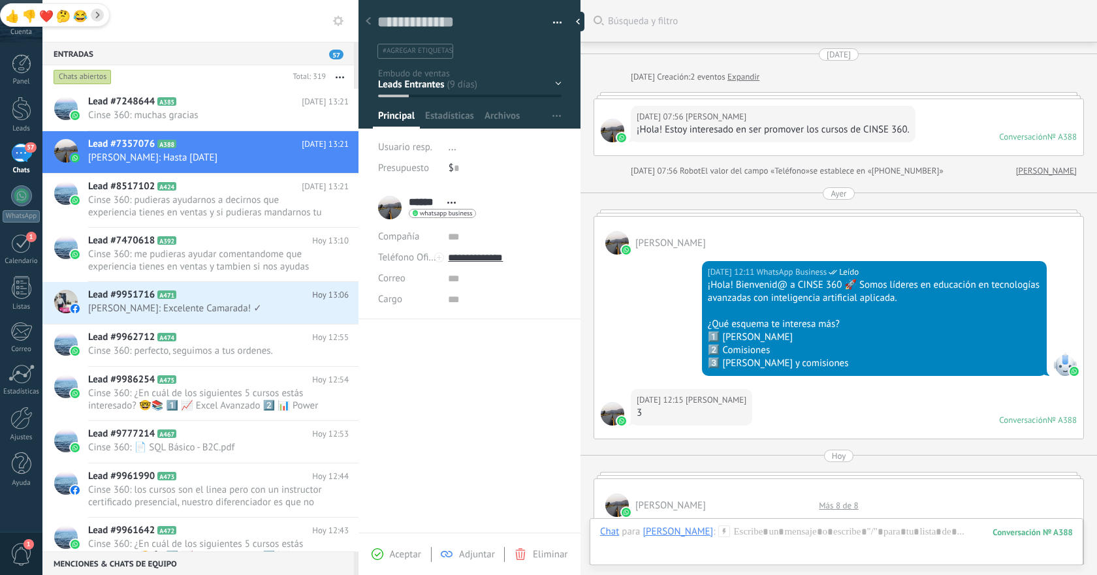
scroll to position [763, 0]
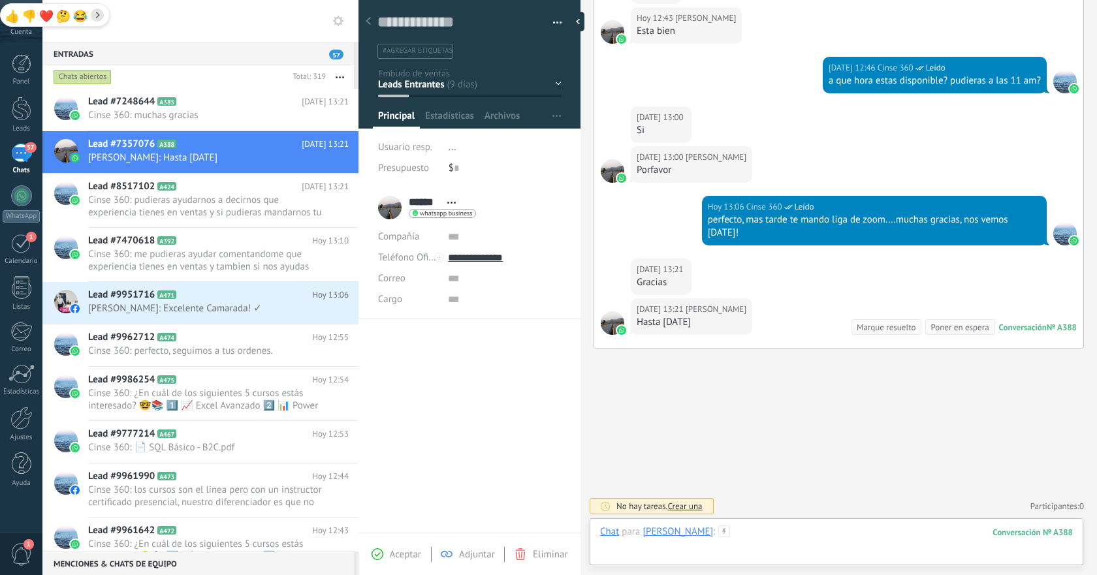
click at [842, 533] on div at bounding box center [836, 545] width 473 height 39
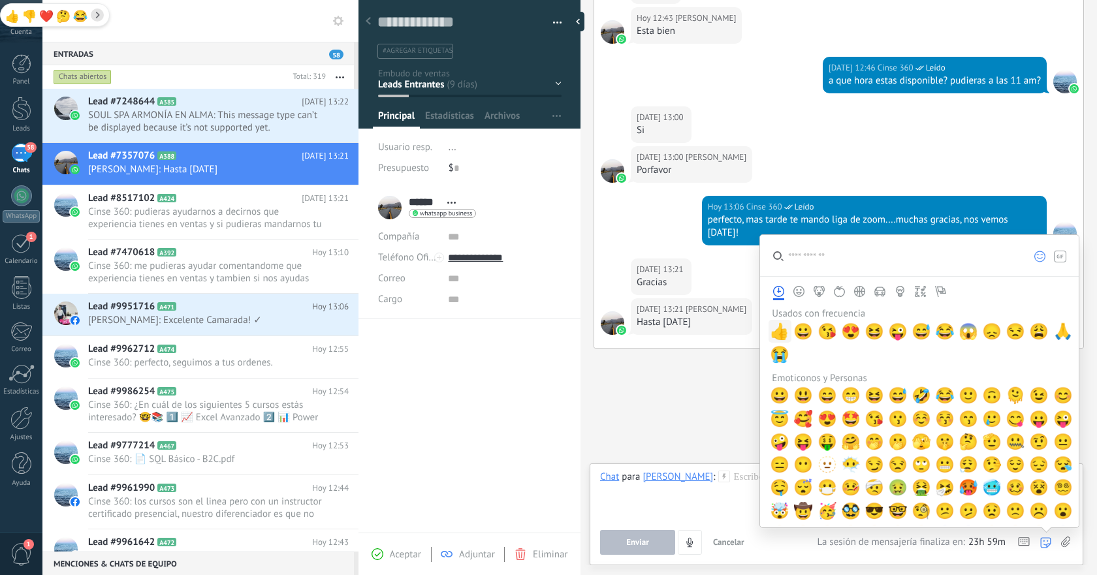
click at [779, 329] on span "👍" at bounding box center [780, 332] width 20 height 18
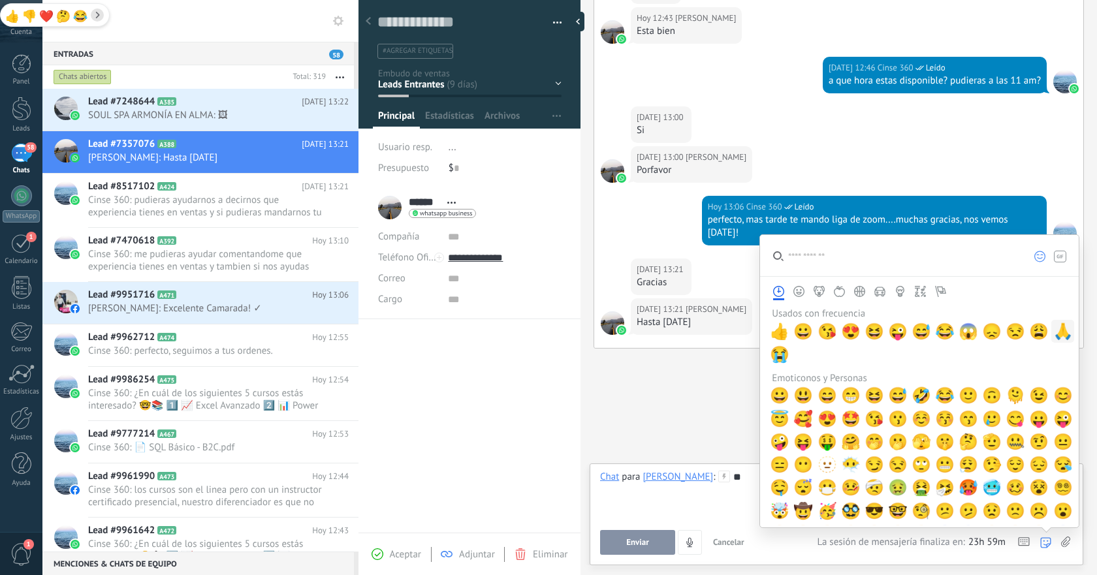
click at [1060, 327] on span "🙏" at bounding box center [1063, 332] width 20 height 18
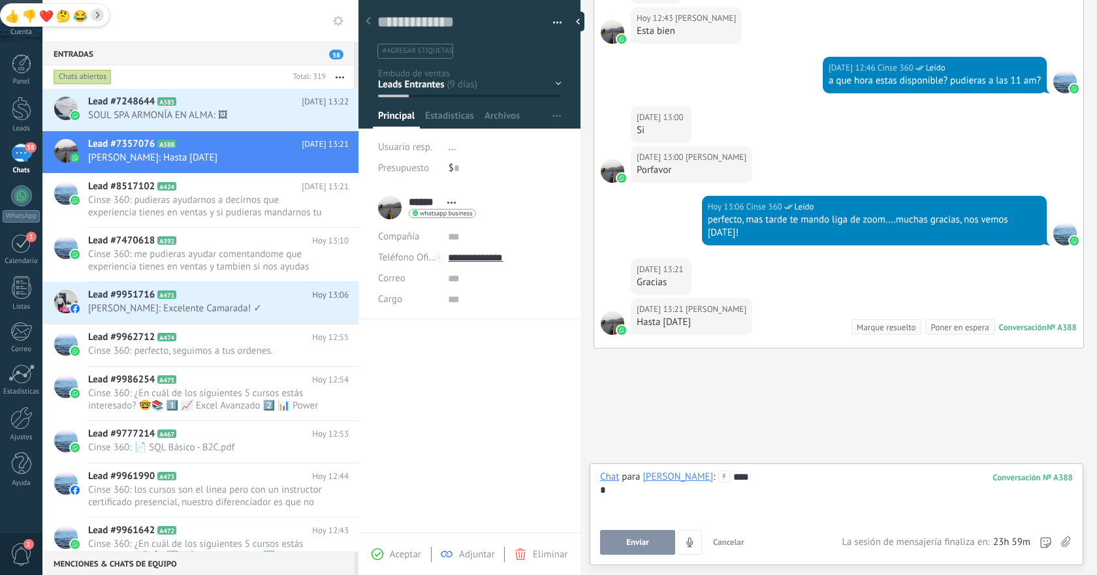
click at [633, 539] on span "Enviar" at bounding box center [637, 542] width 23 height 9
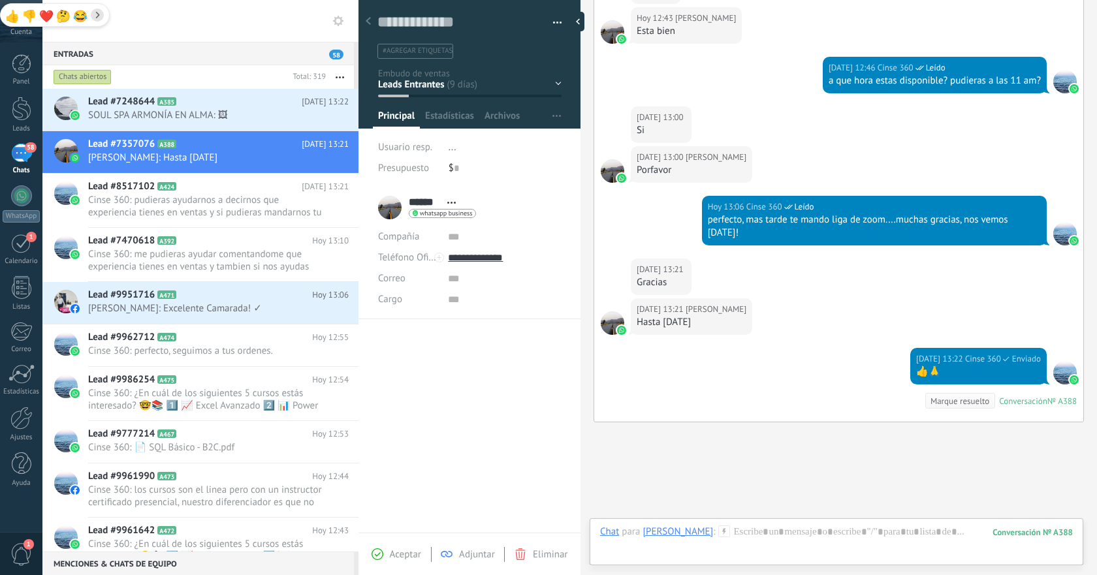
scroll to position [837, 0]
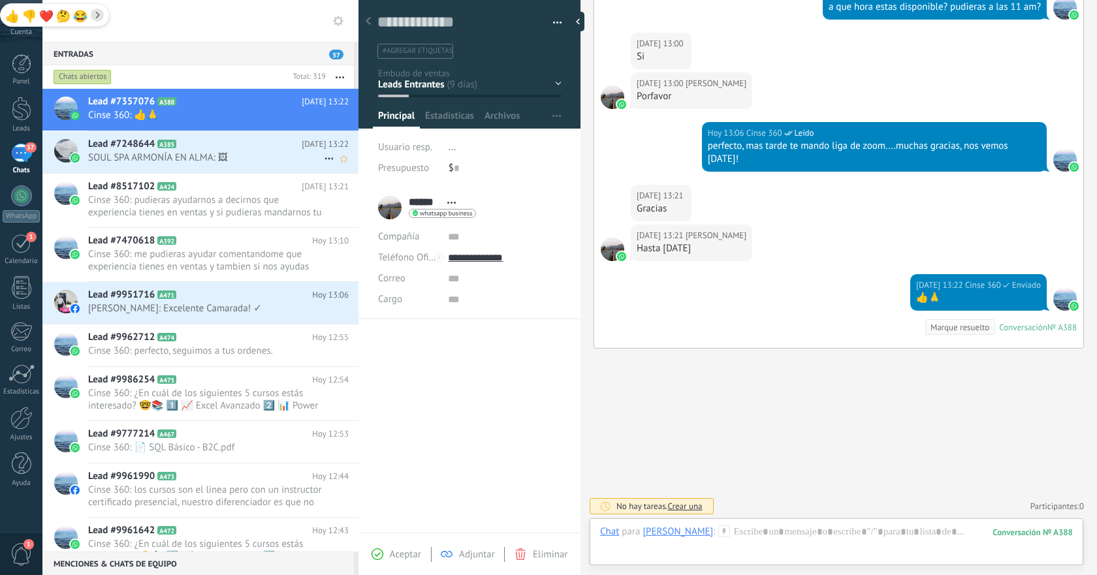
click at [212, 155] on span "SOUL SPA ARMONÍA EN ALMA: 🖼" at bounding box center [206, 158] width 236 height 12
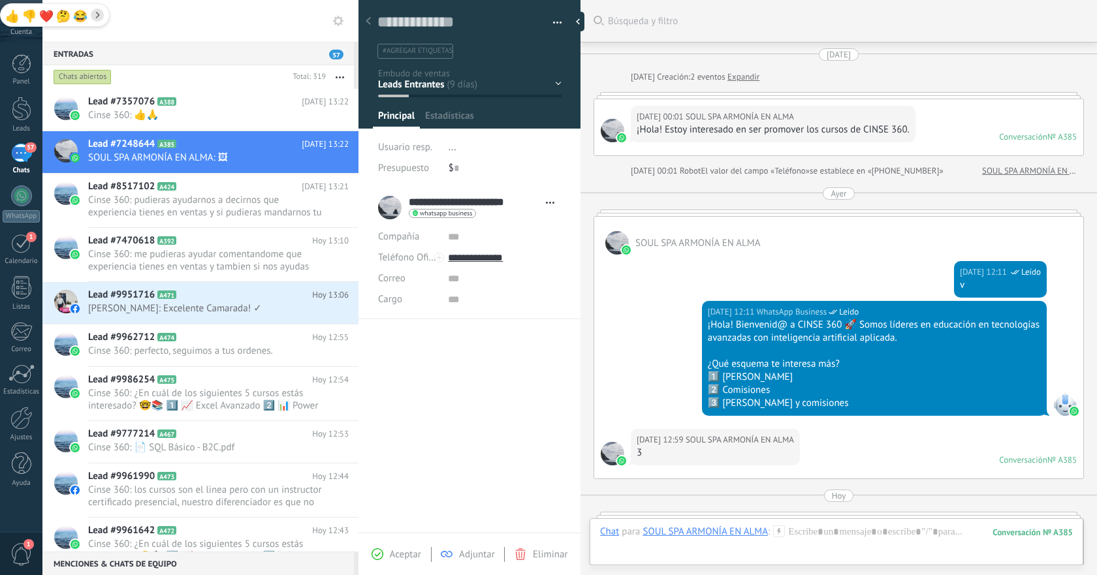
scroll to position [885, 0]
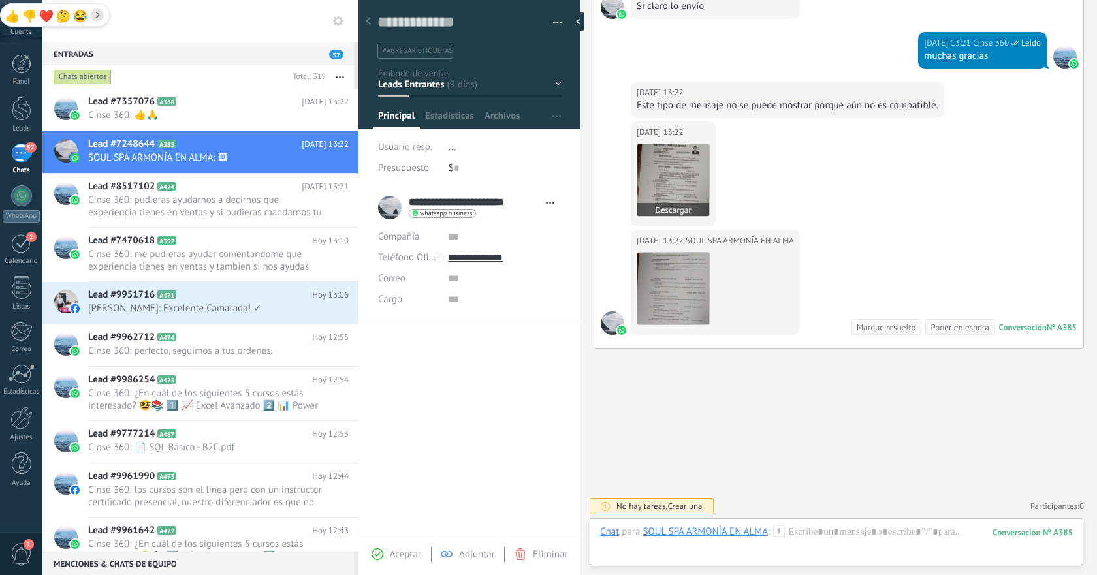
click at [674, 176] on img at bounding box center [673, 180] width 72 height 72
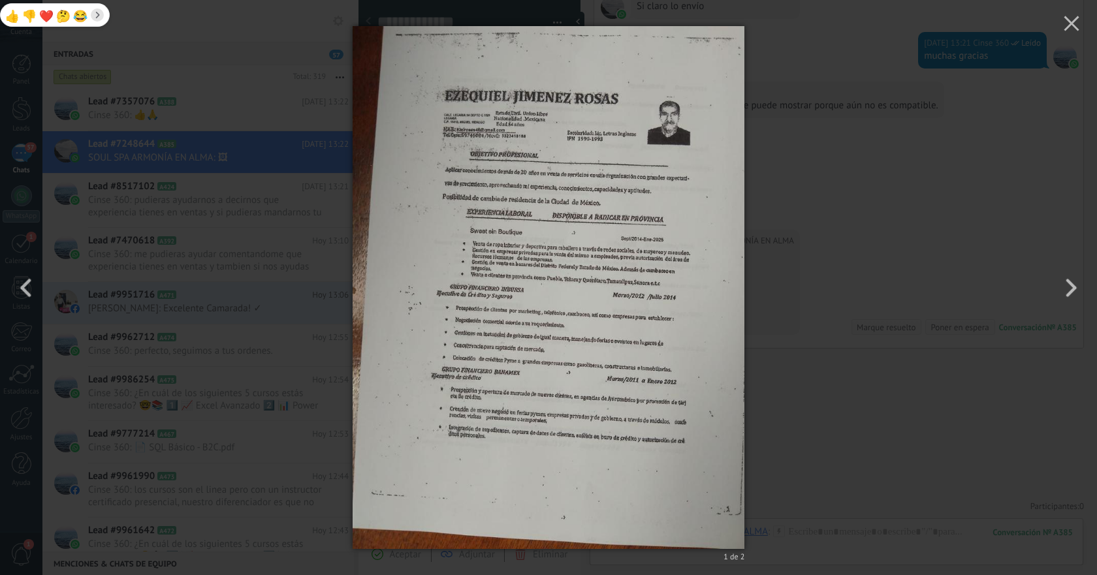
click at [567, 142] on img at bounding box center [549, 287] width 392 height 575
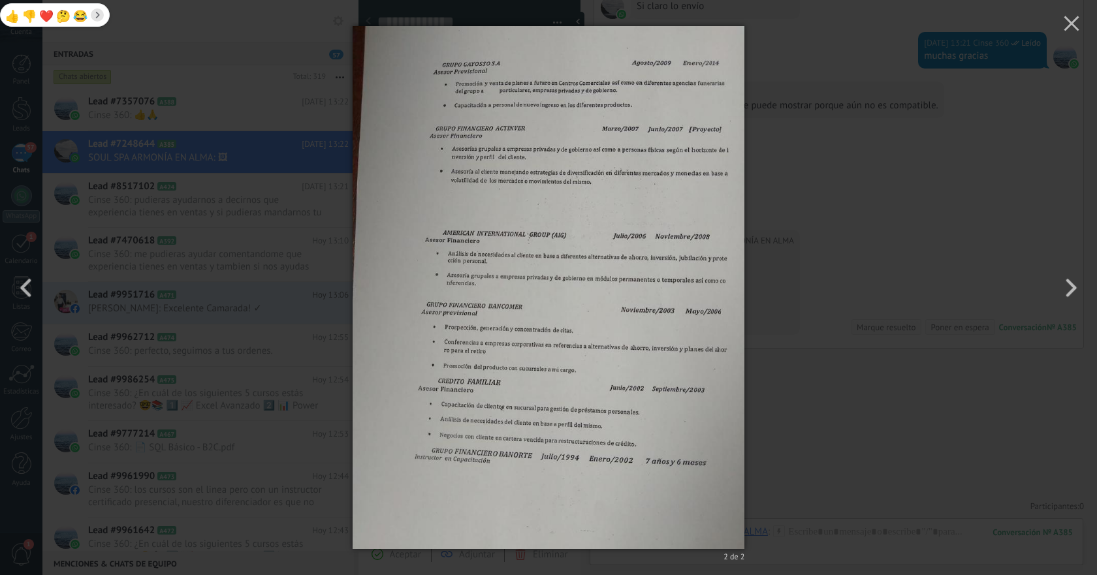
click at [567, 142] on img at bounding box center [549, 287] width 392 height 575
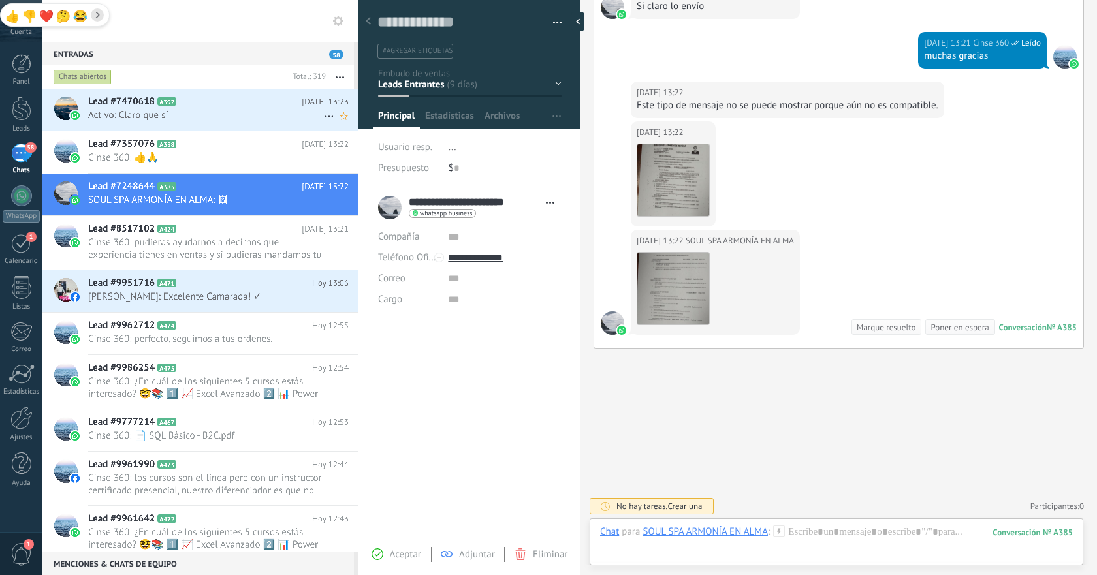
click at [227, 117] on span "Activo: Claro que sí" at bounding box center [206, 115] width 236 height 12
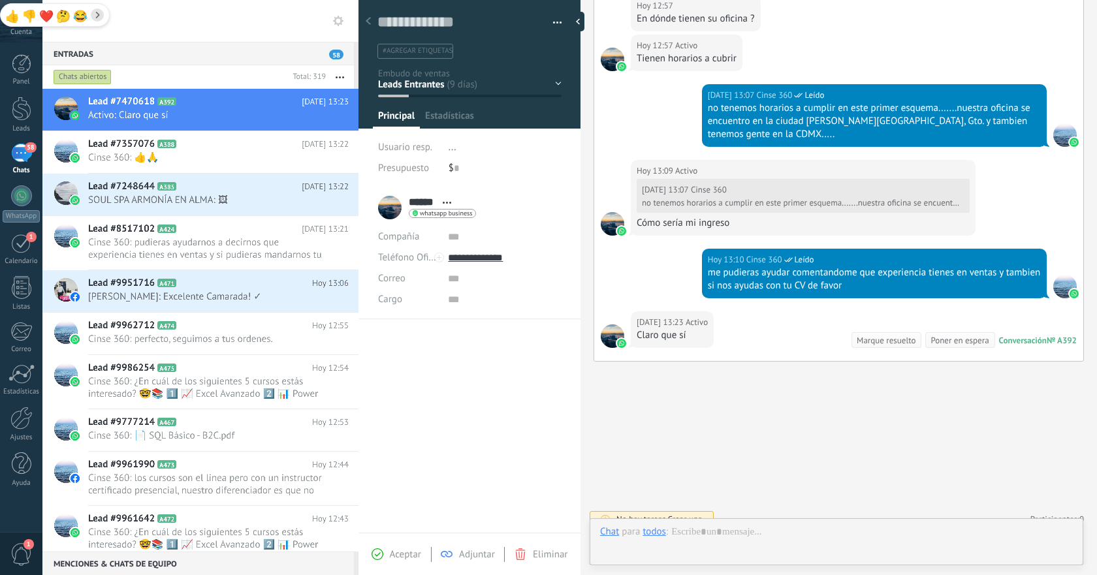
scroll to position [20, 0]
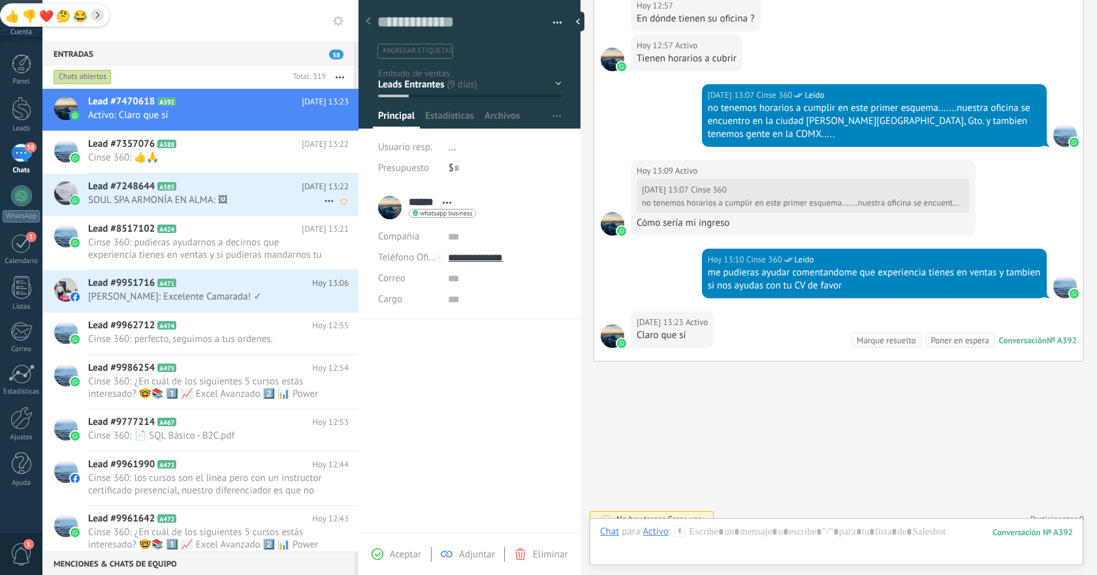
click at [203, 200] on span "SOUL SPA ARMONÍA EN ALMA: 🖼" at bounding box center [206, 200] width 236 height 12
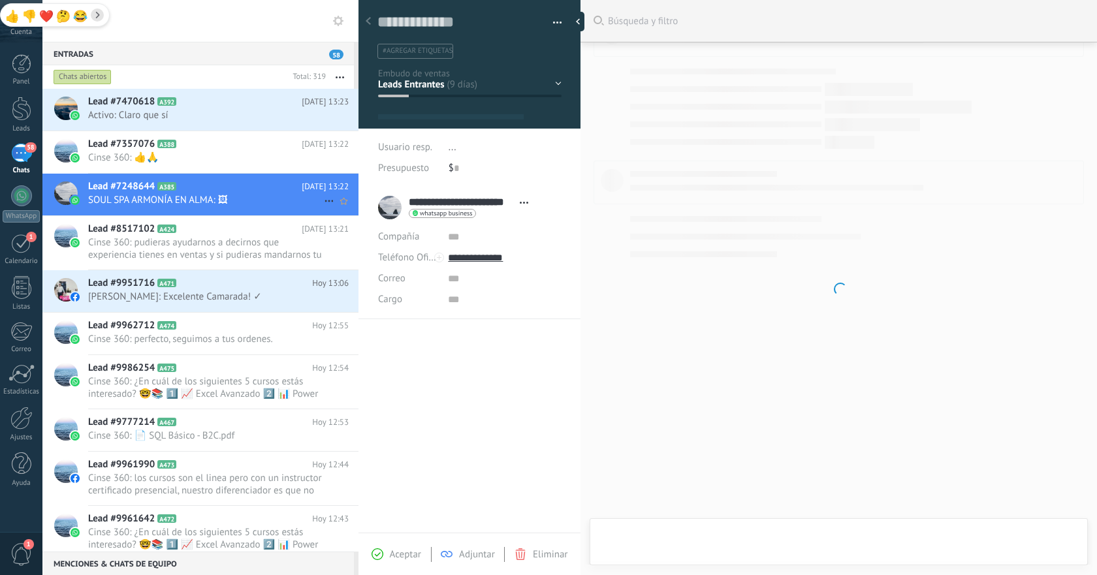
click at [203, 200] on span "SOUL SPA ARMONÍA EN ALMA: 🖼" at bounding box center [206, 200] width 236 height 12
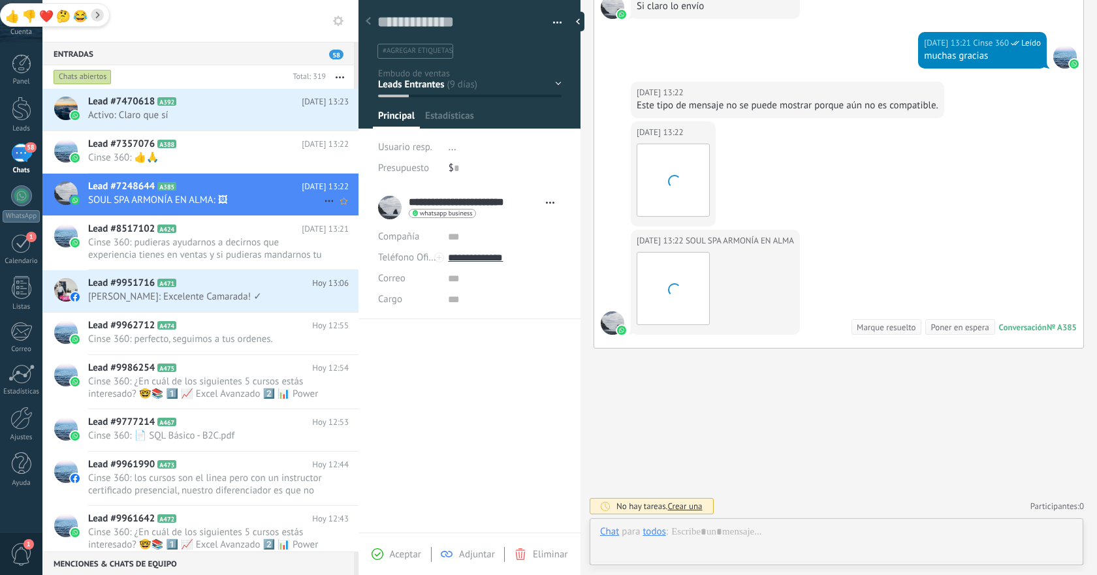
scroll to position [20, 0]
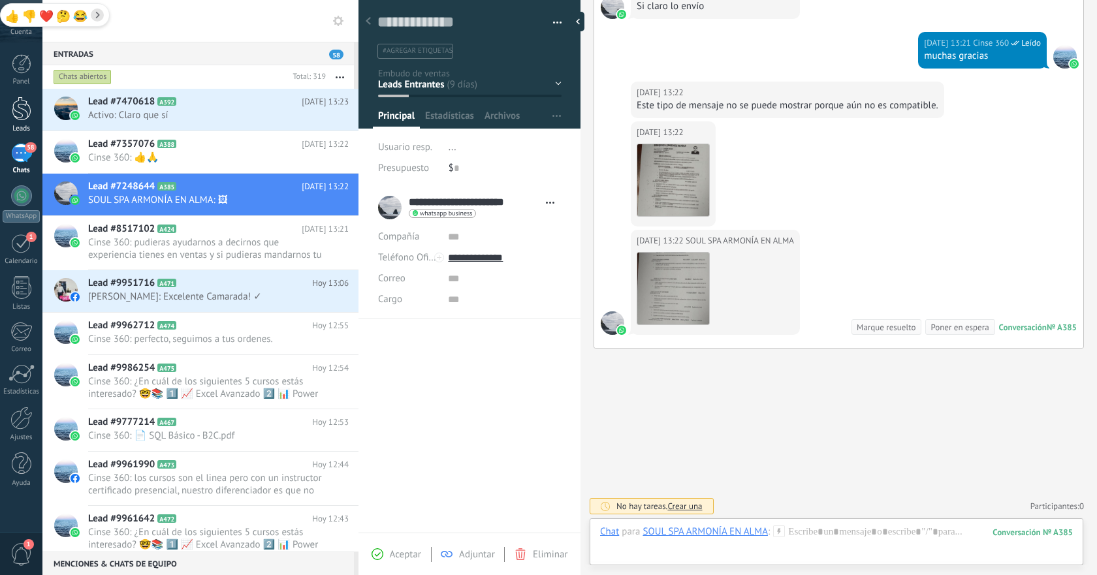
click at [23, 114] on div at bounding box center [22, 109] width 20 height 24
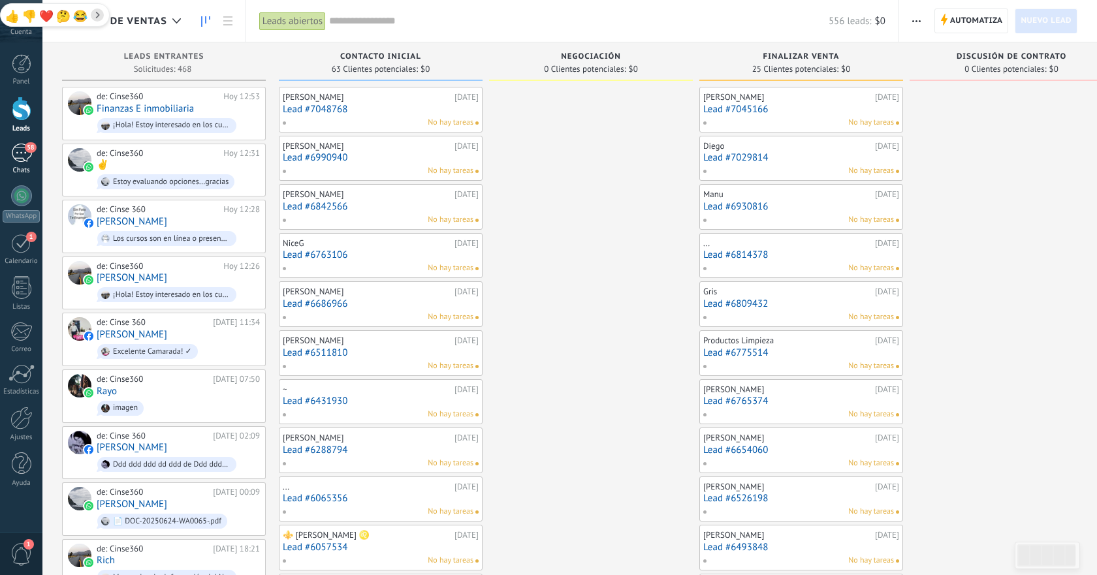
click at [26, 163] on link "58 Chats" at bounding box center [21, 159] width 42 height 31
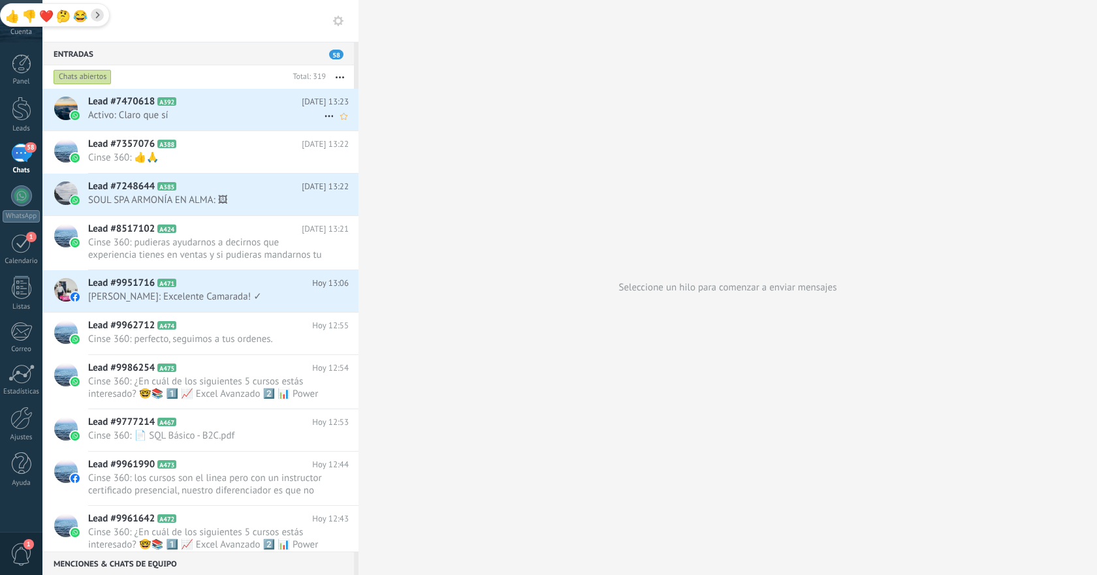
click at [232, 115] on span "Activo: Claro que sí" at bounding box center [206, 115] width 236 height 12
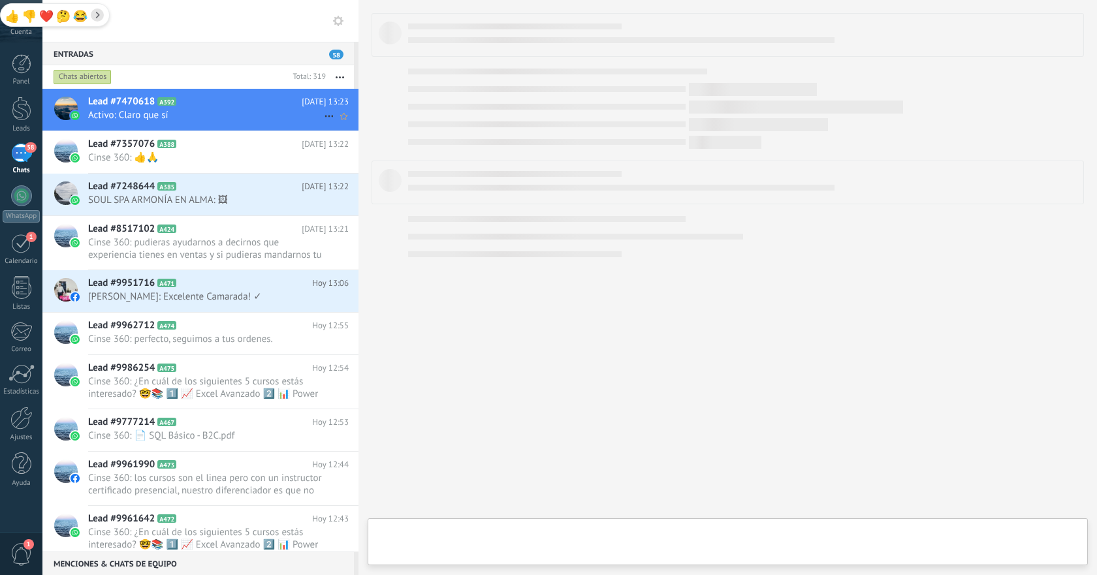
type textarea "**********"
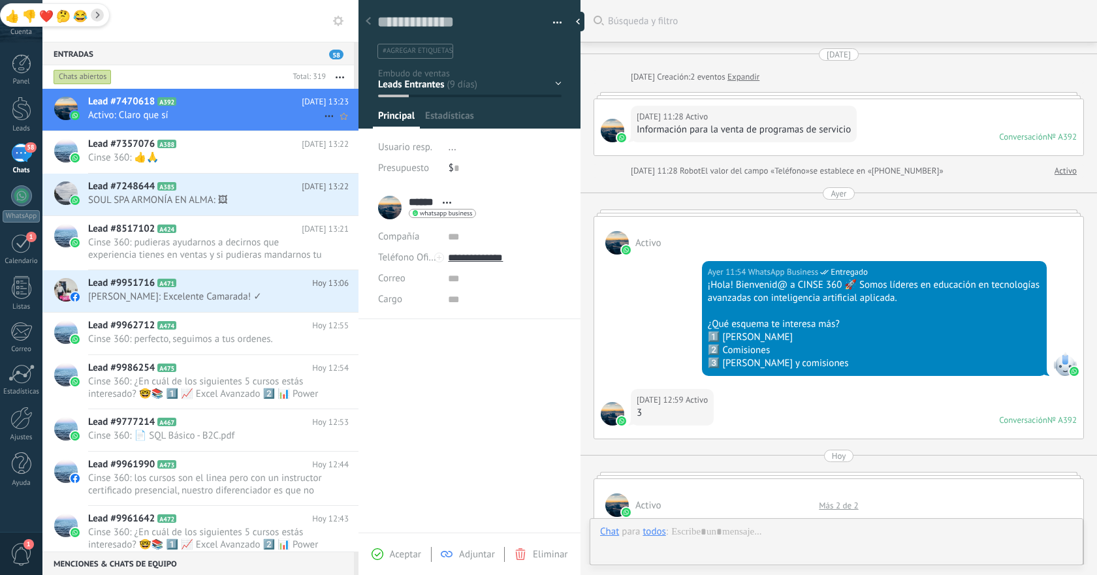
scroll to position [796, 0]
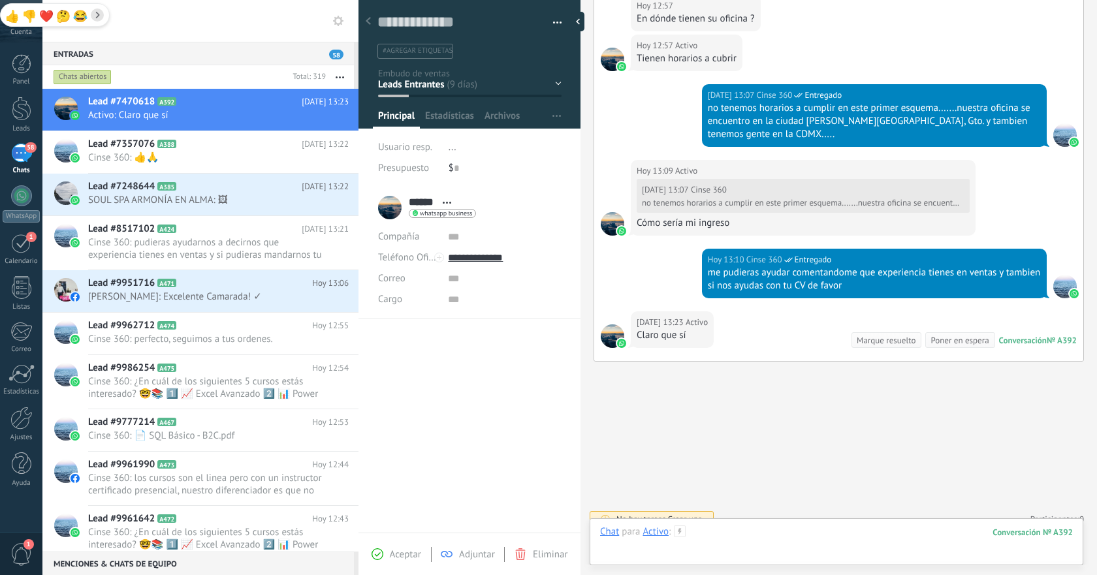
click at [773, 526] on div at bounding box center [836, 545] width 473 height 39
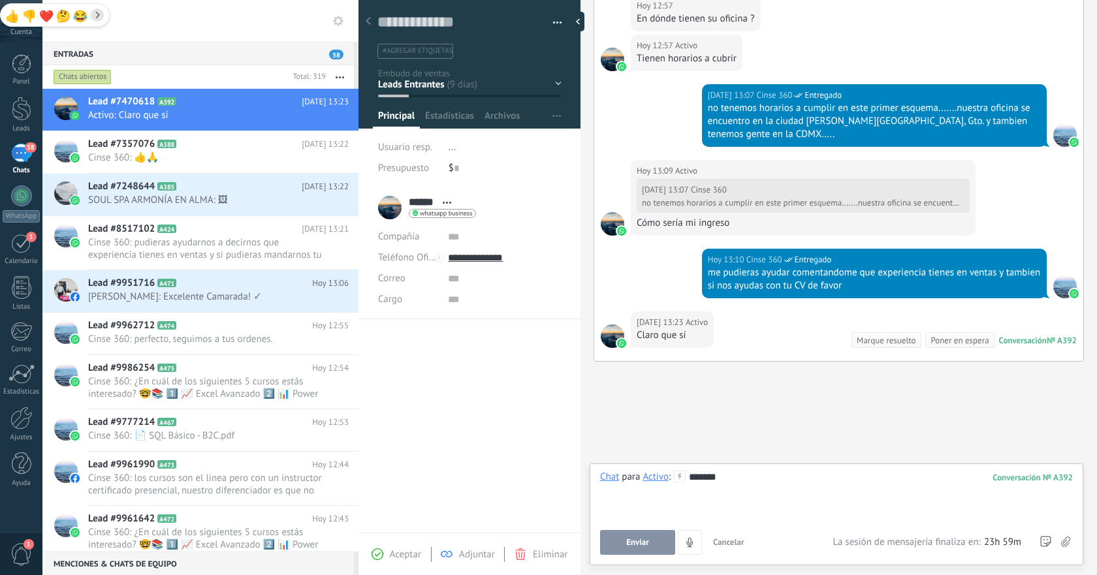
click at [625, 538] on button "Enviar" at bounding box center [637, 542] width 75 height 25
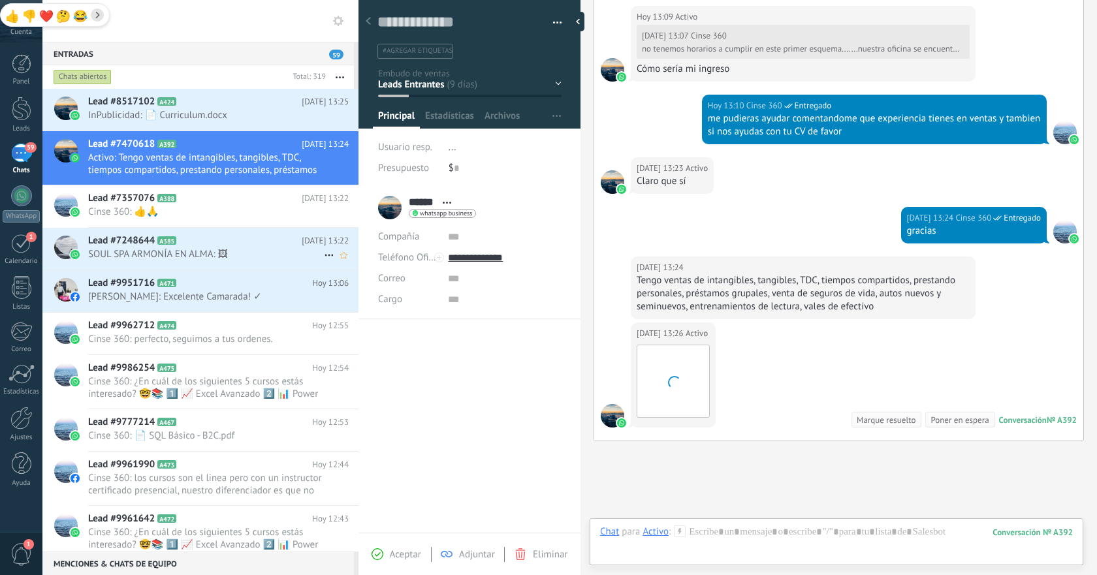
scroll to position [1030, 0]
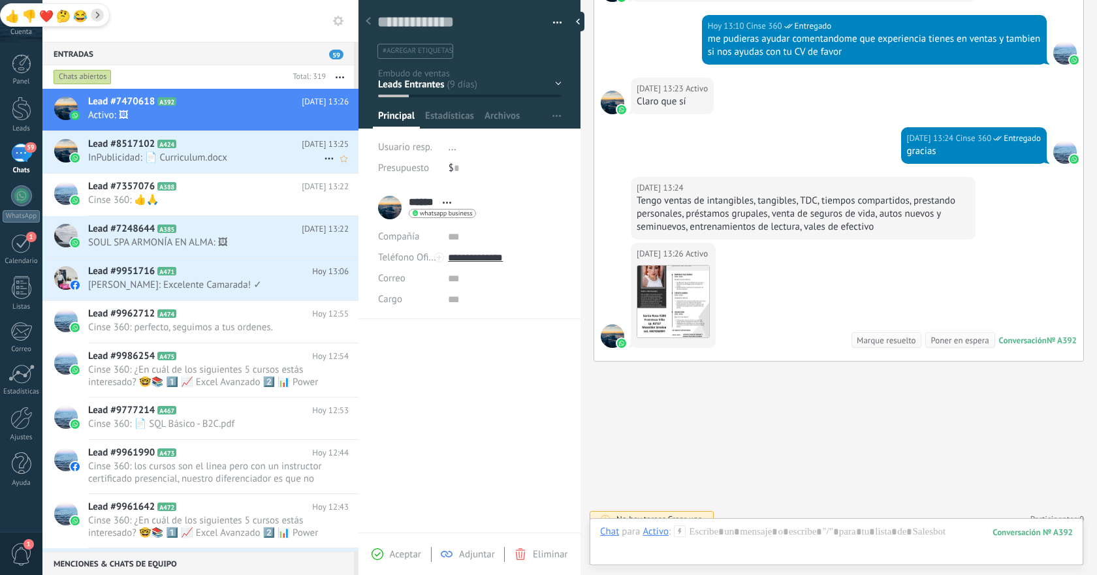
click at [209, 160] on span "InPublicidad: 📄 Curriculum.docx" at bounding box center [206, 158] width 236 height 12
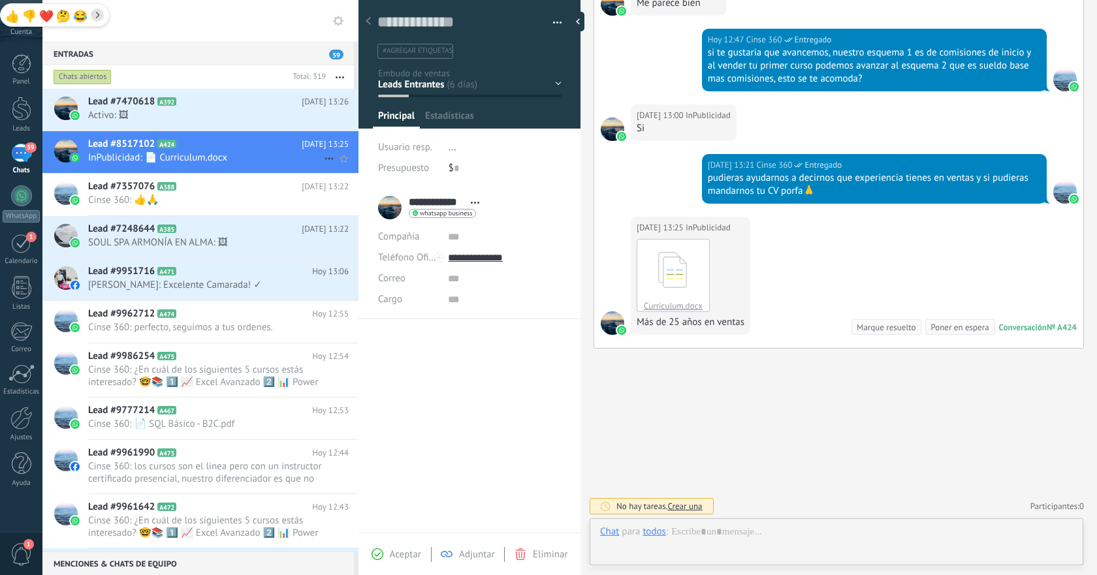
scroll to position [20, 0]
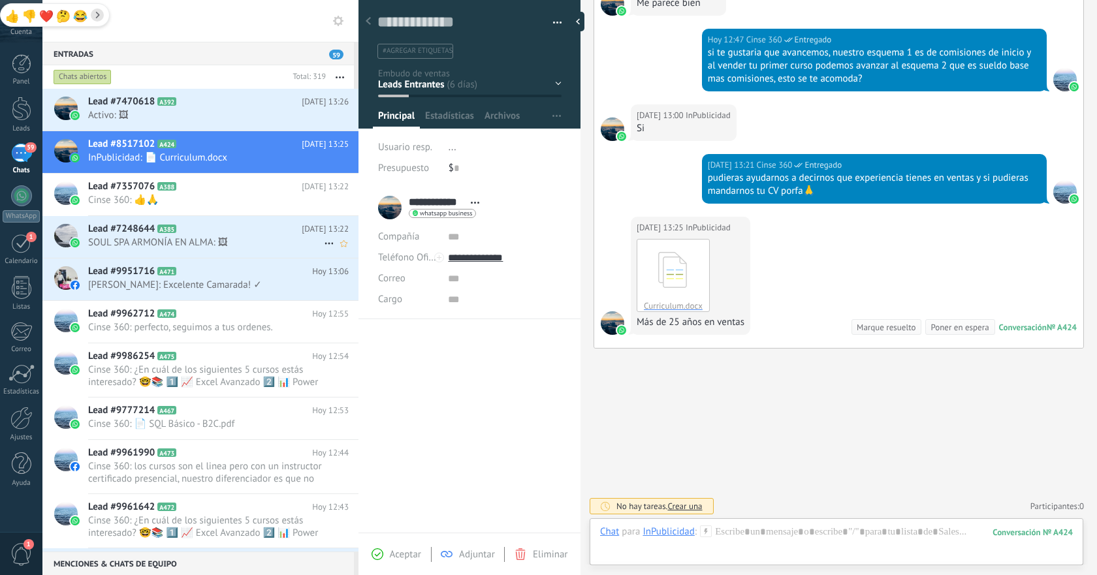
click at [217, 247] on span "SOUL SPA ARMONÍA EN ALMA: 🖼" at bounding box center [206, 242] width 236 height 12
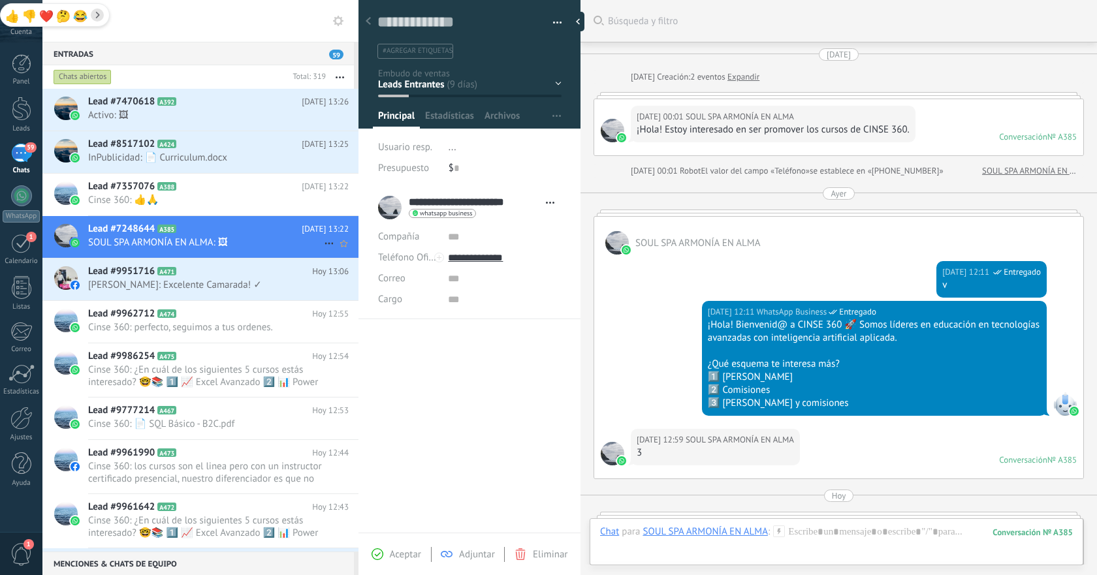
scroll to position [885, 0]
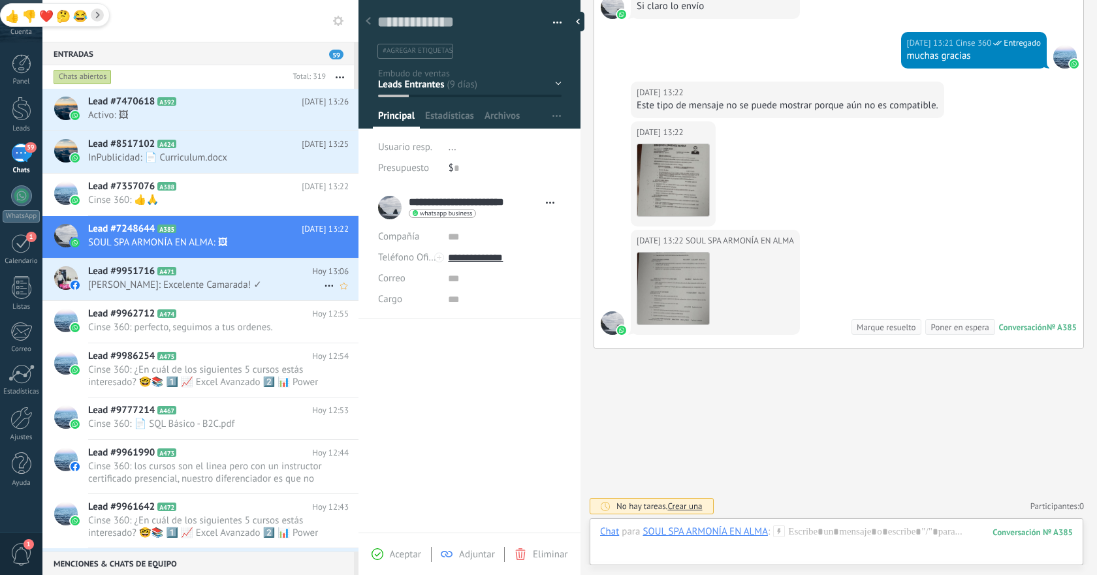
click at [209, 295] on div "Lead #9951716 A471 [DATE] 13:06 [PERSON_NAME]: Excelente Camarada! ✓" at bounding box center [223, 279] width 270 height 41
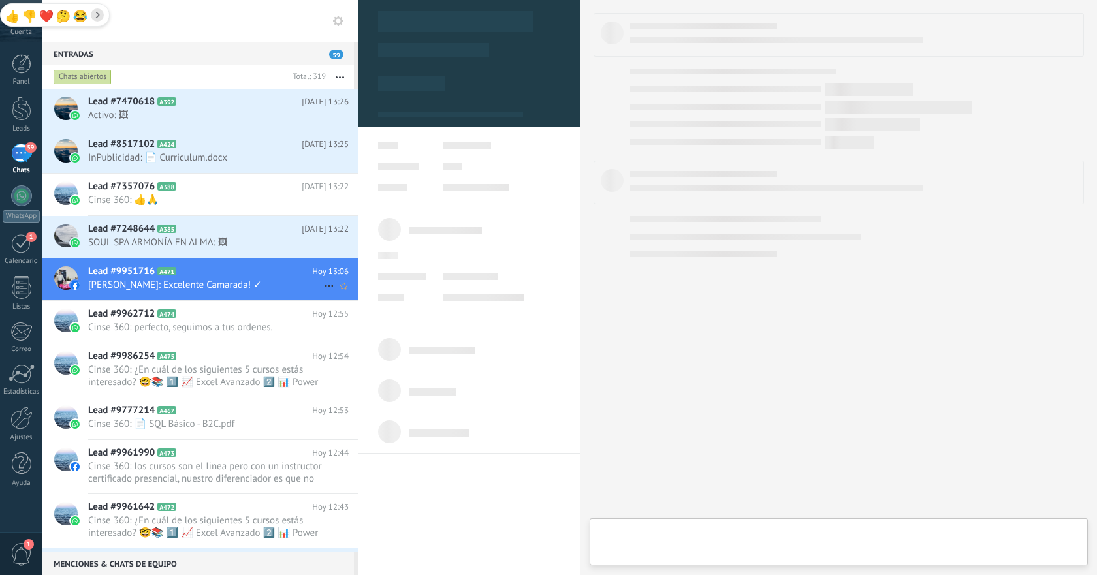
scroll to position [20, 0]
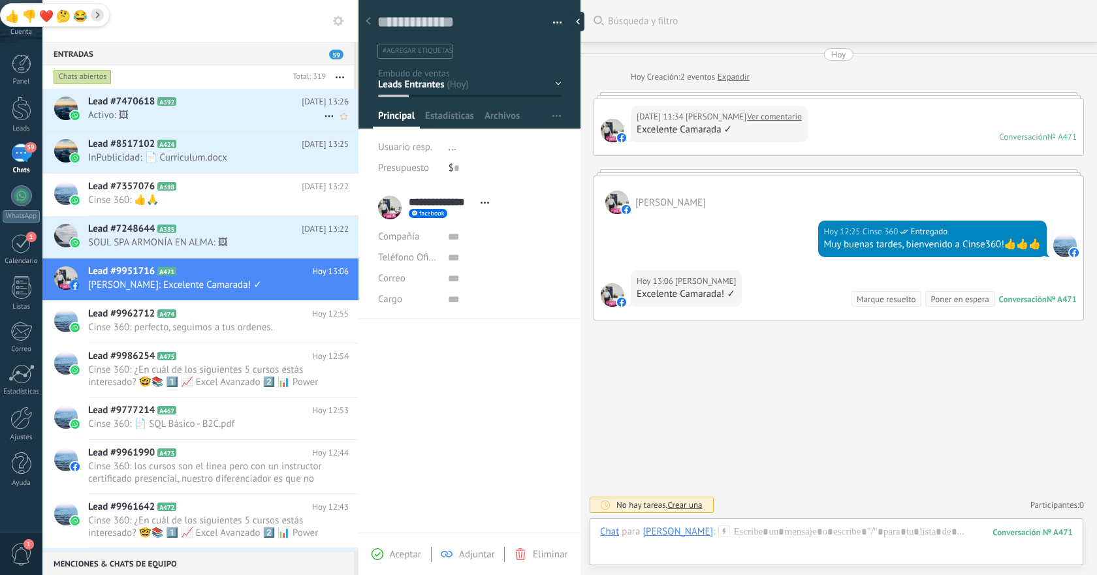
click at [240, 123] on div "Lead #7470618 A392 [DATE] 13:26 Activo: 🖼" at bounding box center [223, 109] width 270 height 41
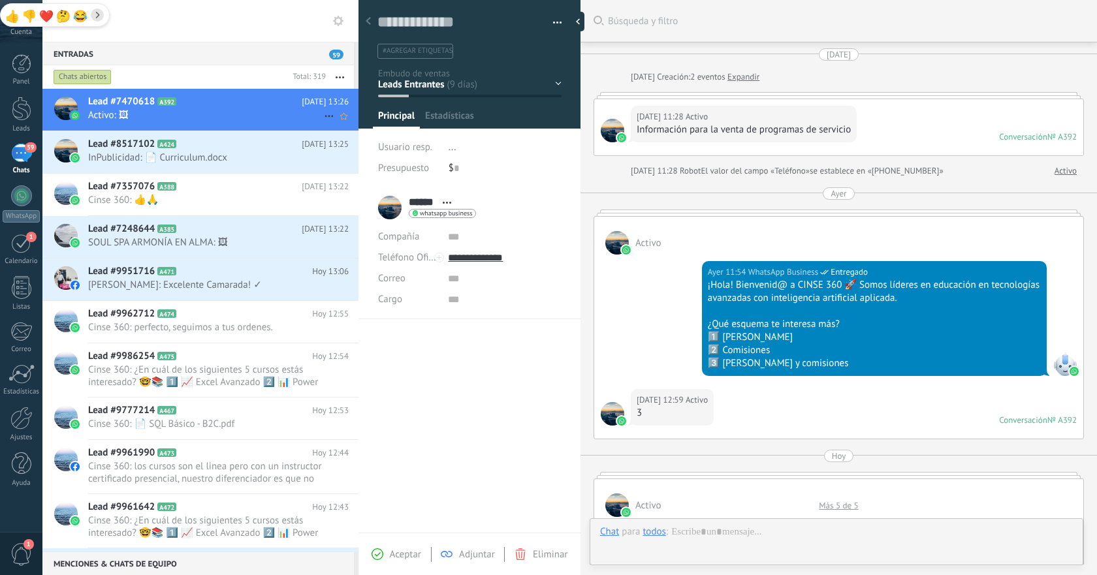
scroll to position [803, 0]
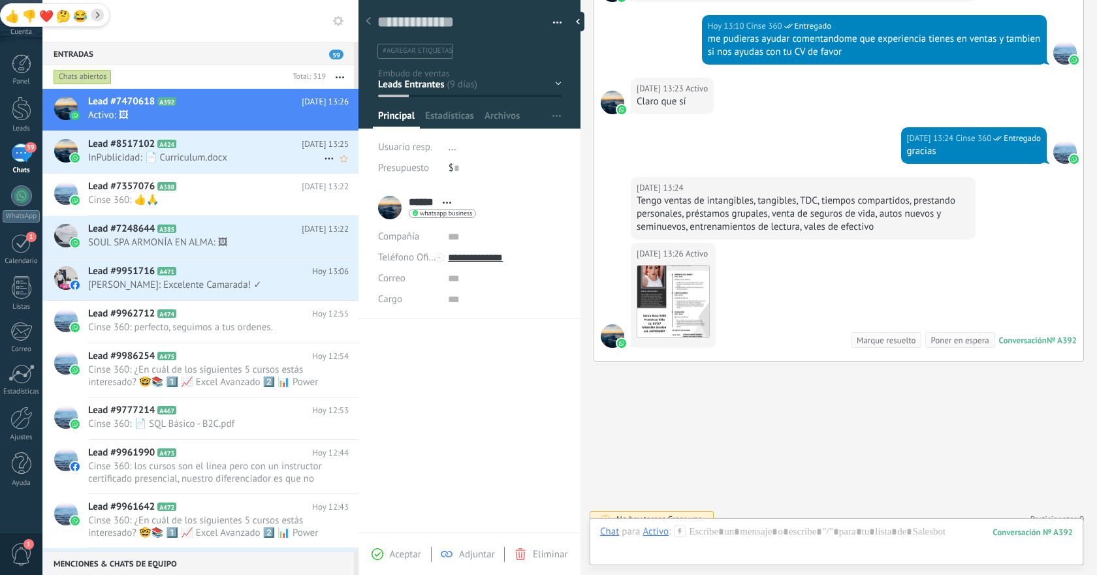
click at [219, 150] on h2 "Lead #8517102 A424" at bounding box center [195, 144] width 214 height 13
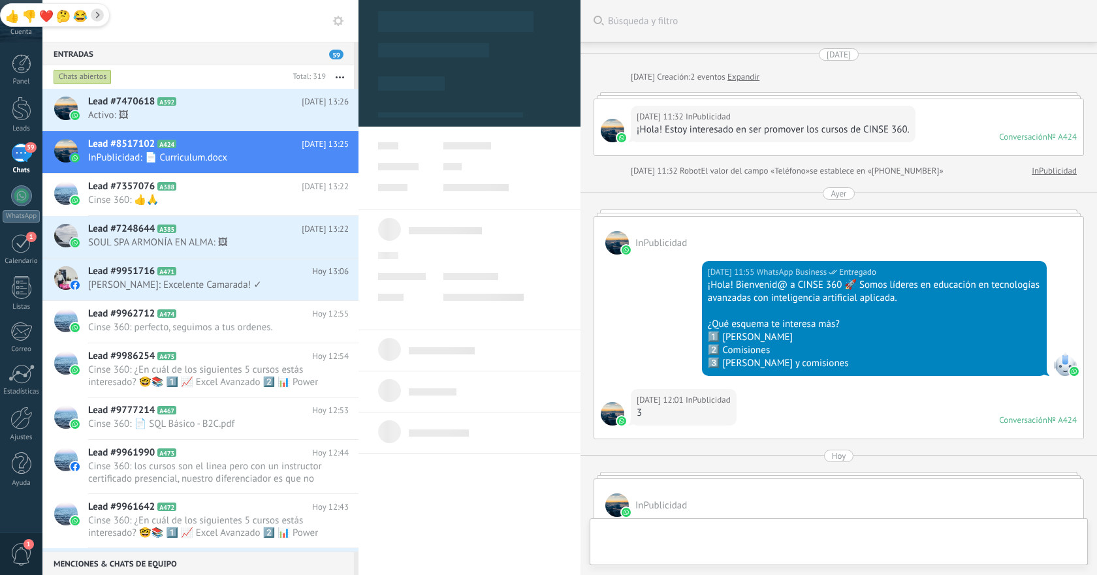
type textarea "**********"
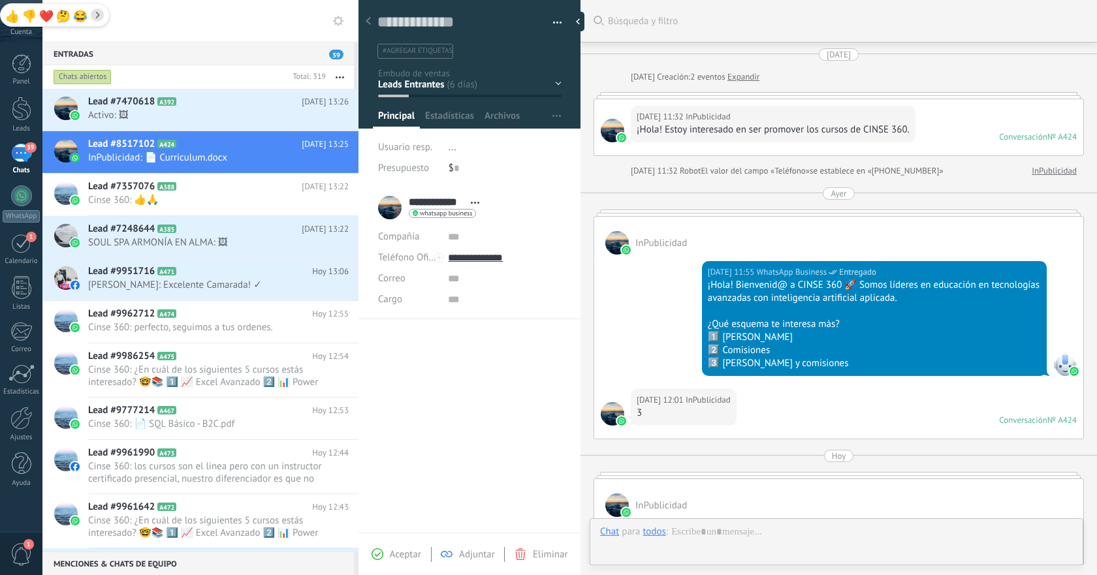
scroll to position [20, 0]
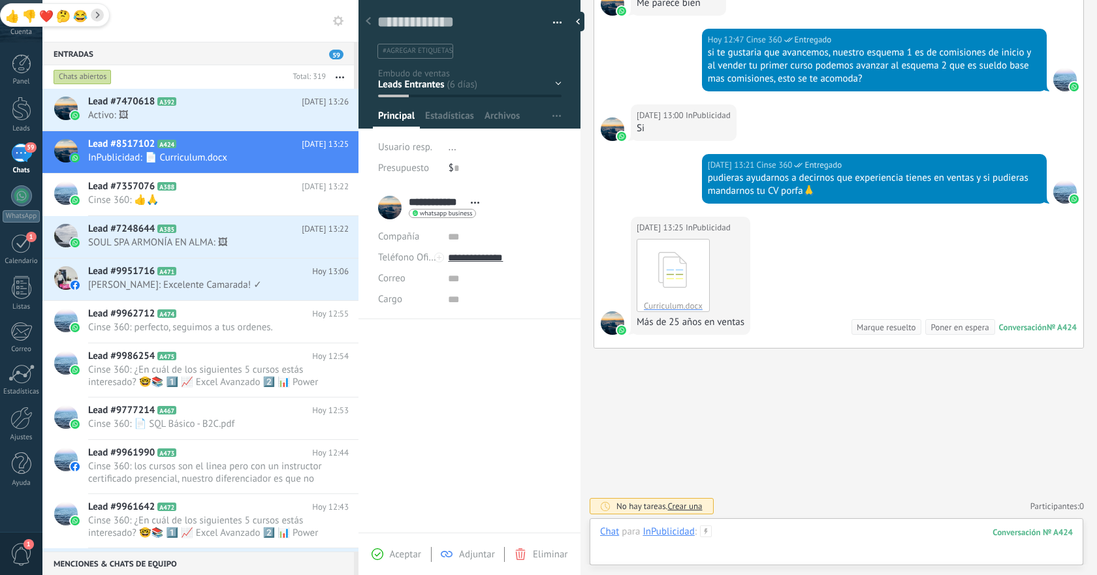
click at [836, 536] on div at bounding box center [836, 545] width 473 height 39
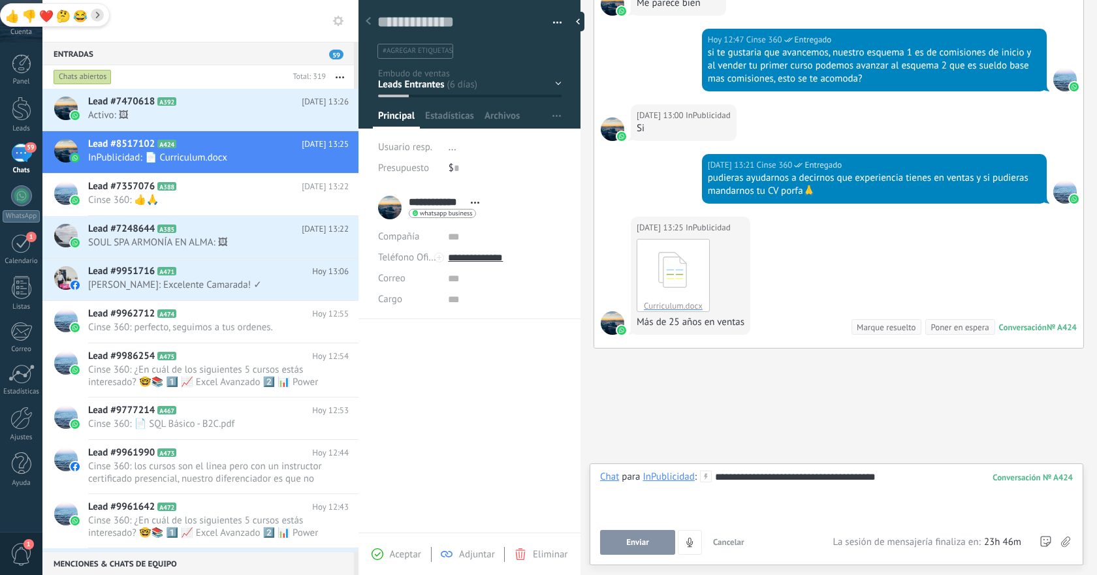
click at [617, 553] on button "Enviar" at bounding box center [637, 542] width 75 height 25
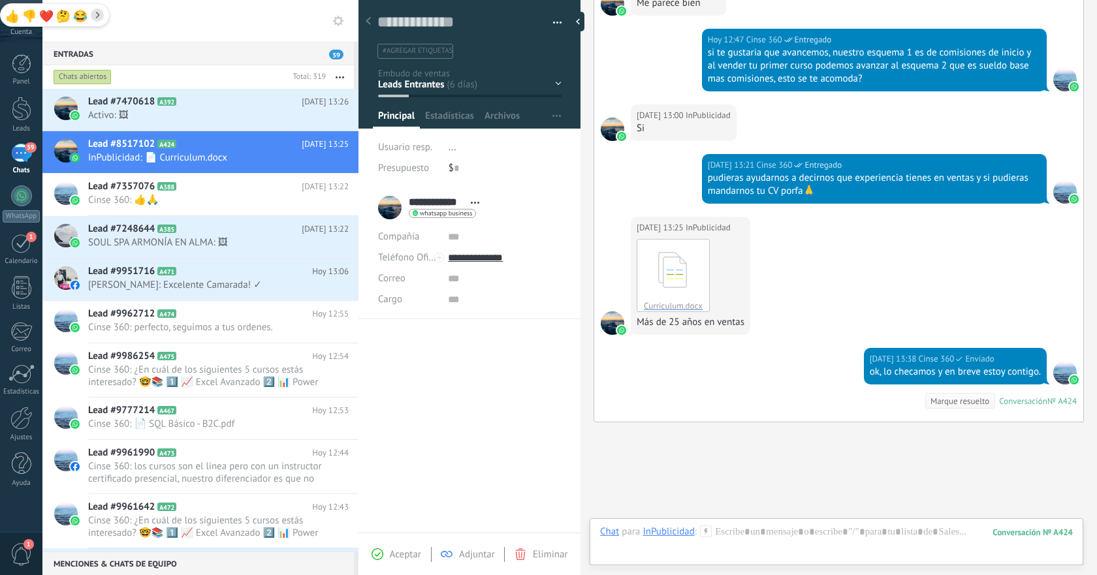
scroll to position [833, 0]
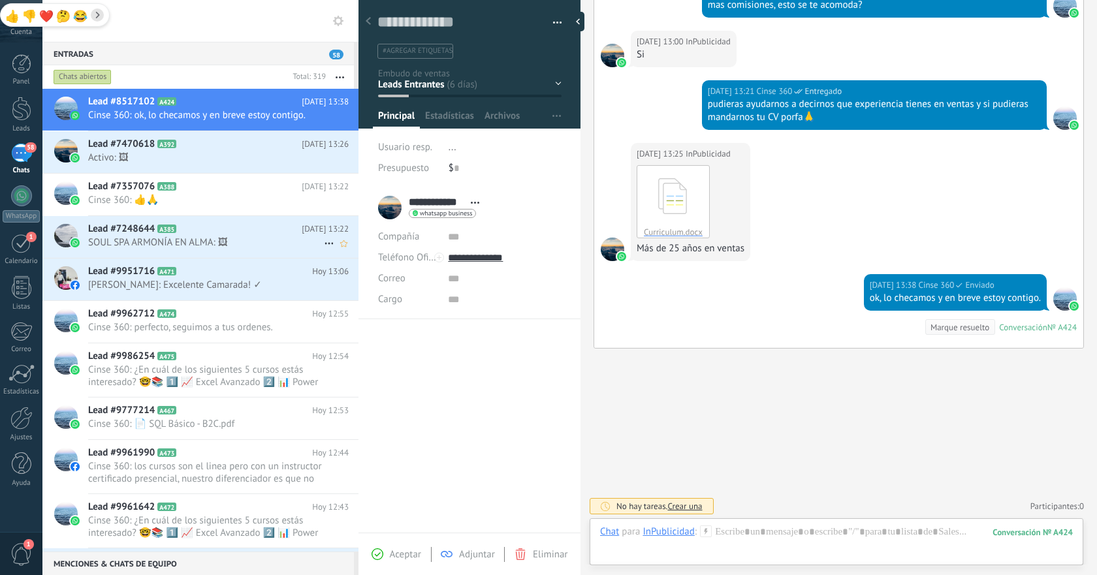
click at [247, 239] on span "SOUL SPA ARMONÍA EN ALMA: 🖼" at bounding box center [206, 242] width 236 height 12
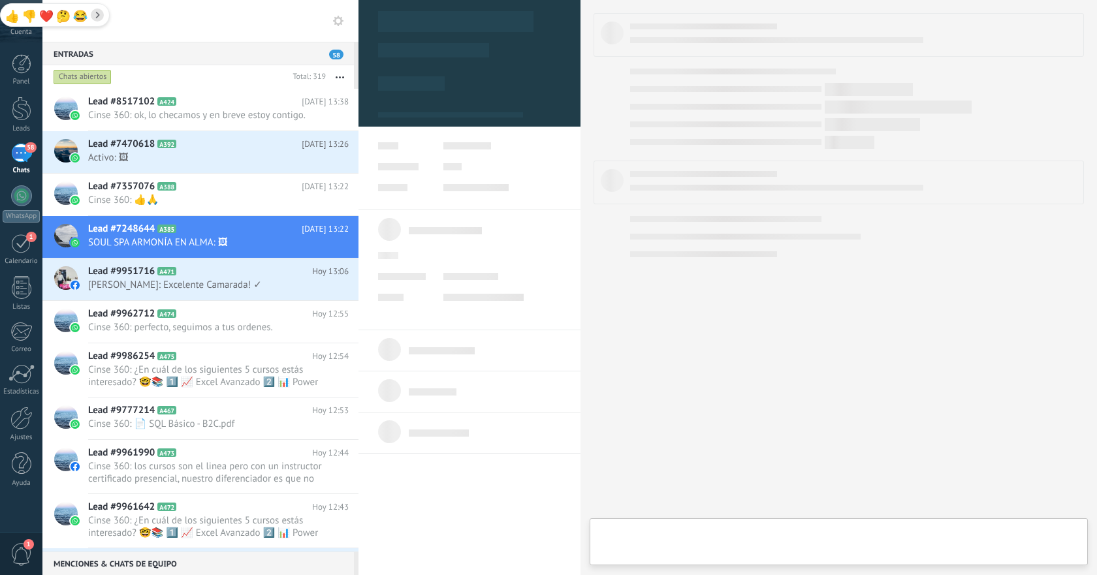
type textarea "**********"
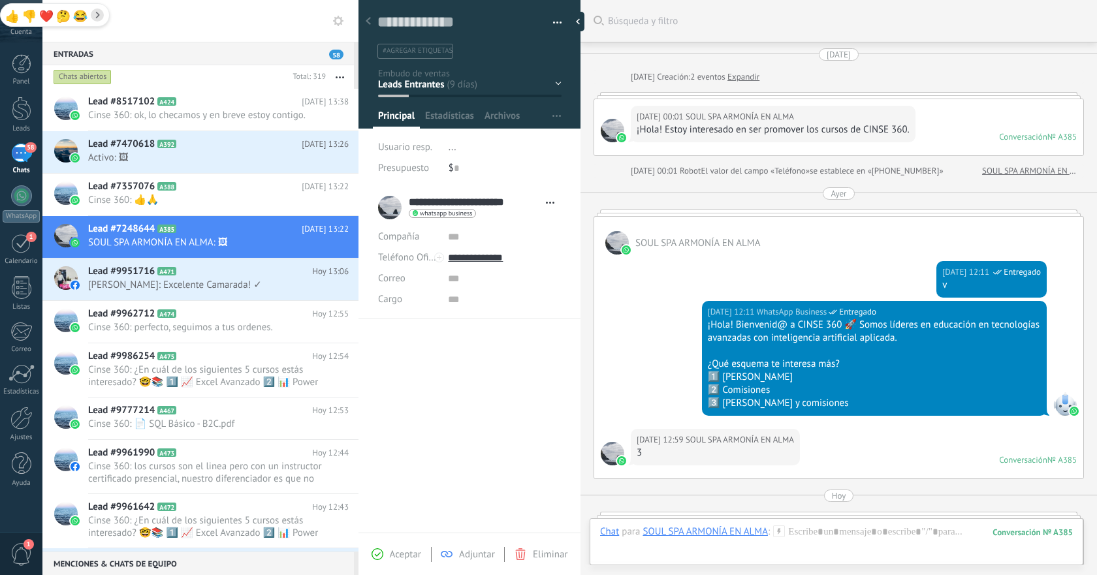
scroll to position [885, 0]
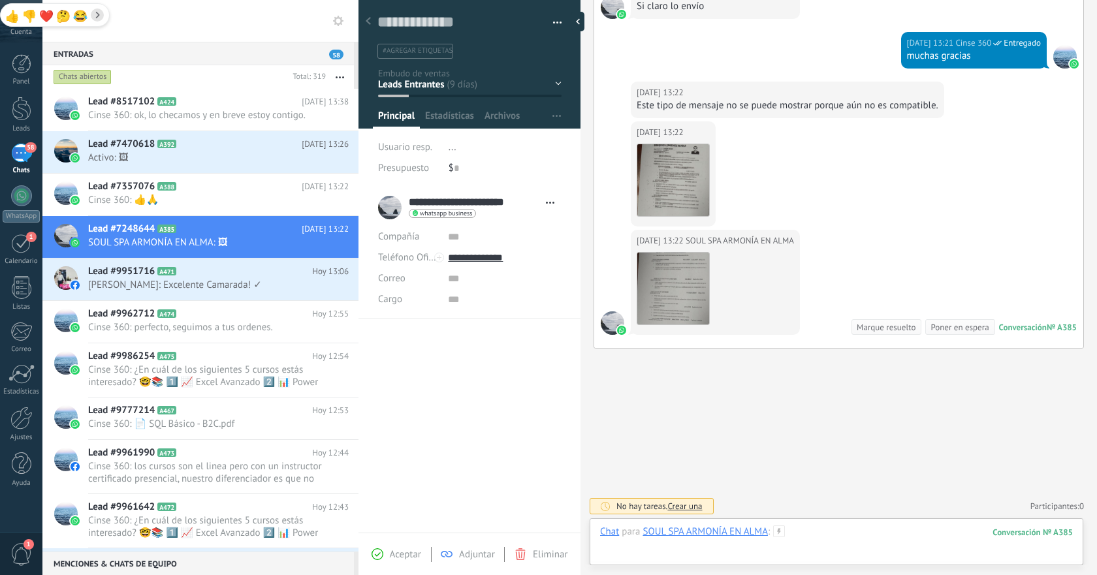
click at [826, 529] on div at bounding box center [836, 545] width 473 height 39
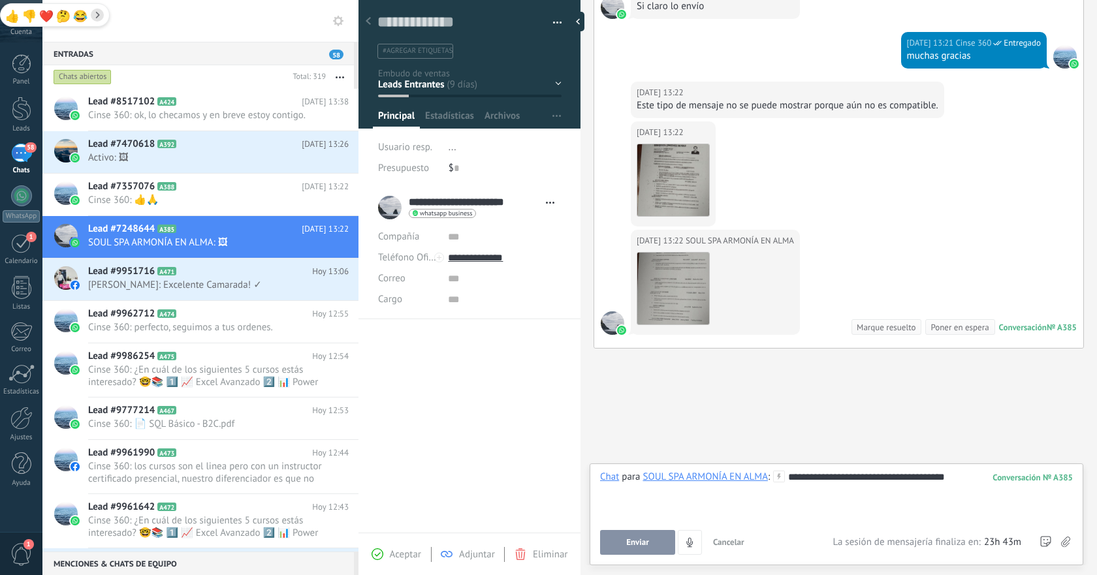
click at [645, 535] on button "Enviar" at bounding box center [637, 542] width 75 height 25
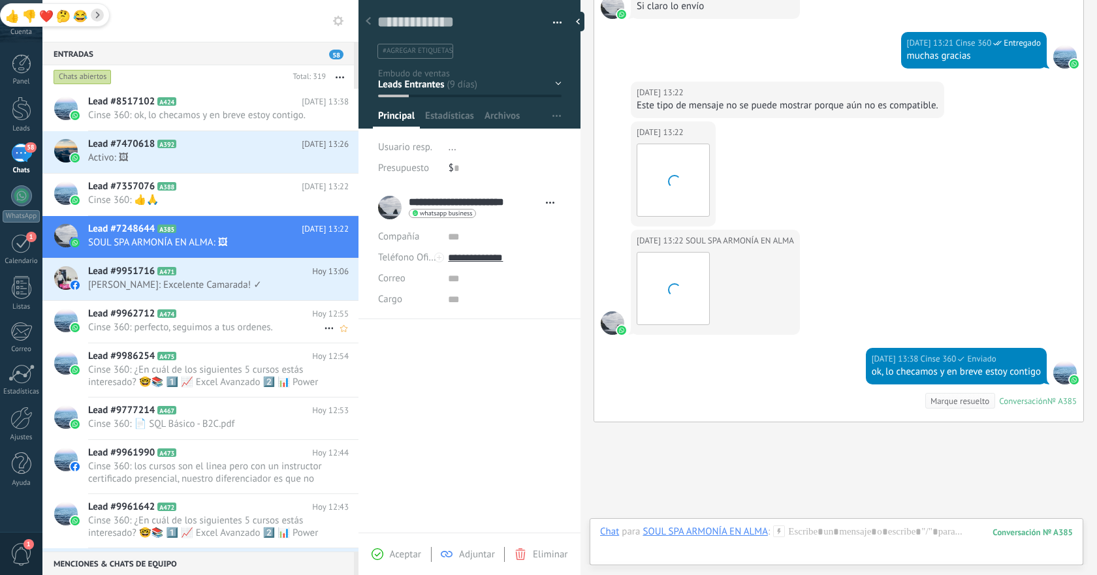
scroll to position [959, 0]
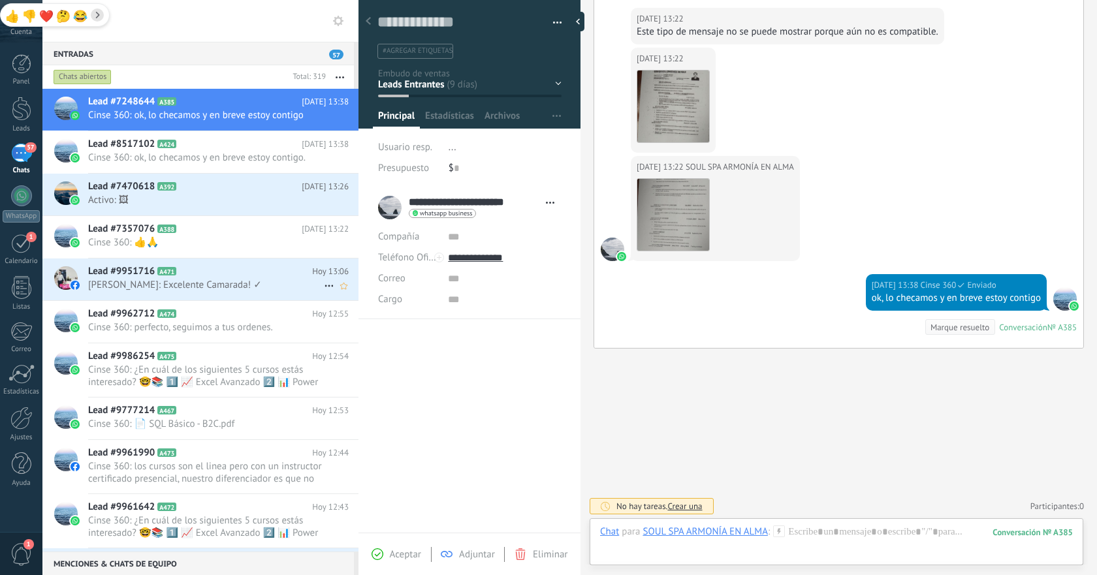
click at [248, 289] on span "[PERSON_NAME]: Excelente Camarada! ✓" at bounding box center [206, 285] width 236 height 12
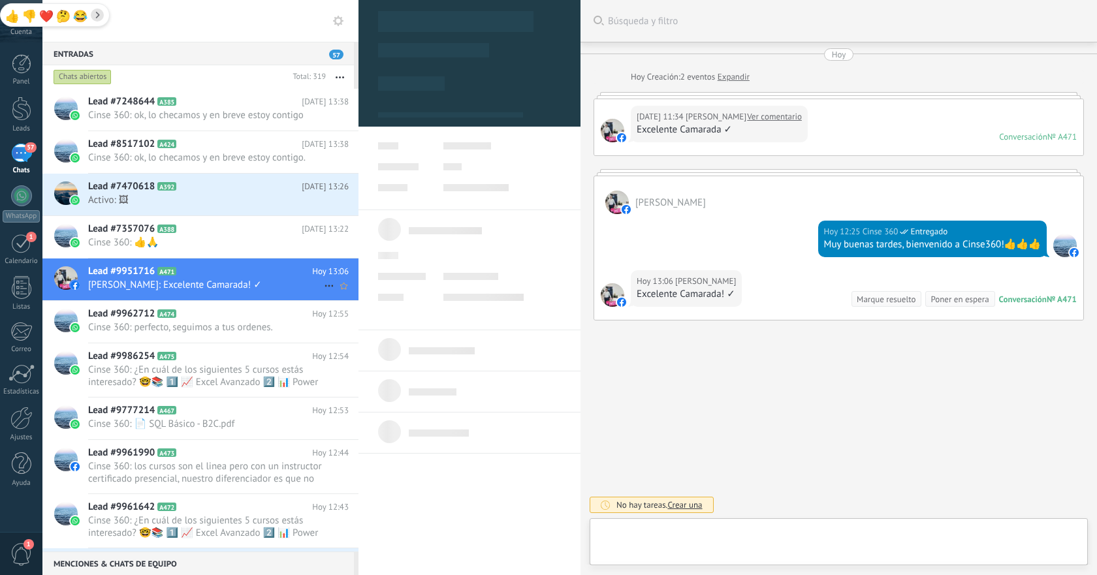
scroll to position [20, 0]
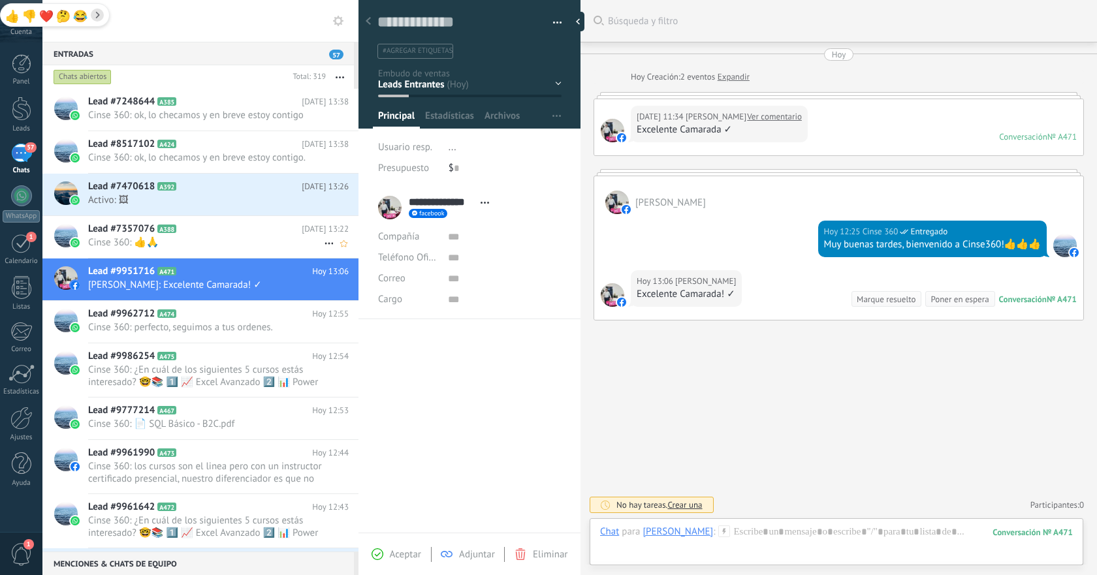
click at [255, 216] on div "Lead #7357076 A388 [DATE] 13:22 Cinse 360: 👍🙏" at bounding box center [223, 236] width 270 height 41
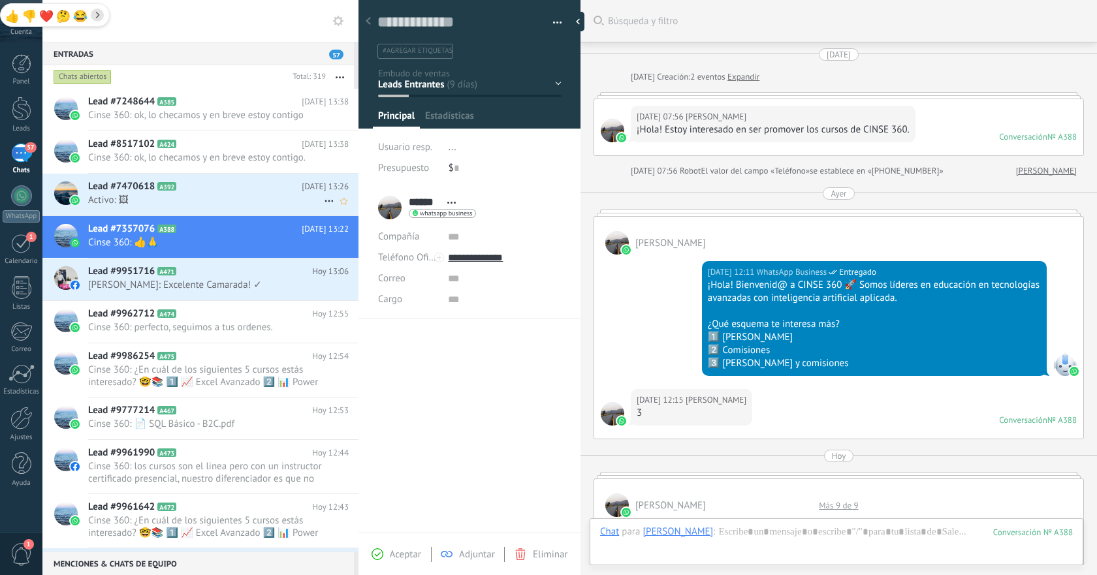
scroll to position [719, 0]
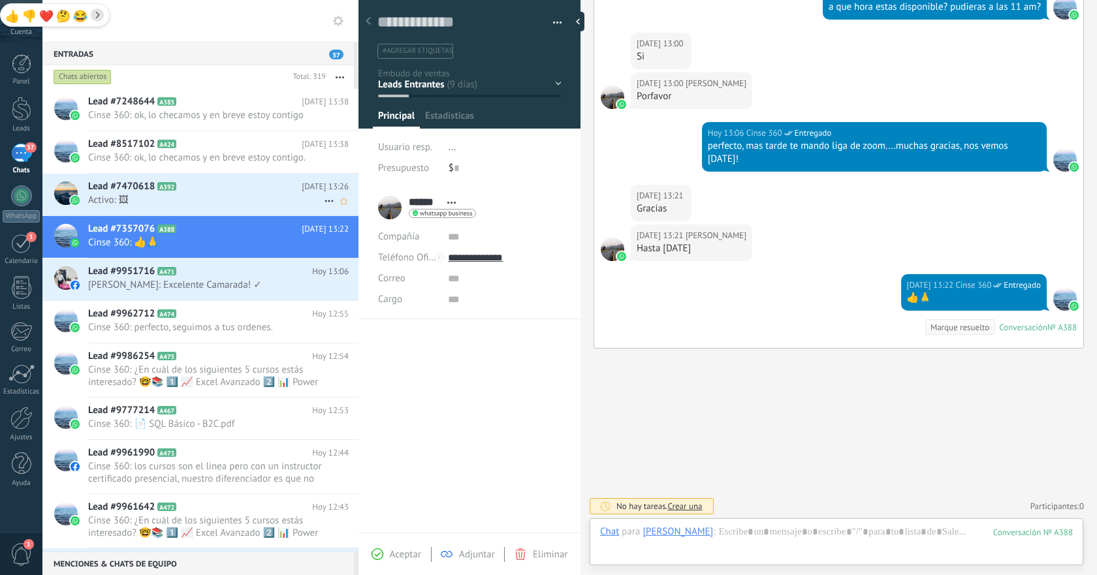
click at [270, 207] on div "Lead #7470618 A392 [DATE] 13:26 Activo: 🖼" at bounding box center [223, 194] width 270 height 41
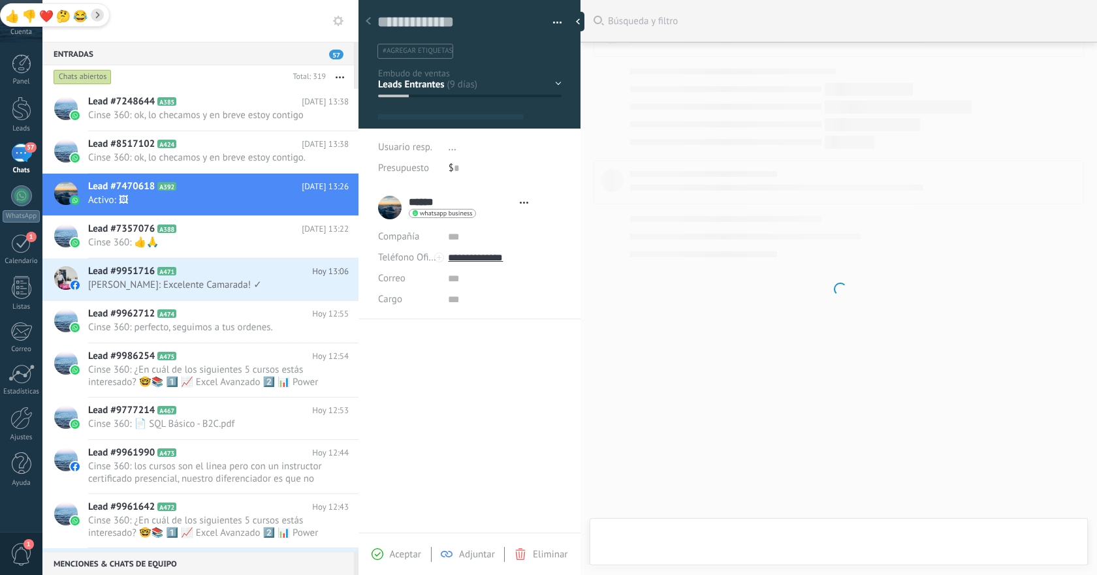
type textarea "**********"
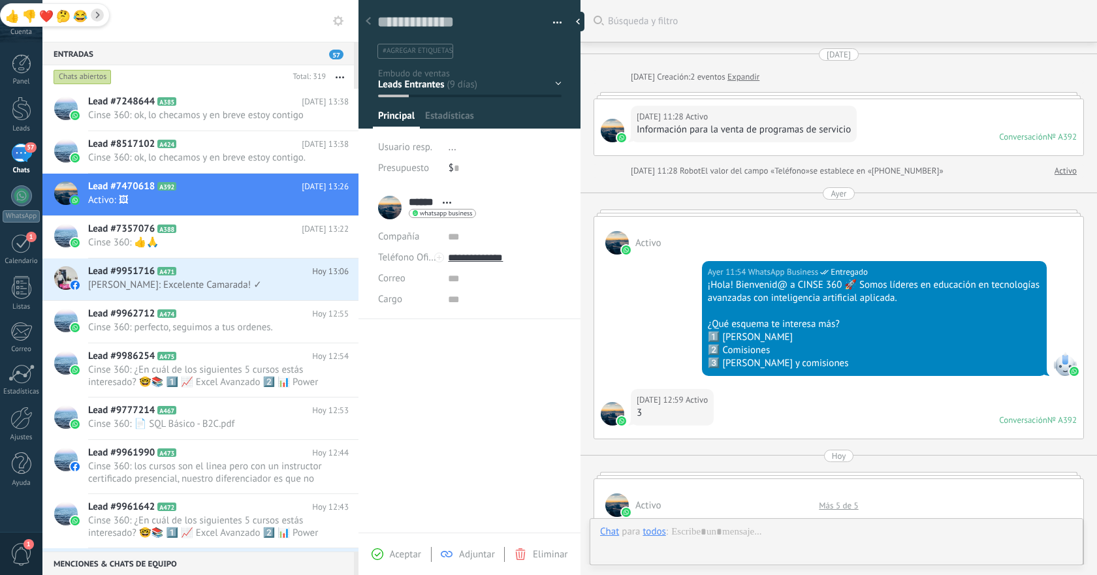
scroll to position [20, 0]
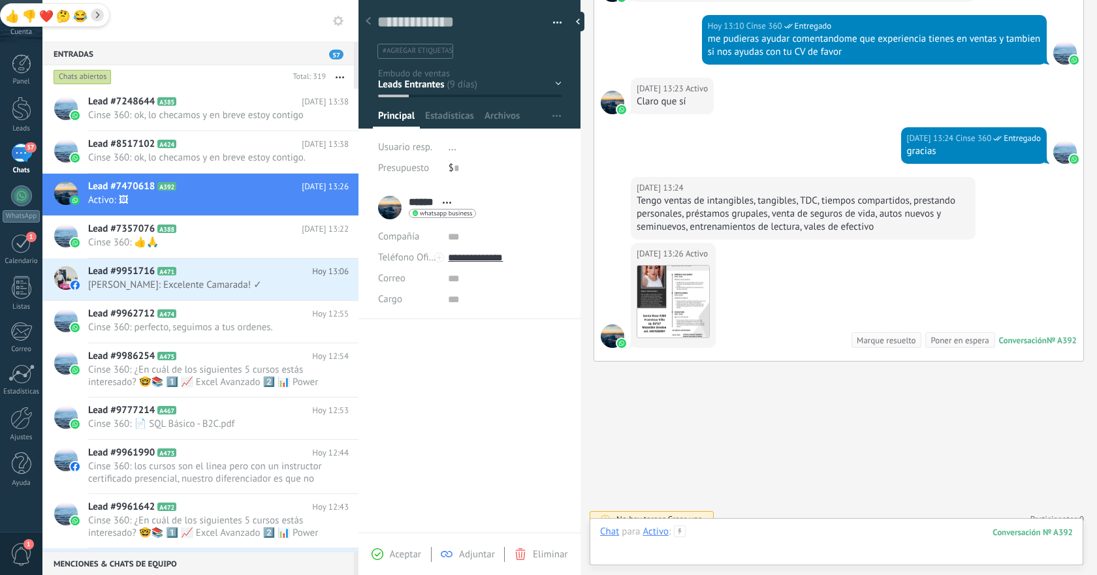
click at [755, 535] on div at bounding box center [836, 545] width 473 height 39
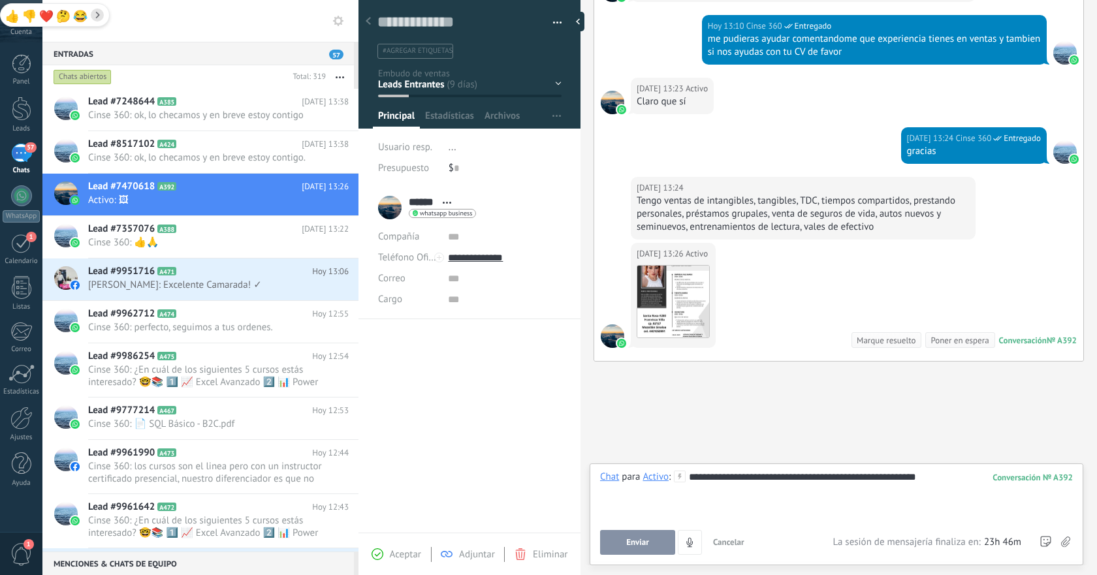
click at [622, 539] on button "Enviar" at bounding box center [637, 542] width 75 height 25
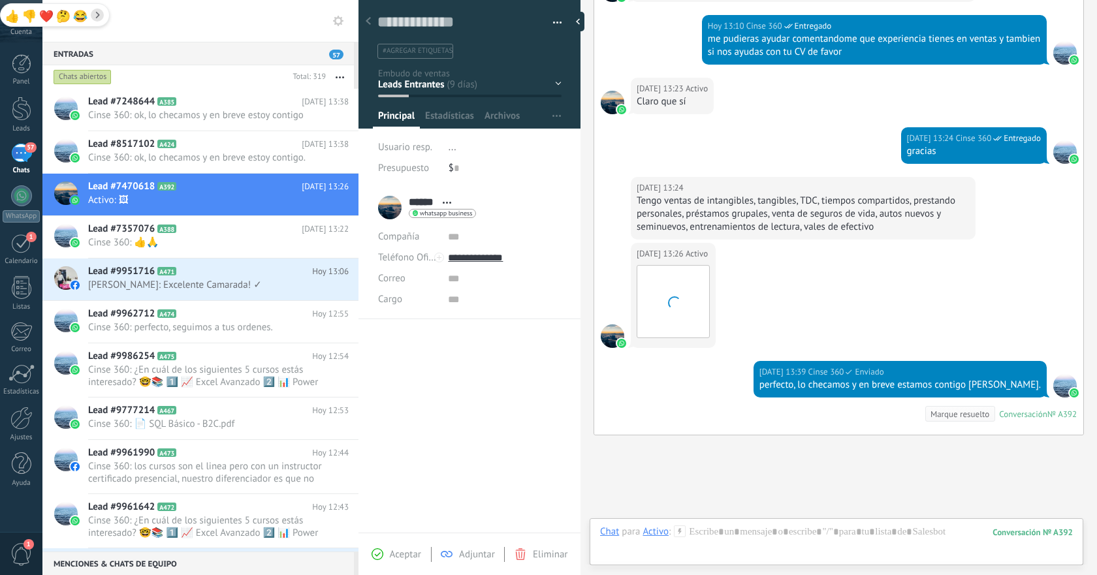
scroll to position [876, 0]
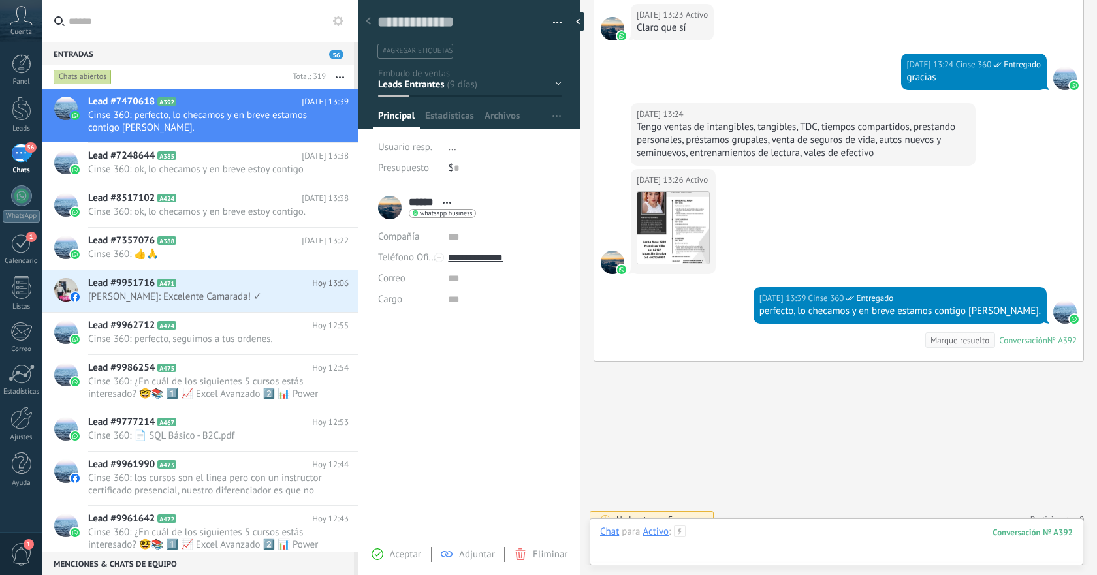
click at [815, 532] on div at bounding box center [836, 545] width 473 height 39
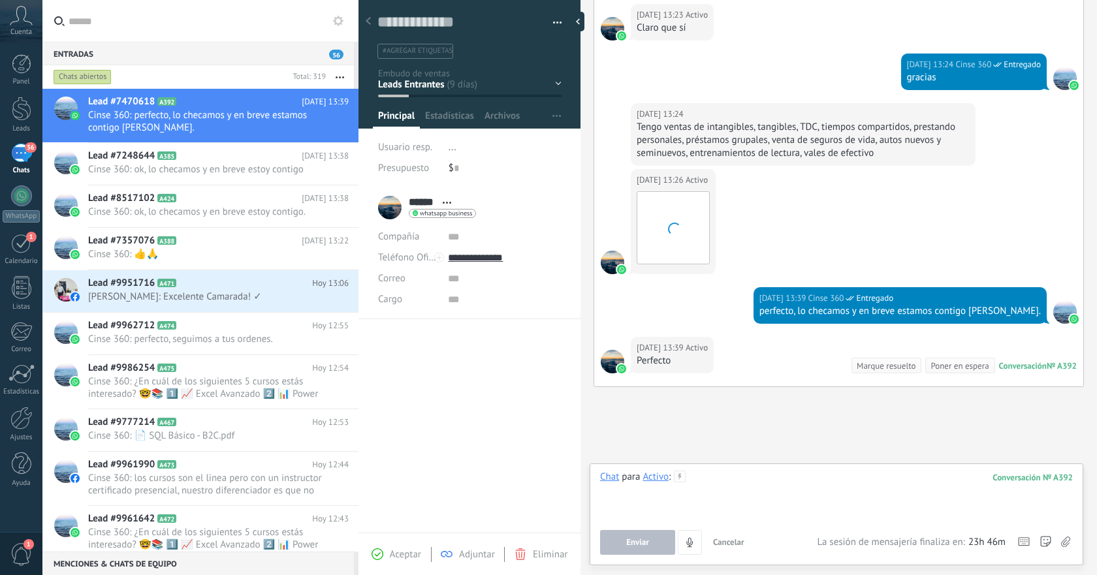
scroll to position [902, 0]
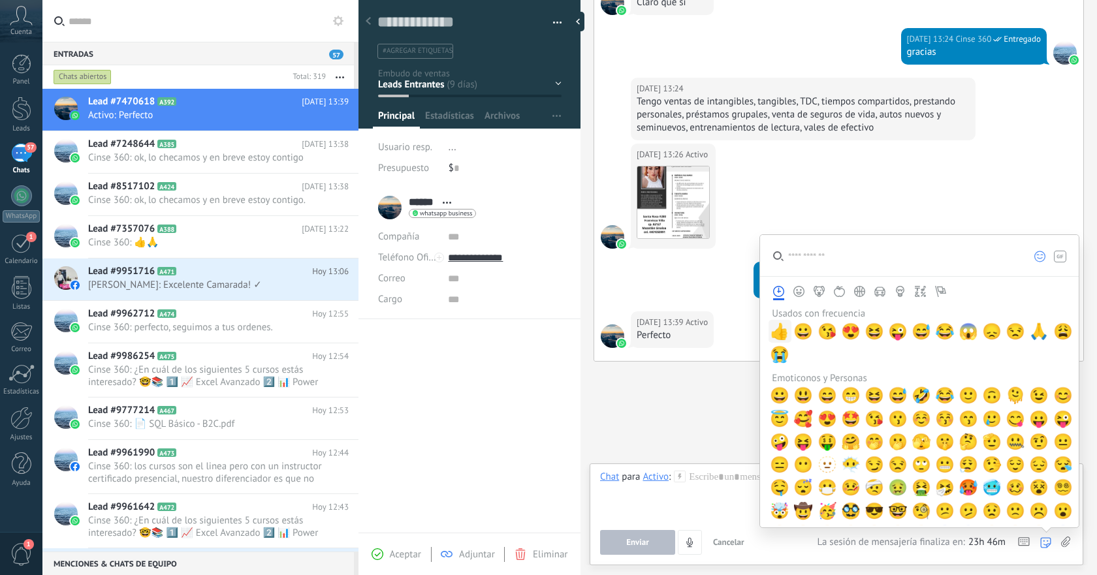
click at [783, 332] on span "👍" at bounding box center [780, 332] width 20 height 18
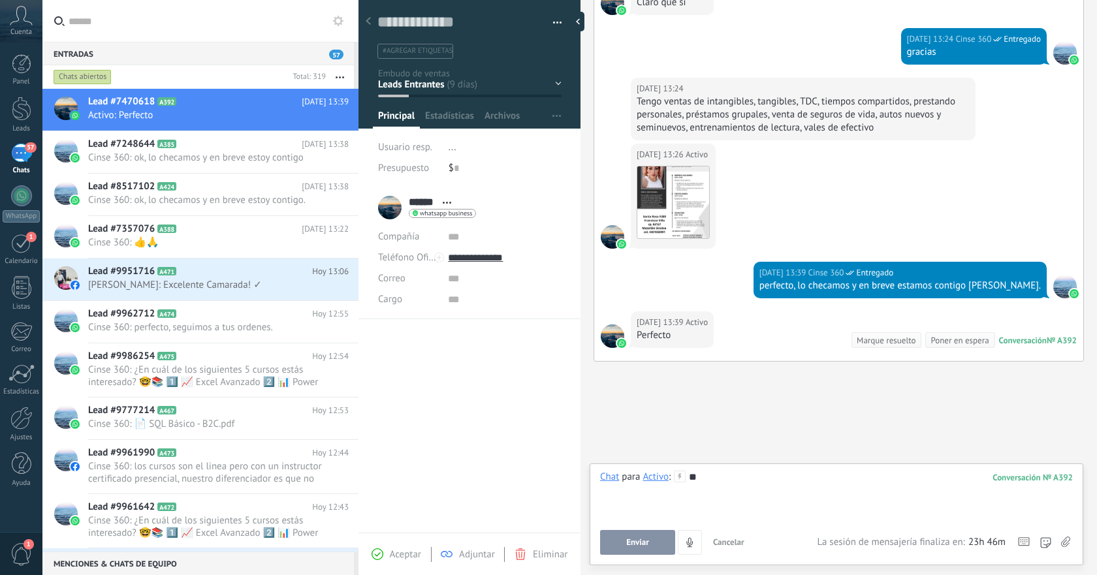
click at [641, 530] on div "Enviar Cancelar Rastrear clics en links ? Reducir links largos y rastrear clics…" at bounding box center [708, 542] width 217 height 25
click at [639, 536] on button "Enviar" at bounding box center [637, 542] width 75 height 25
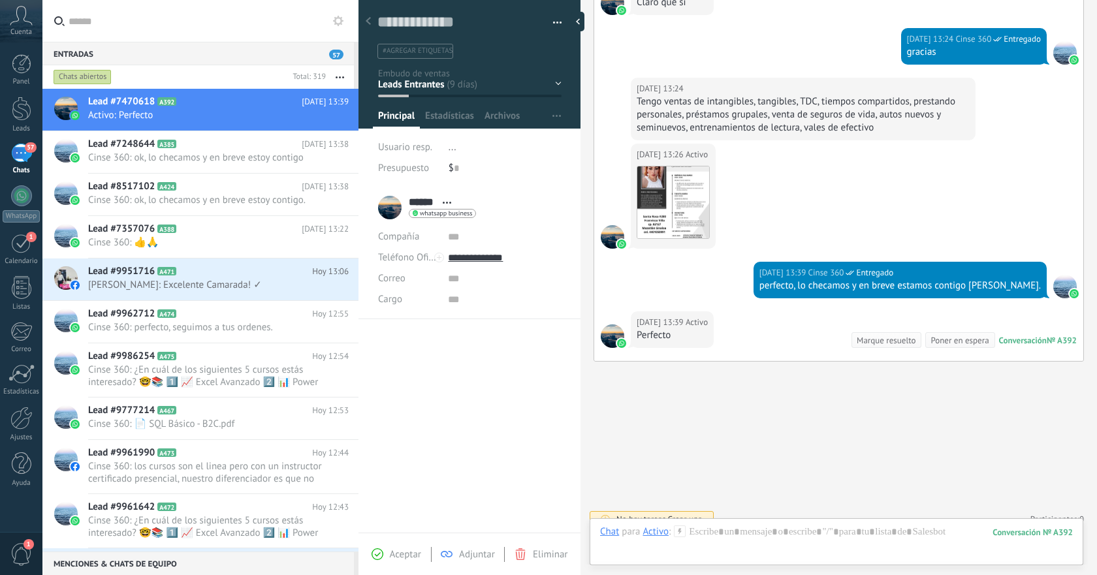
scroll to position [976, 0]
